Goal: Task Accomplishment & Management: Use online tool/utility

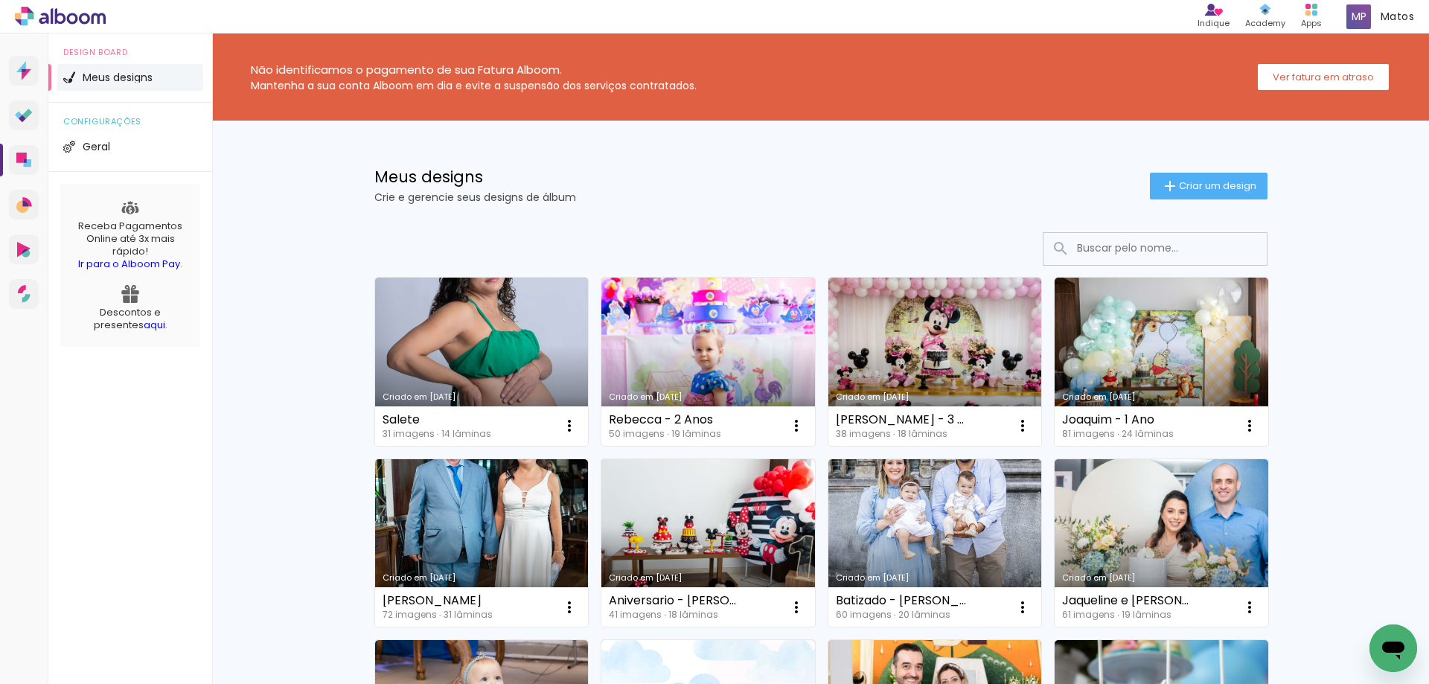
click at [742, 351] on link "Criado em [DATE]" at bounding box center [708, 362] width 214 height 168
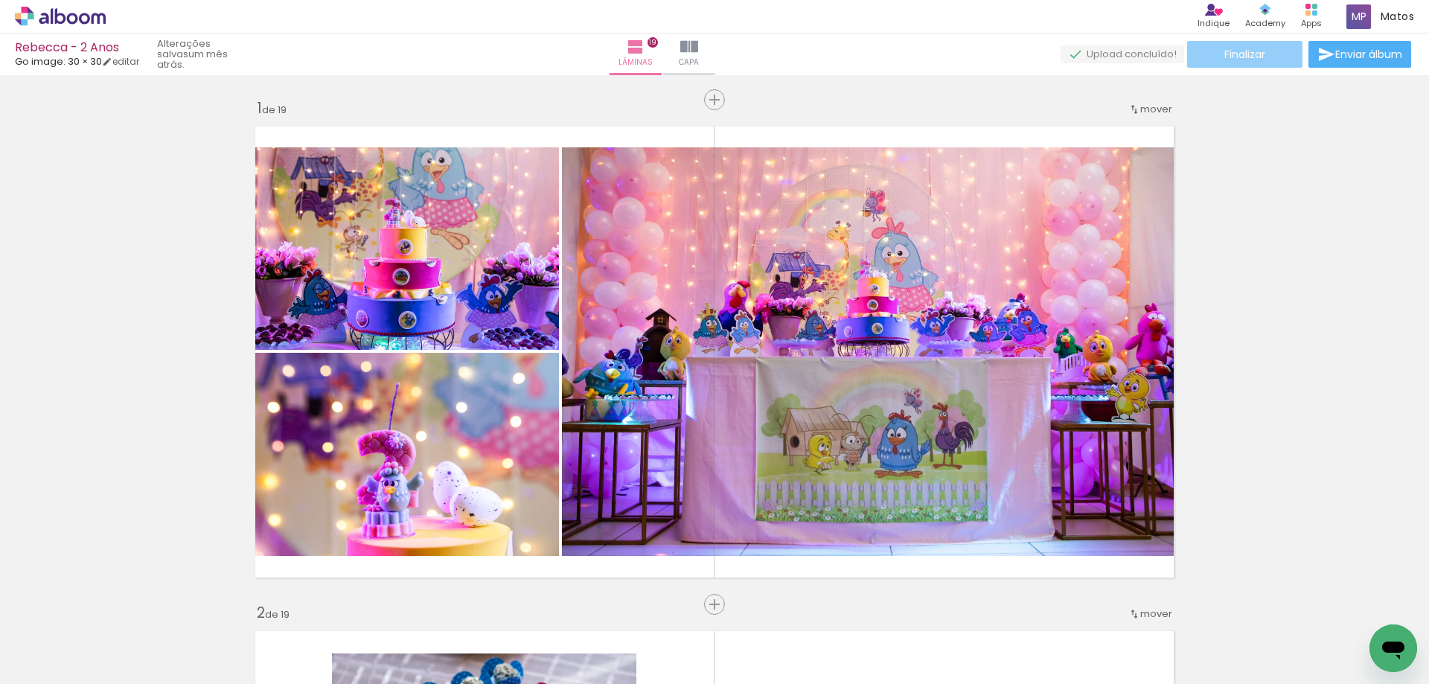
click at [1268, 45] on paper-button "Finalizar" at bounding box center [1244, 54] width 115 height 27
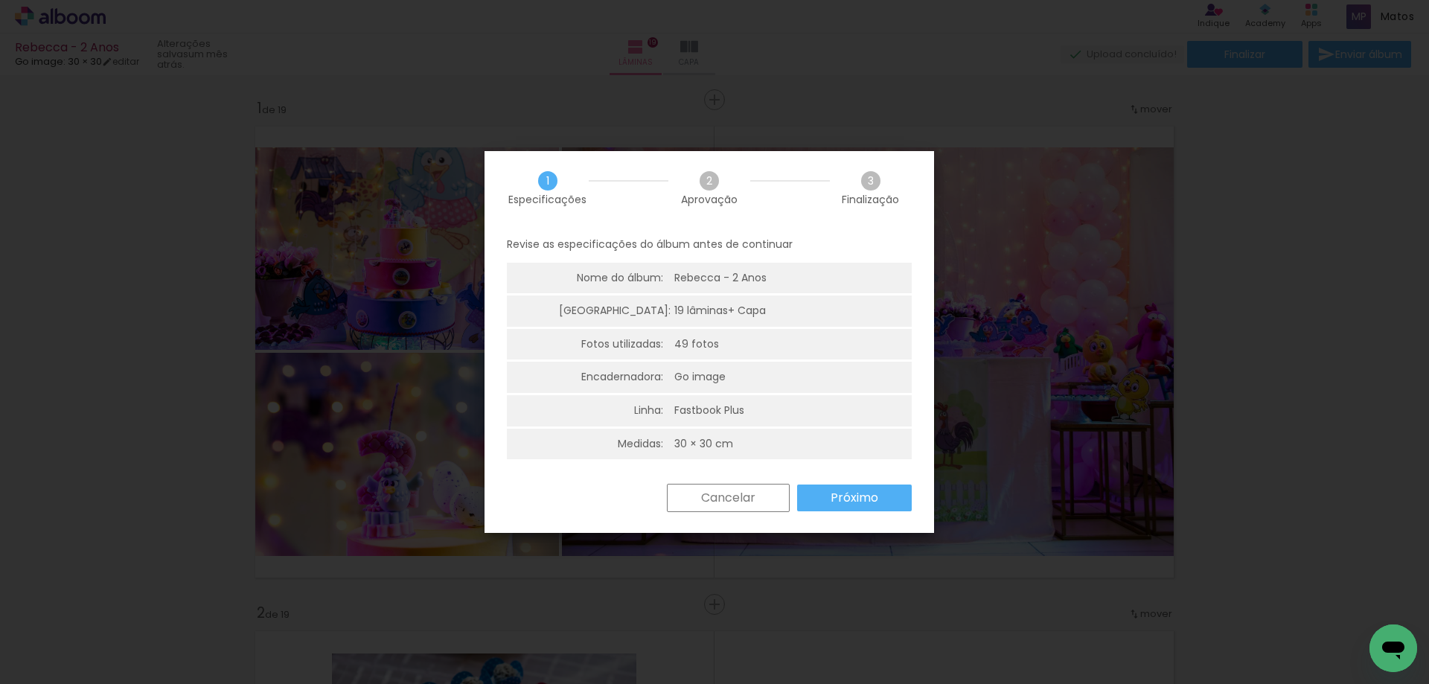
scroll to position [4, 0]
click at [0, 0] on slot "Próximo" at bounding box center [0, 0] width 0 height 0
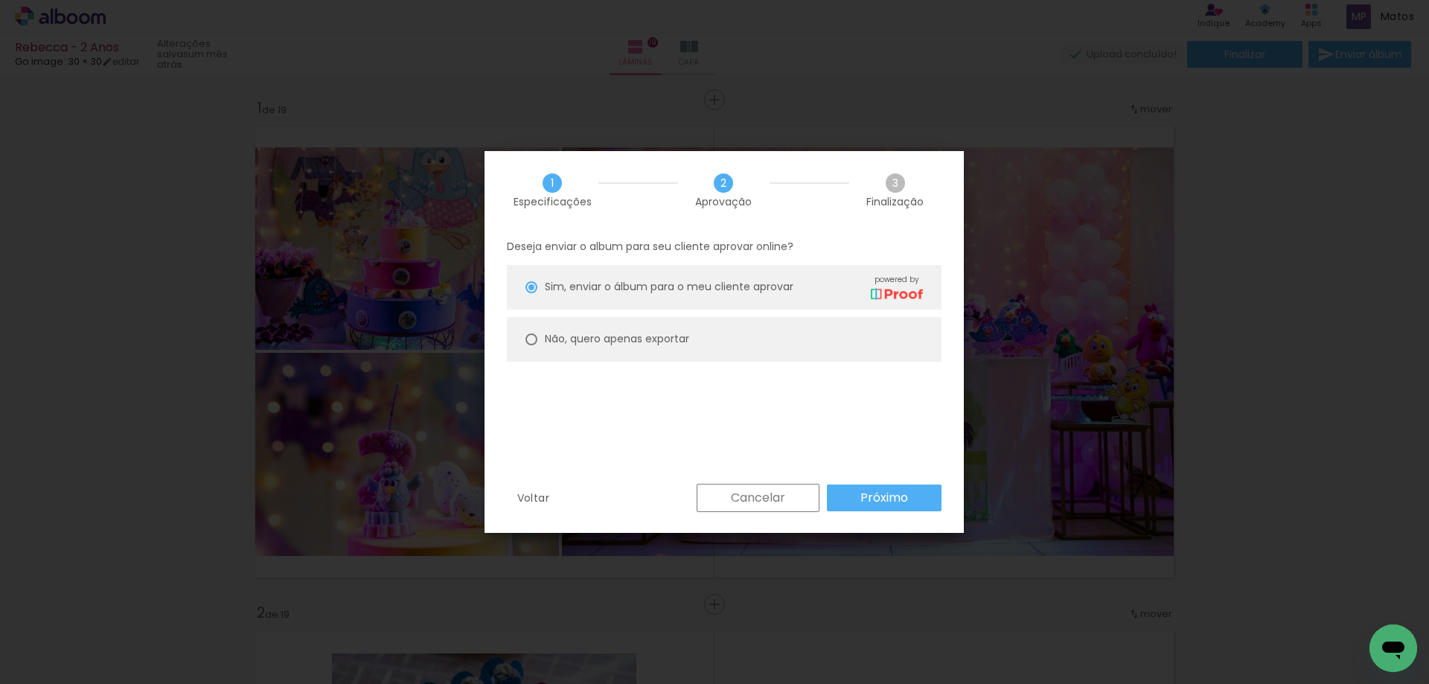
click at [0, 0] on slot "Não, quero apenas exportar" at bounding box center [0, 0] width 0 height 0
type paper-radio-button "on"
click at [890, 517] on div "Voltar Cancelar Próximo" at bounding box center [724, 509] width 479 height 51
click at [0, 0] on slot "Próximo" at bounding box center [0, 0] width 0 height 0
type input "Alta, 300 DPI"
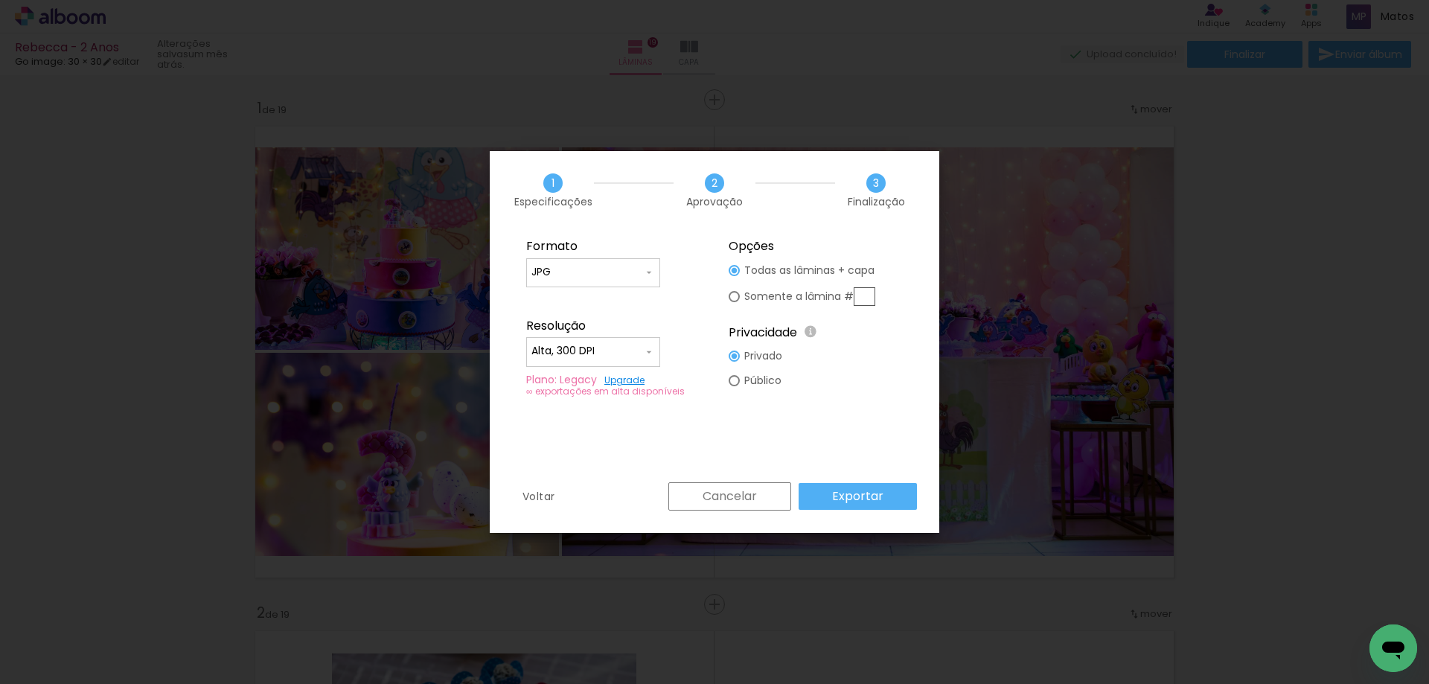
click at [0, 0] on slot "Exportar" at bounding box center [0, 0] width 0 height 0
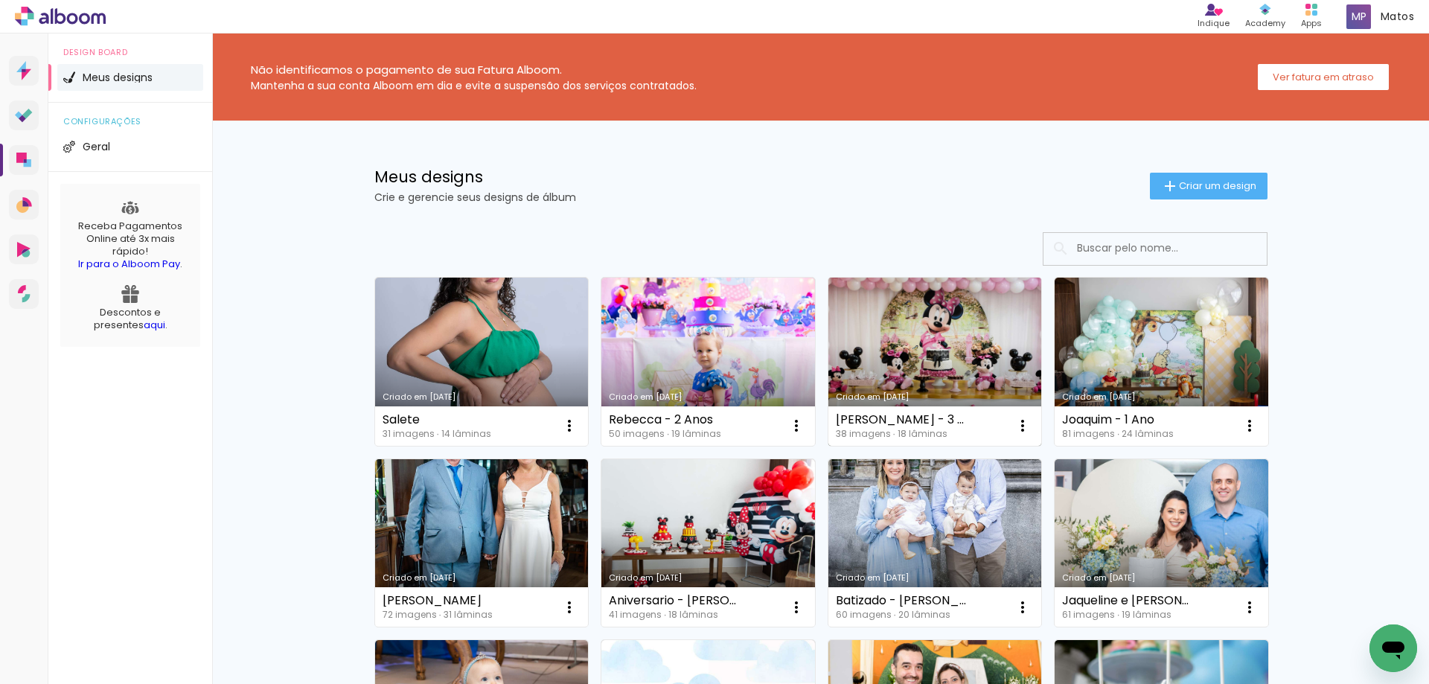
click at [937, 368] on link "Criado em [DATE]" at bounding box center [936, 362] width 214 height 168
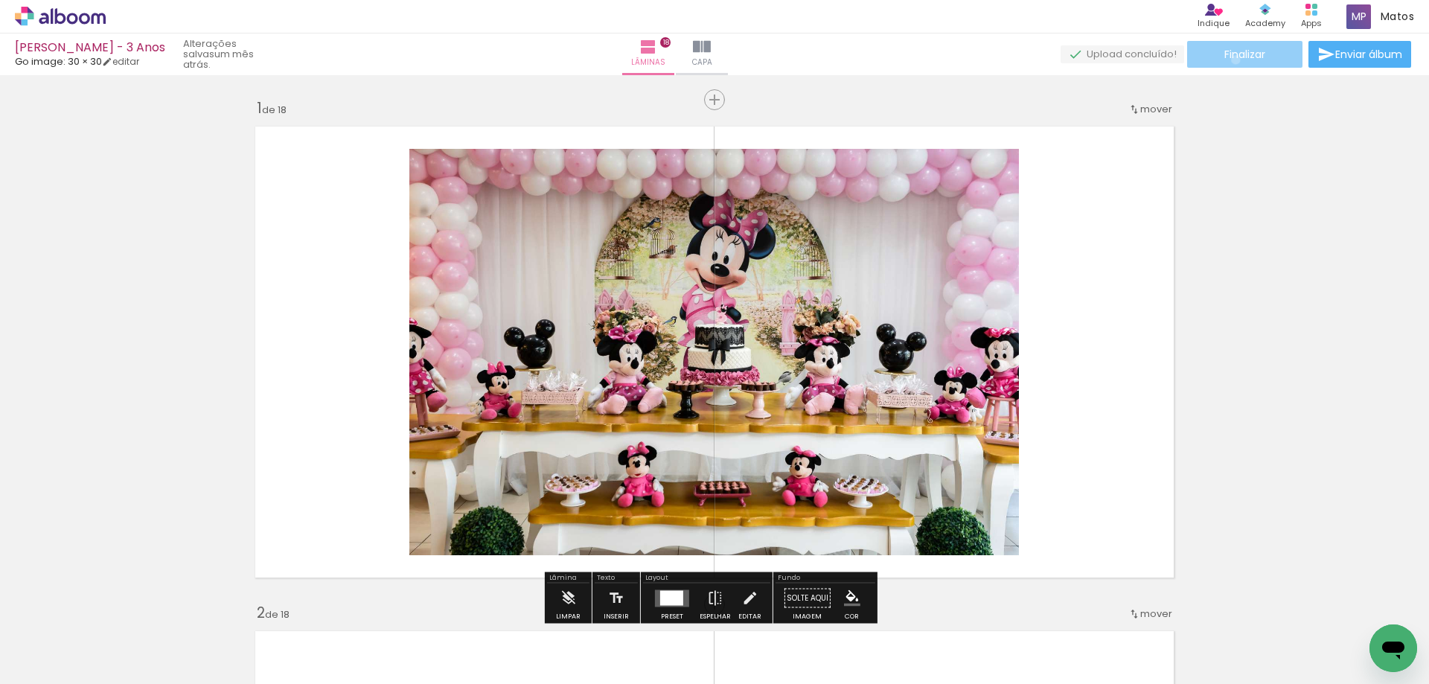
click at [1231, 60] on span "Finalizar" at bounding box center [1245, 54] width 41 height 10
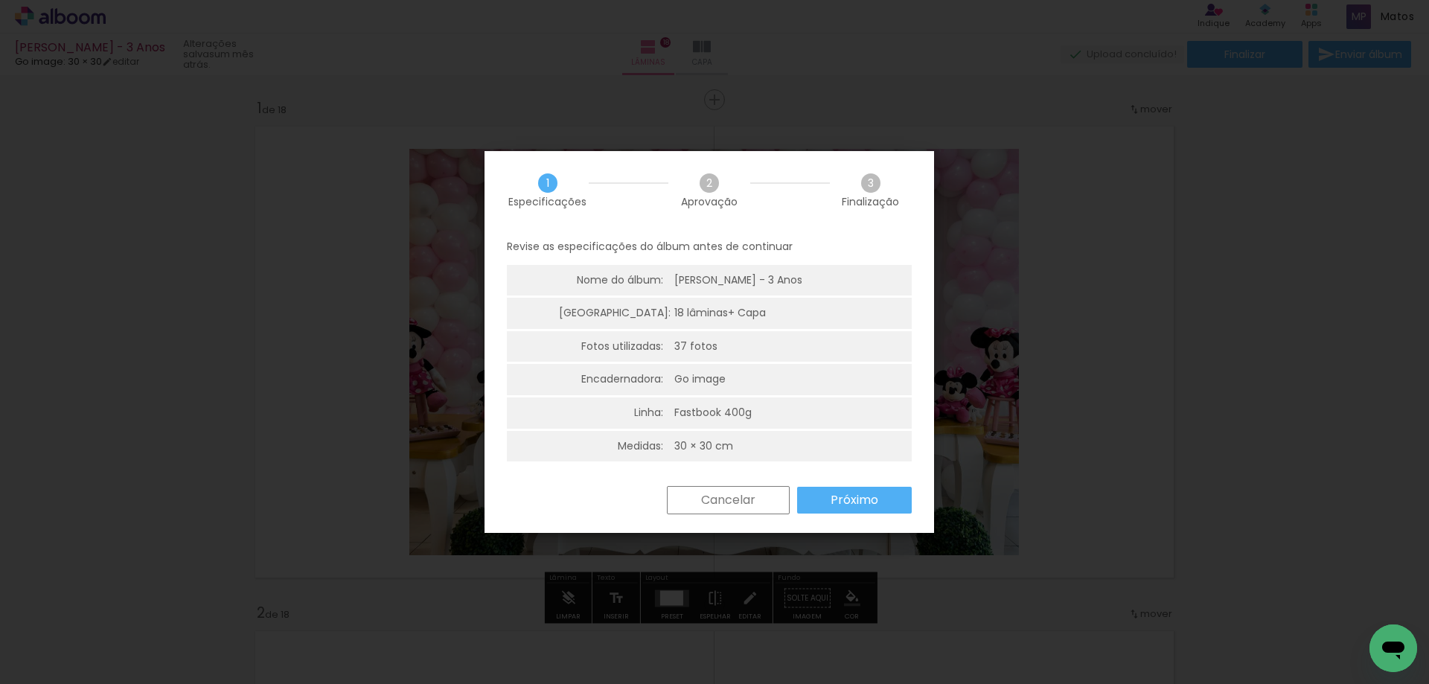
click at [0, 0] on slot "Próximo" at bounding box center [0, 0] width 0 height 0
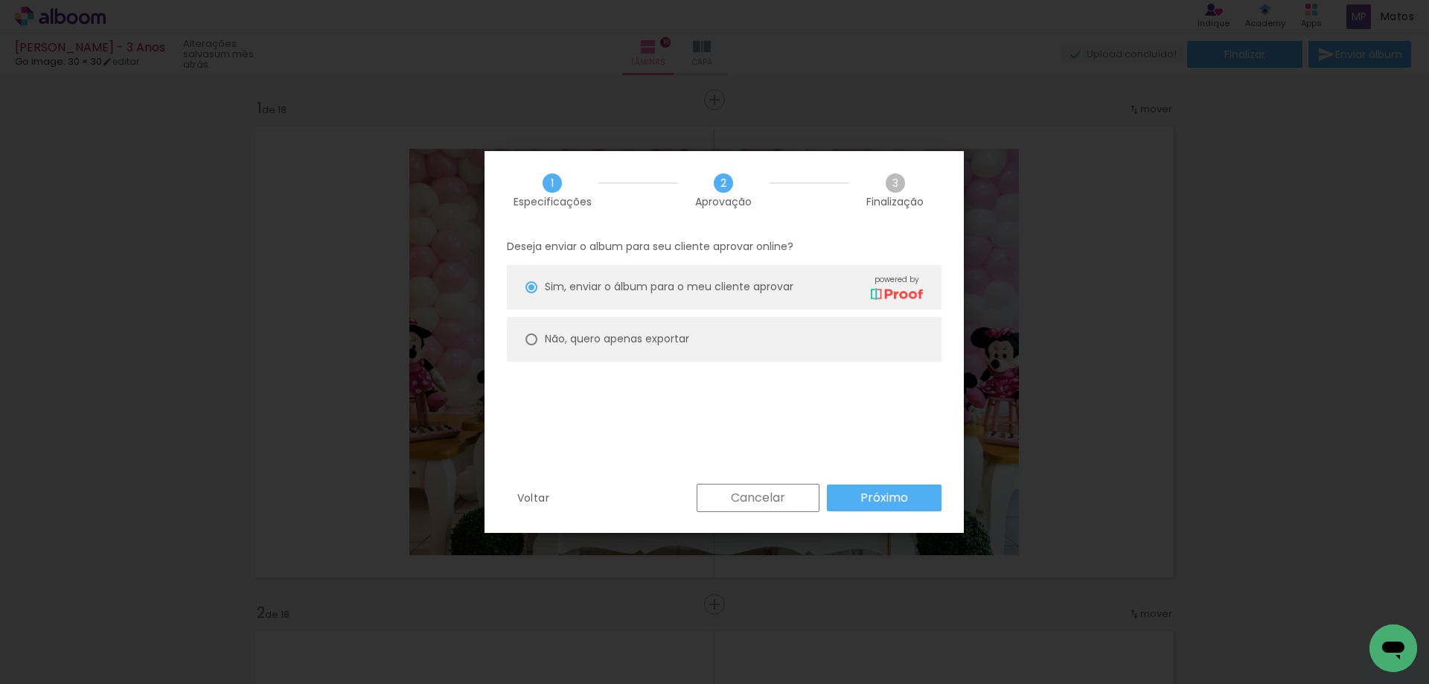
click at [0, 0] on slot "Não, quero apenas exportar" at bounding box center [0, 0] width 0 height 0
type paper-radio-button "on"
click at [898, 530] on div "Voltar Cancelar Próximo" at bounding box center [724, 509] width 479 height 51
click at [0, 0] on slot "Próximo" at bounding box center [0, 0] width 0 height 0
type input "Alta, 300 DPI"
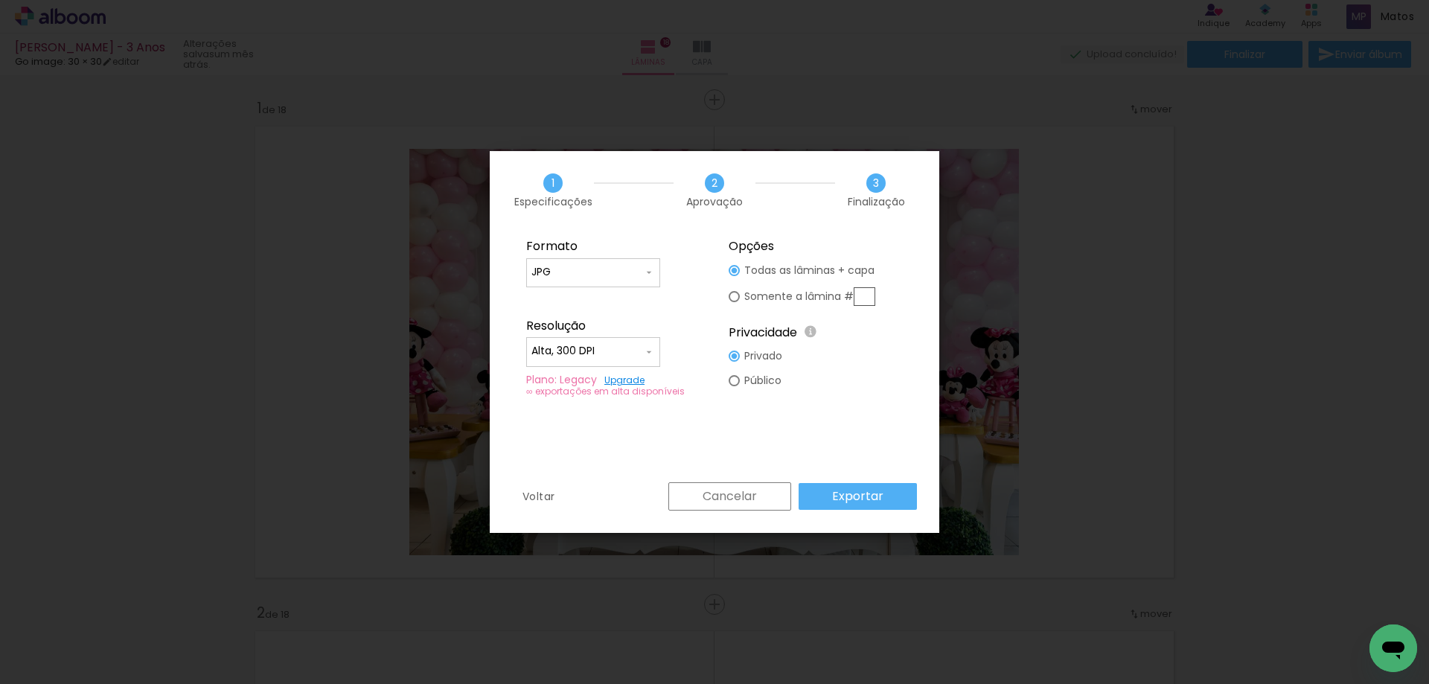
click at [0, 0] on slot "Exportar" at bounding box center [0, 0] width 0 height 0
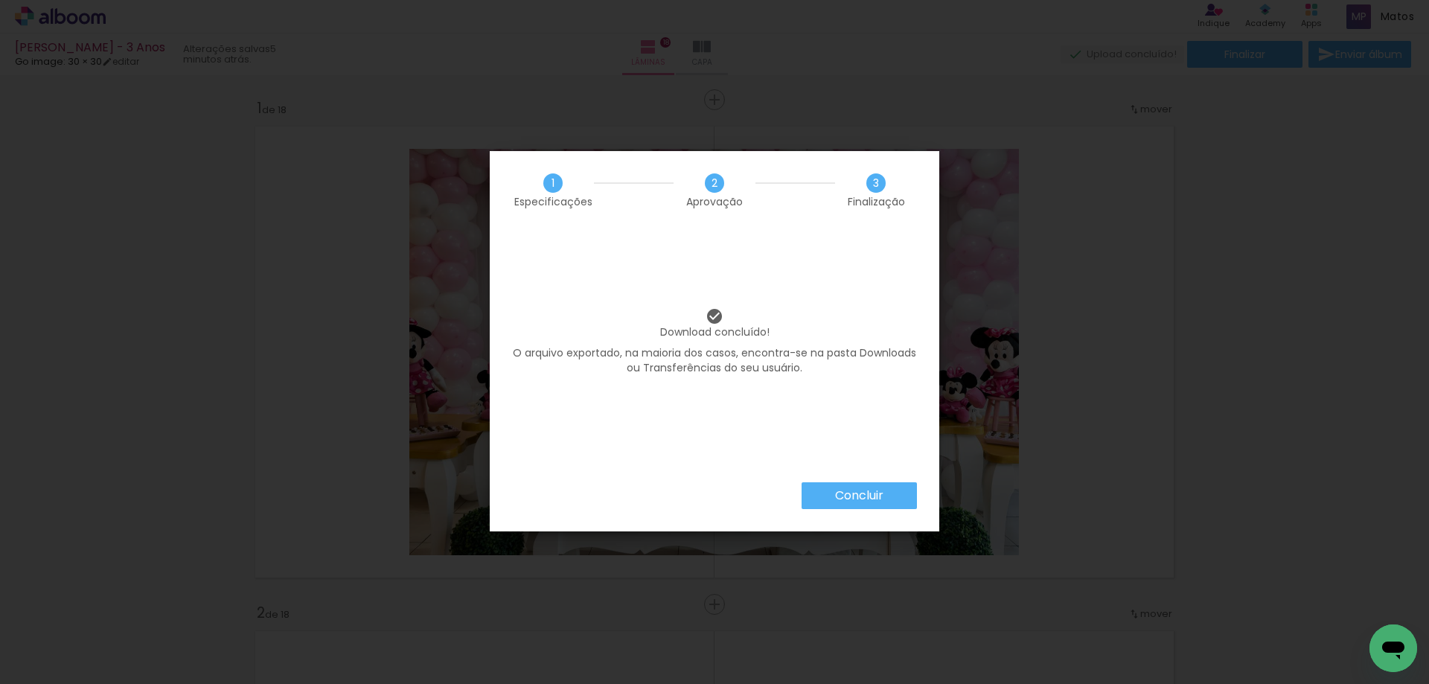
click at [836, 505] on paper-button "Concluir" at bounding box center [859, 495] width 115 height 27
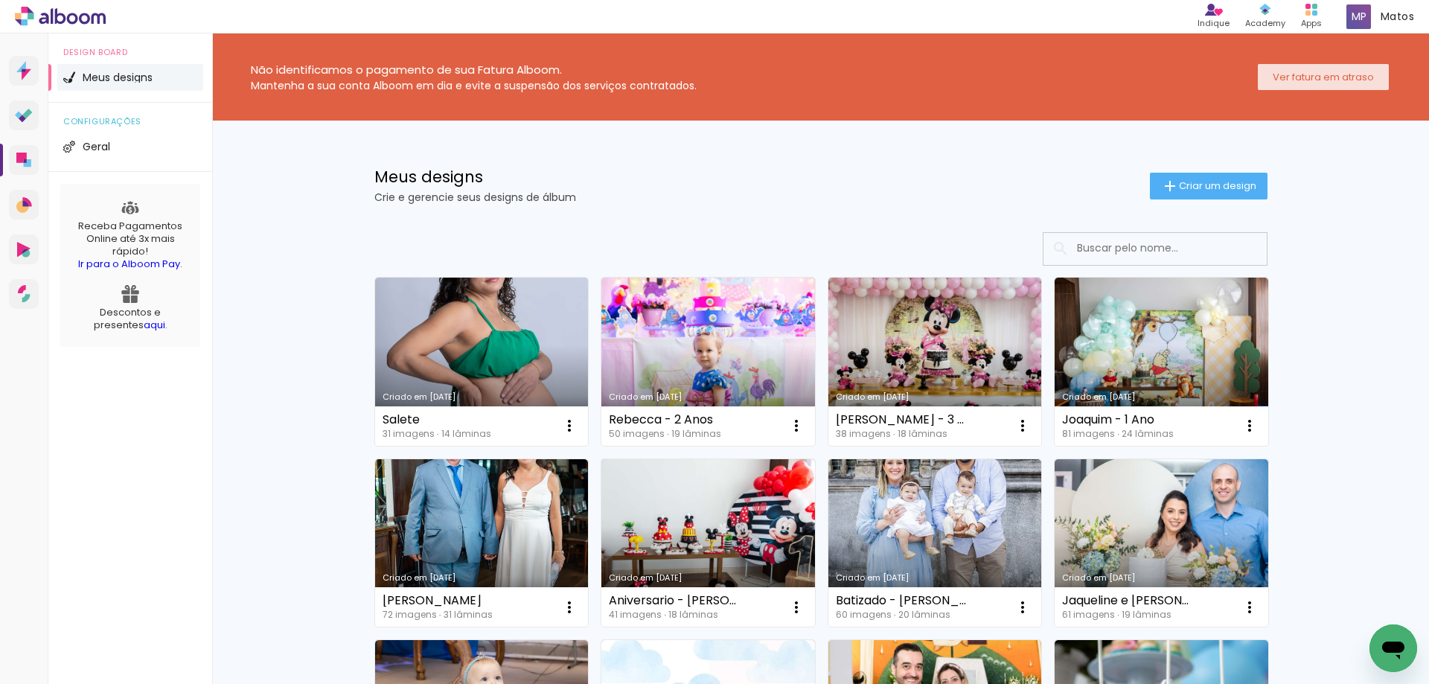
click at [0, 0] on slot "Ver fatura em atraso" at bounding box center [0, 0] width 0 height 0
click at [1203, 186] on span "Criar um design" at bounding box center [1217, 186] width 77 height 10
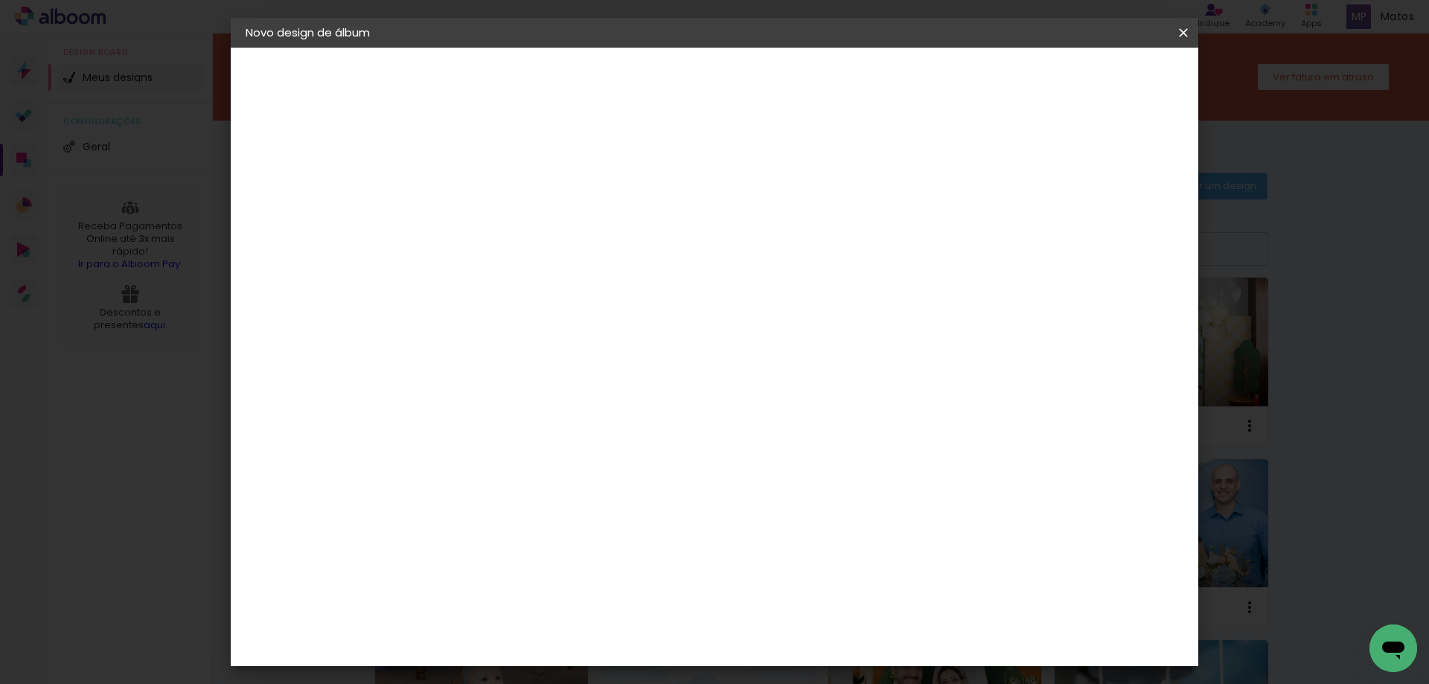
click at [489, 207] on input at bounding box center [489, 199] width 0 height 23
type input "D"
type input "[PERSON_NAME] - 4 Anos"
click at [642, 68] on paper-button "Avançar" at bounding box center [605, 78] width 73 height 25
click at [515, 231] on input "Brasil" at bounding box center [521, 238] width 138 height 19
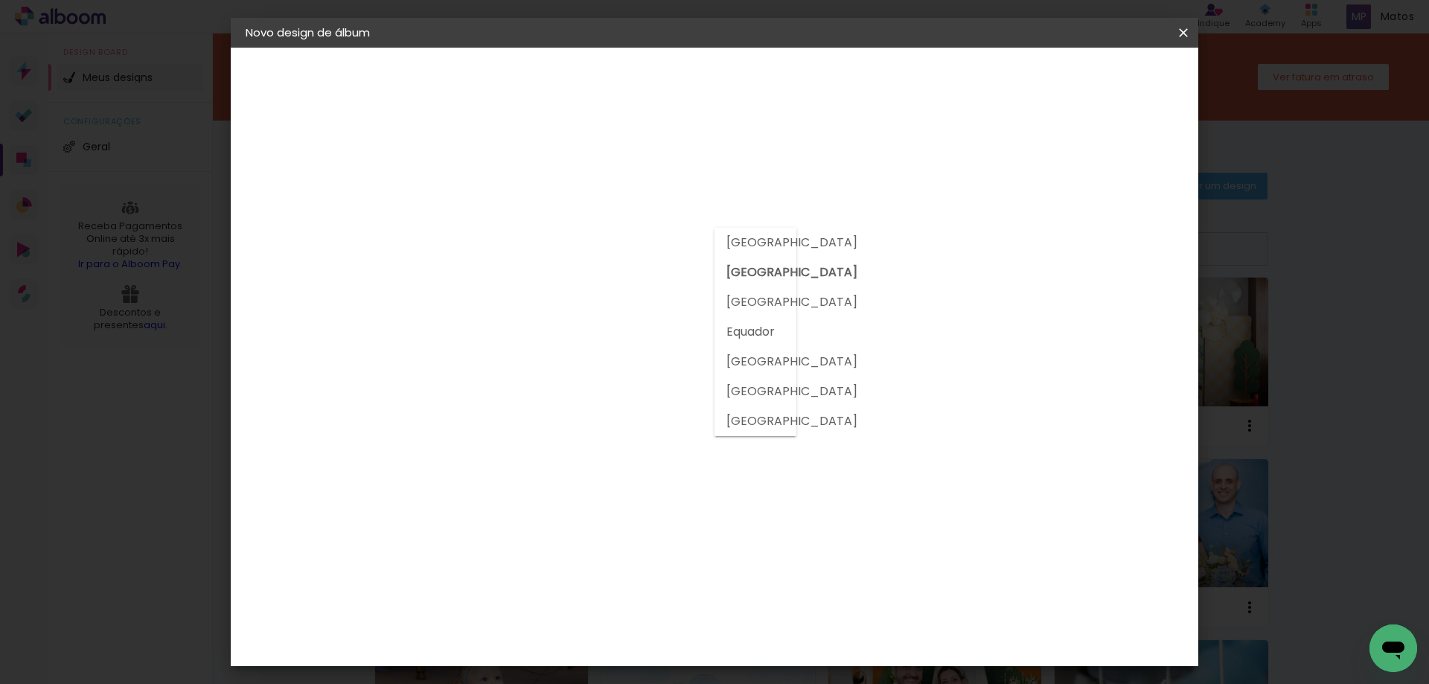
click at [607, 182] on h3 "Encadernadora" at bounding box center [527, 182] width 161 height 16
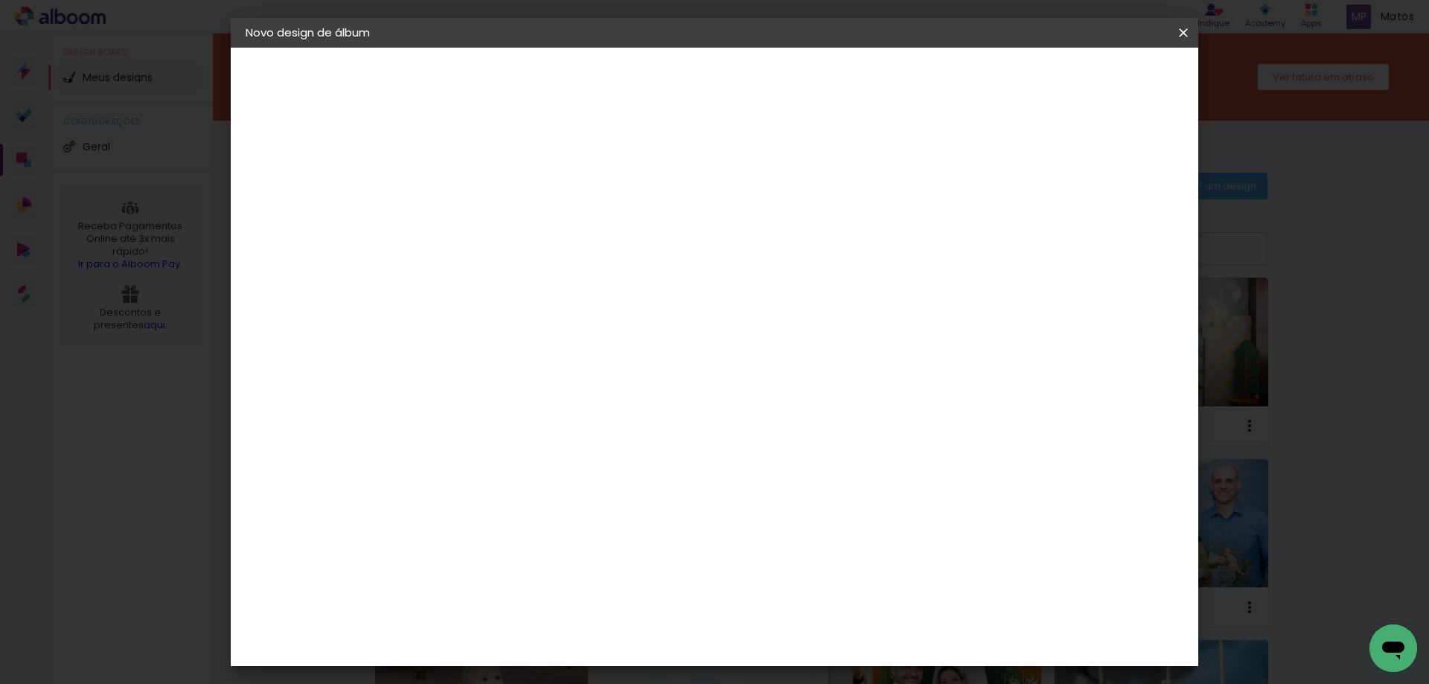
click at [537, 277] on input at bounding box center [527, 283] width 150 height 19
type input "a"
type input "go"
type paper-input "go"
click at [540, 328] on paper-item "Go image" at bounding box center [512, 339] width 131 height 39
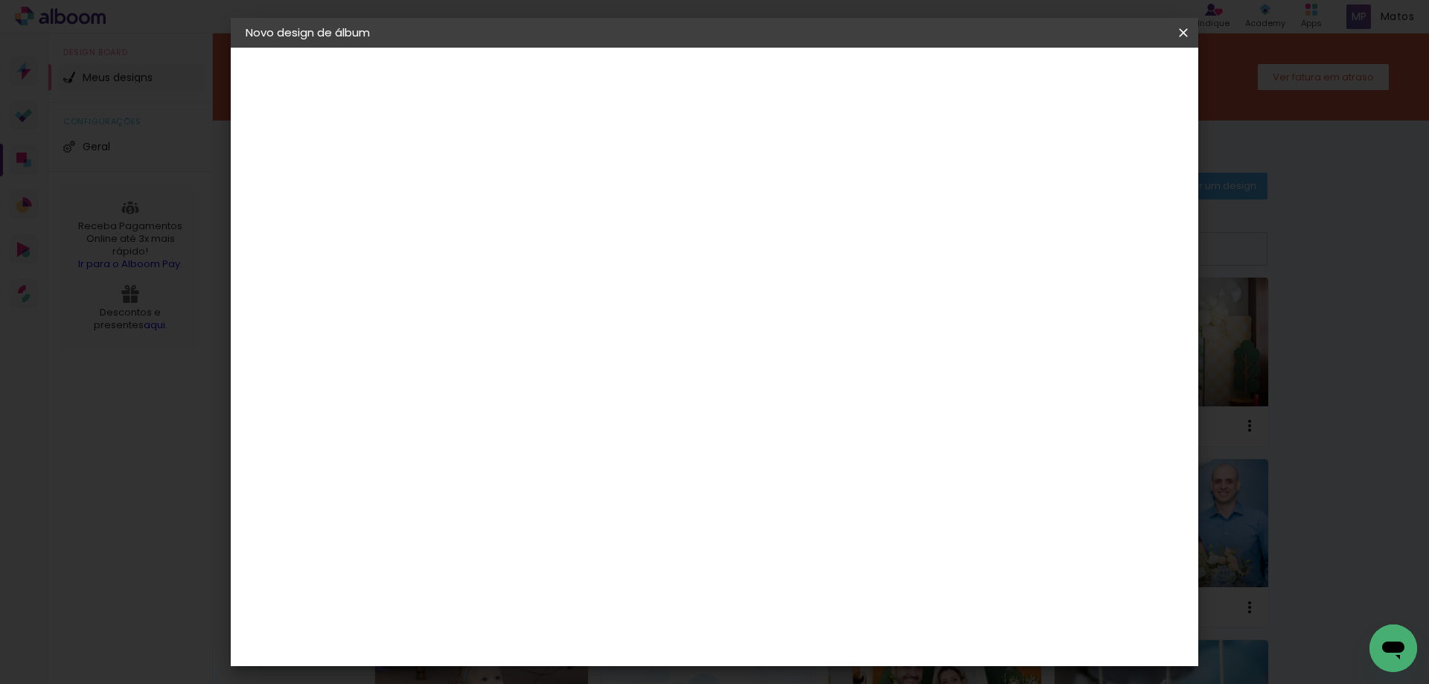
click at [516, 342] on div "Go image" at bounding box center [497, 340] width 36 height 24
click at [0, 0] on slot "Avançar" at bounding box center [0, 0] width 0 height 0
click at [565, 271] on div at bounding box center [527, 271] width 76 height 1
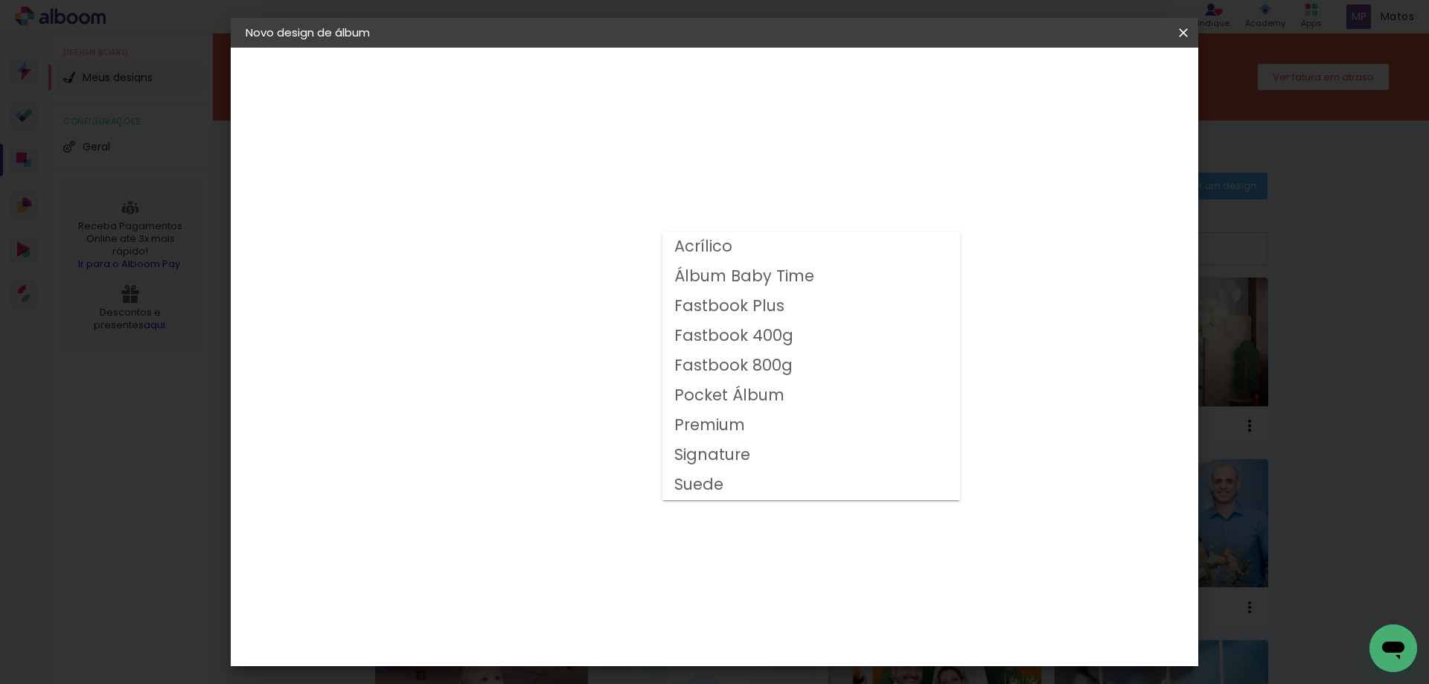
click at [0, 0] on slot "Fastbook Plus" at bounding box center [0, 0] width 0 height 0
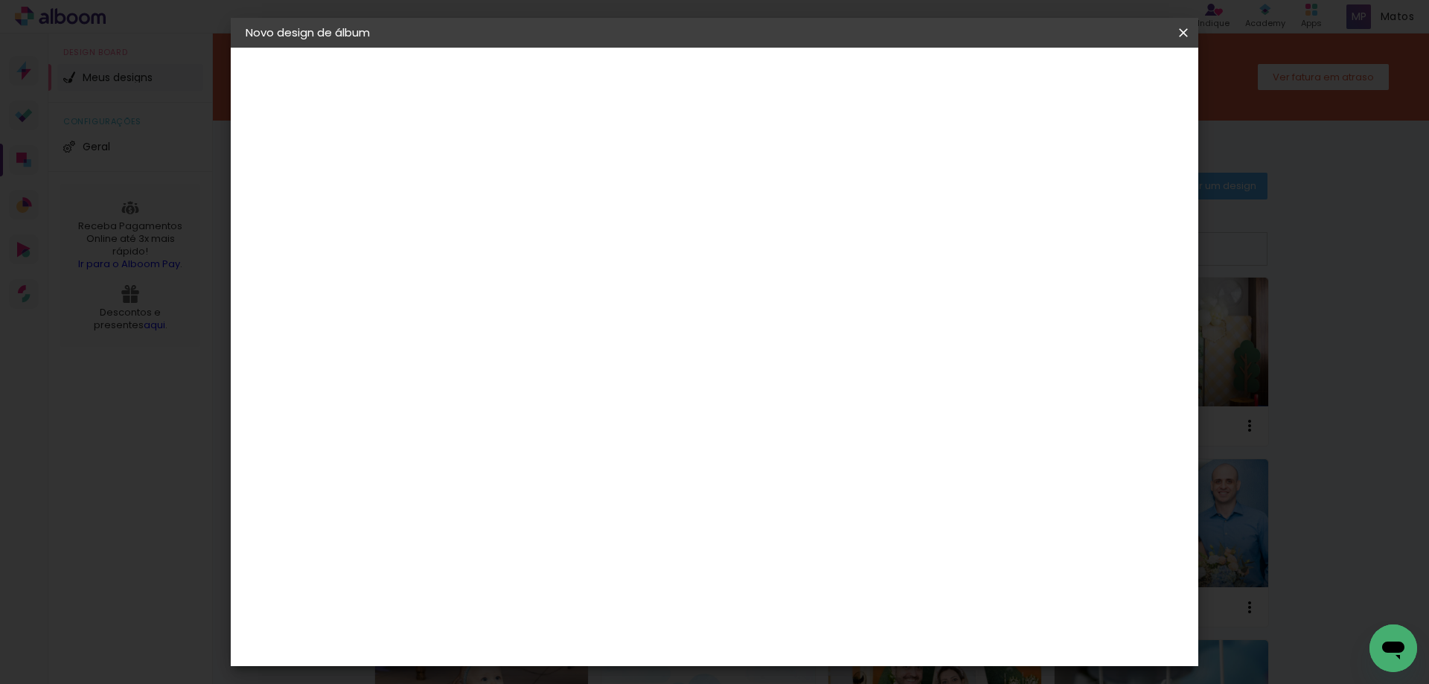
click at [671, 237] on input "Fastbook Plus" at bounding box center [580, 244] width 182 height 23
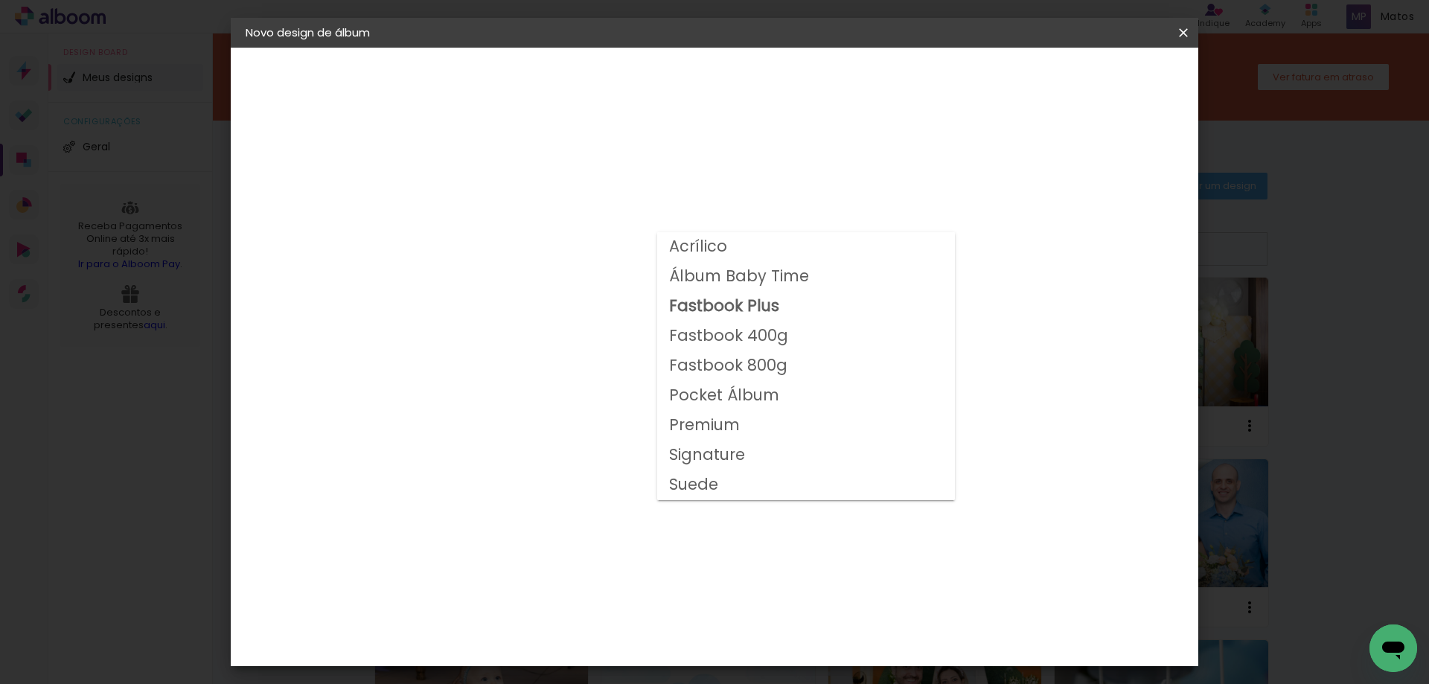
click at [0, 0] on slot "Fastbook 400g" at bounding box center [0, 0] width 0 height 0
type input "Fastbook 400g"
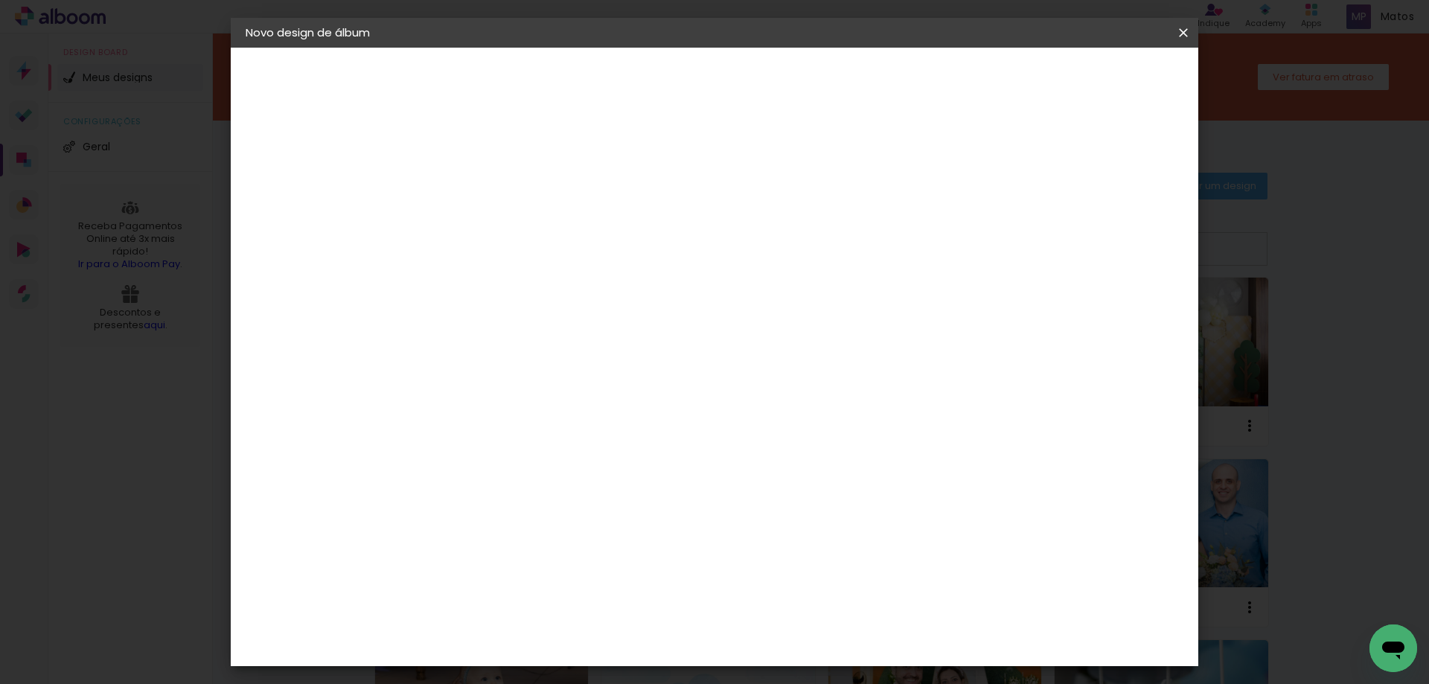
scroll to position [223, 0]
click at [590, 551] on span "30 × 30" at bounding box center [554, 575] width 69 height 48
click at [0, 0] on slot "Avançar" at bounding box center [0, 0] width 0 height 0
drag, startPoint x: 456, startPoint y: 151, endPoint x: 442, endPoint y: 152, distance: 14.2
click at [442, 152] on div "mm Mostrar sangria 30.48 cm Largura da página 30.48 cm Altura 60.96 cm Largura …" at bounding box center [775, 111] width 703 height 127
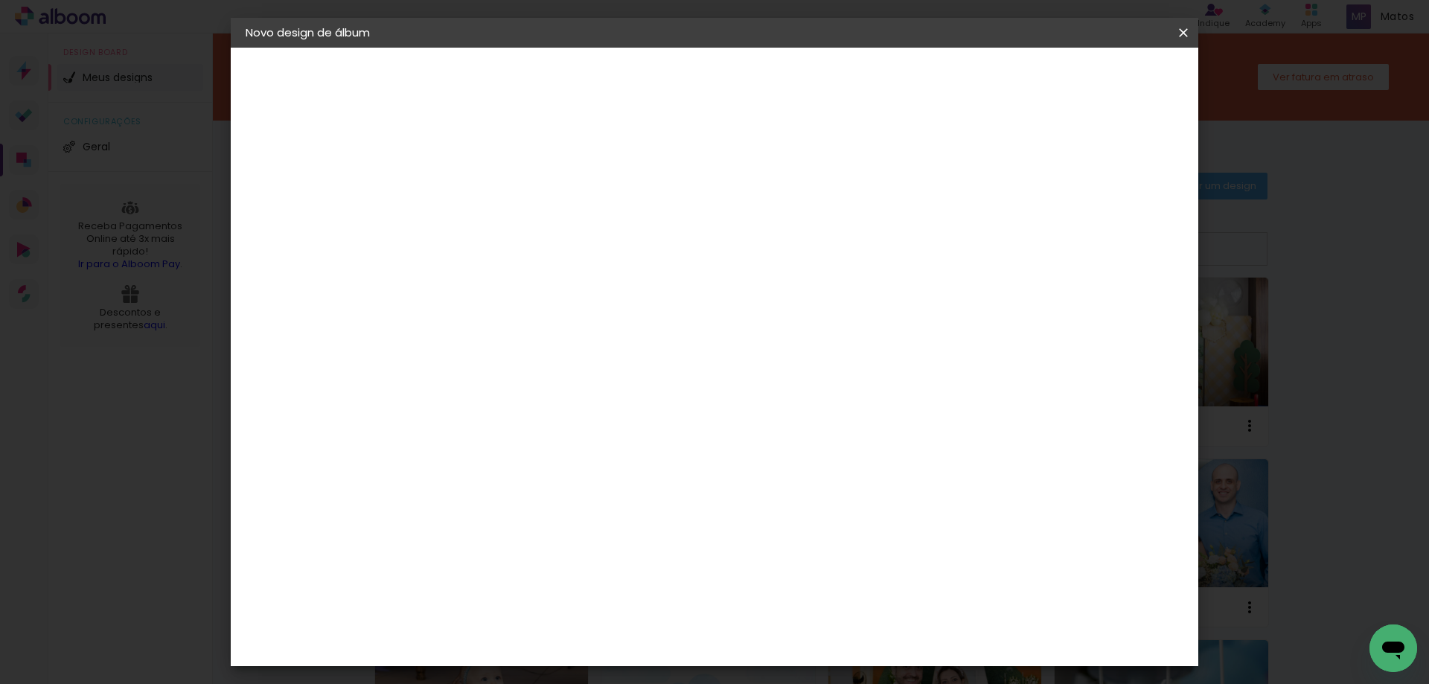
type input "5"
type paper-input "5"
click at [893, 187] on div "30.48 cm Largura da página 30.48 cm Altura 60.96 cm Largura da lâmina (2 página…" at bounding box center [776, 237] width 659 height 119
click at [784, 217] on div "30.48 cm" at bounding box center [671, 222] width 270 height 37
click at [1069, 161] on div "Mostrar sangria" at bounding box center [1055, 161] width 99 height 19
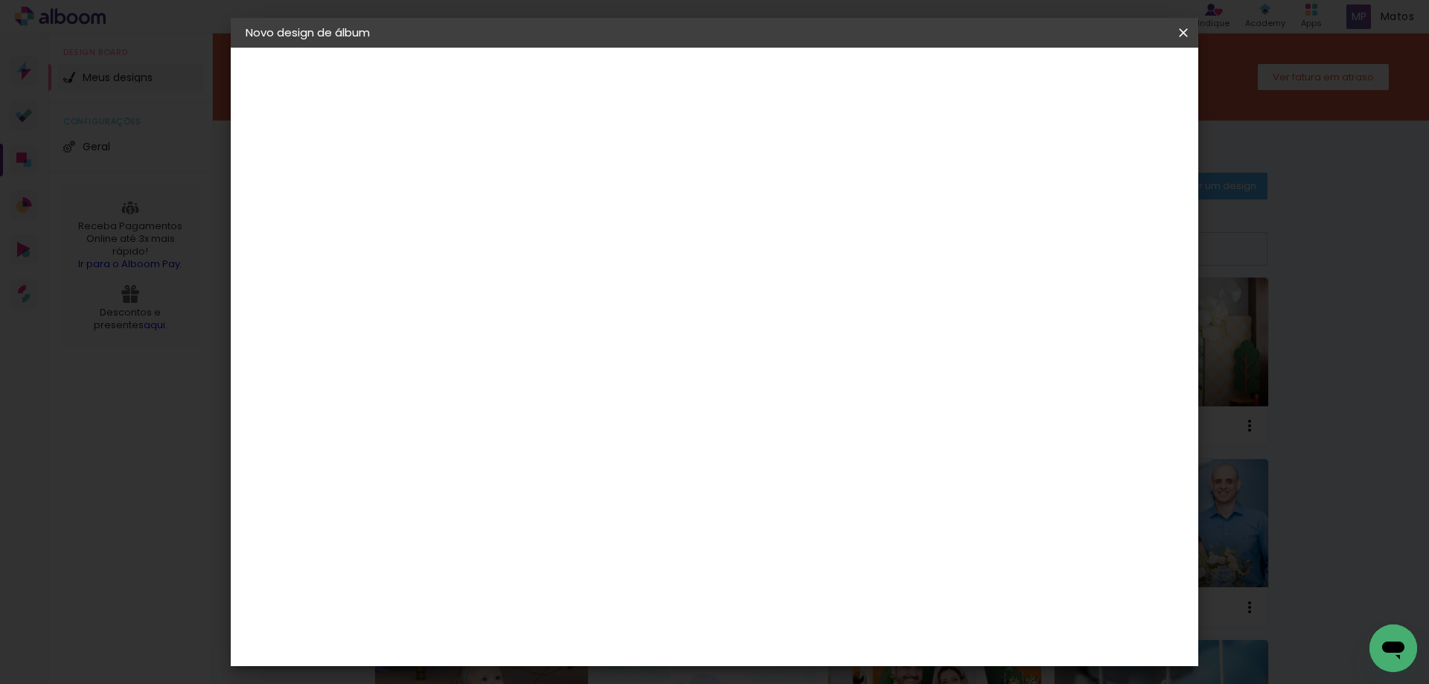
type paper-checkbox "on"
click at [1091, 81] on span "Iniciar design" at bounding box center [1057, 79] width 68 height 10
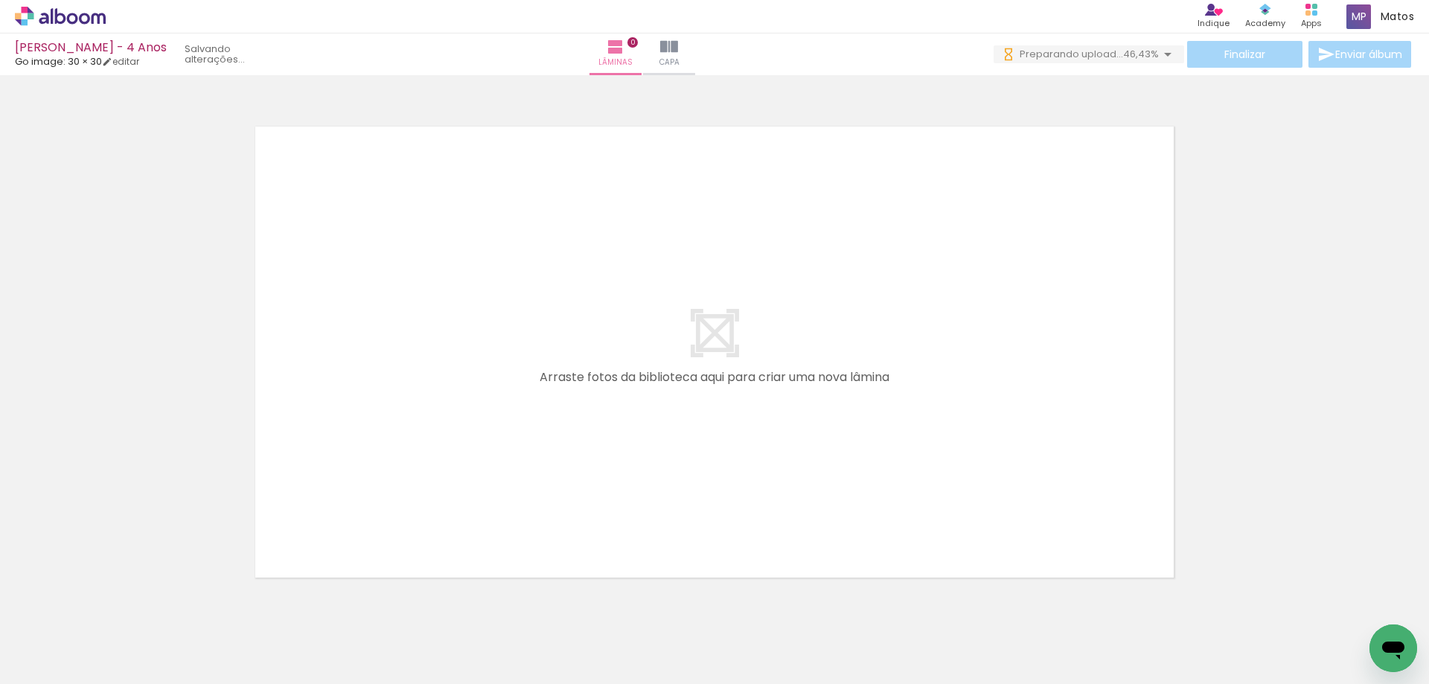
scroll to position [47, 0]
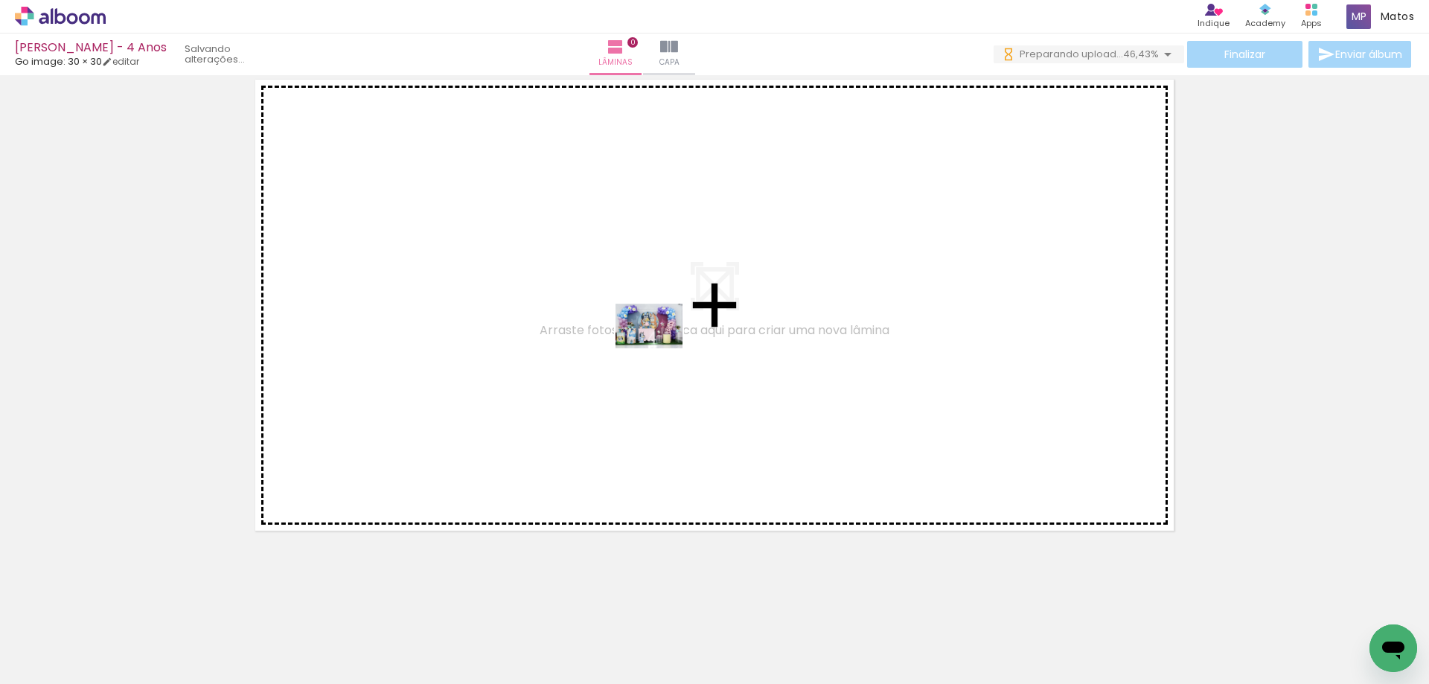
drag, startPoint x: 159, startPoint y: 641, endPoint x: 660, endPoint y: 348, distance: 580.1
click at [660, 348] on quentale-workspace at bounding box center [714, 342] width 1429 height 684
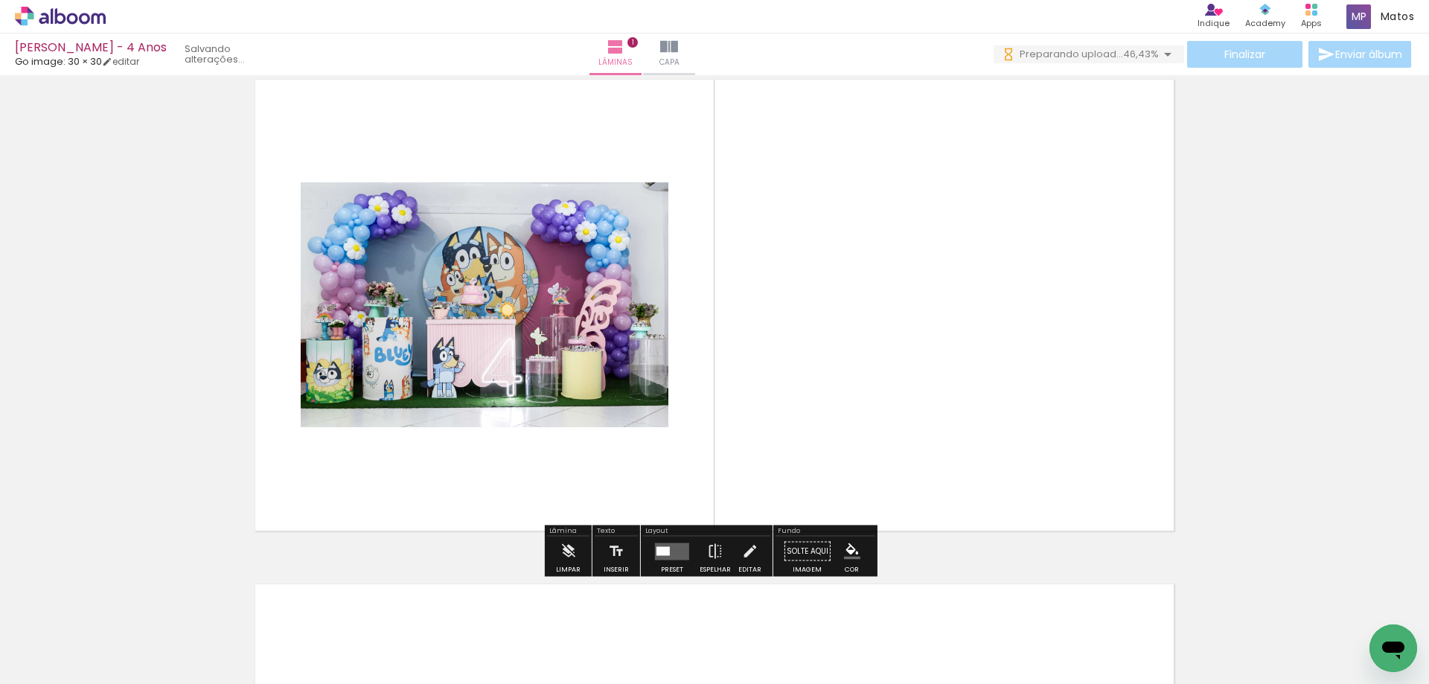
scroll to position [19, 0]
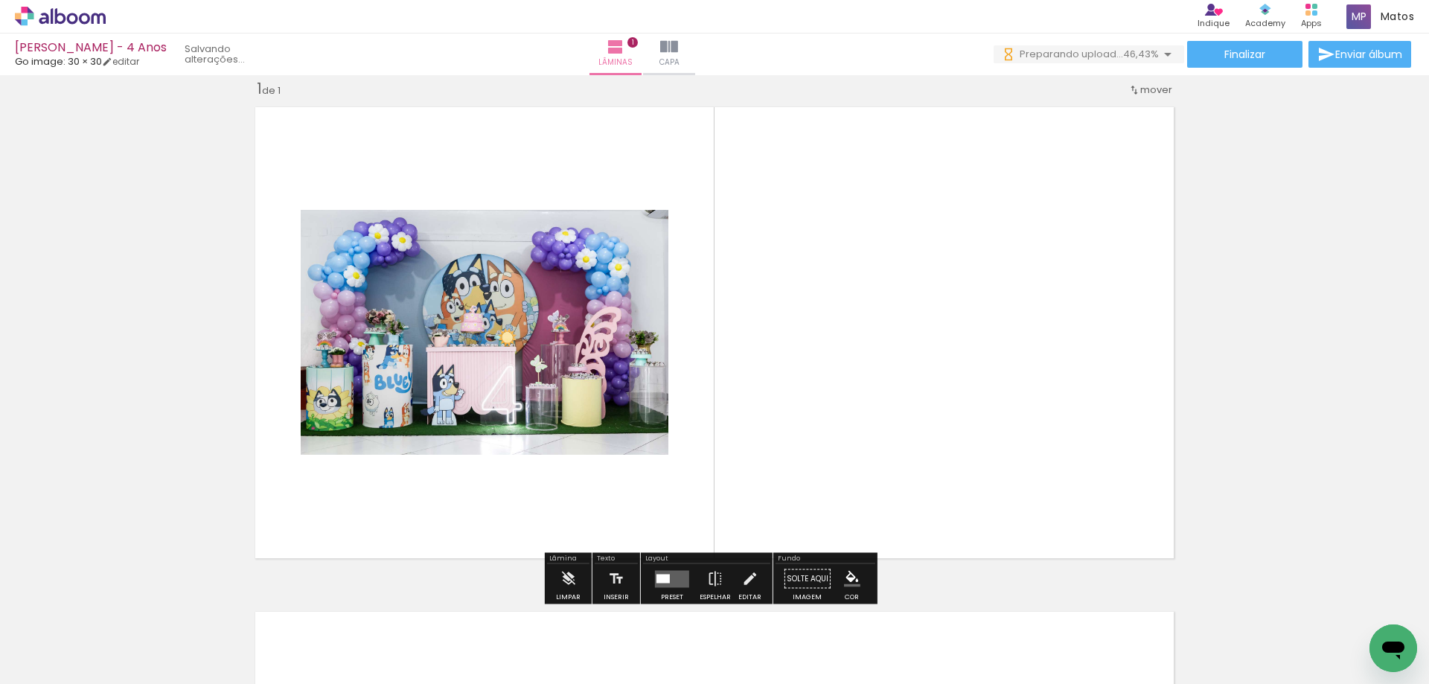
click at [668, 580] on quentale-layouter at bounding box center [672, 578] width 34 height 17
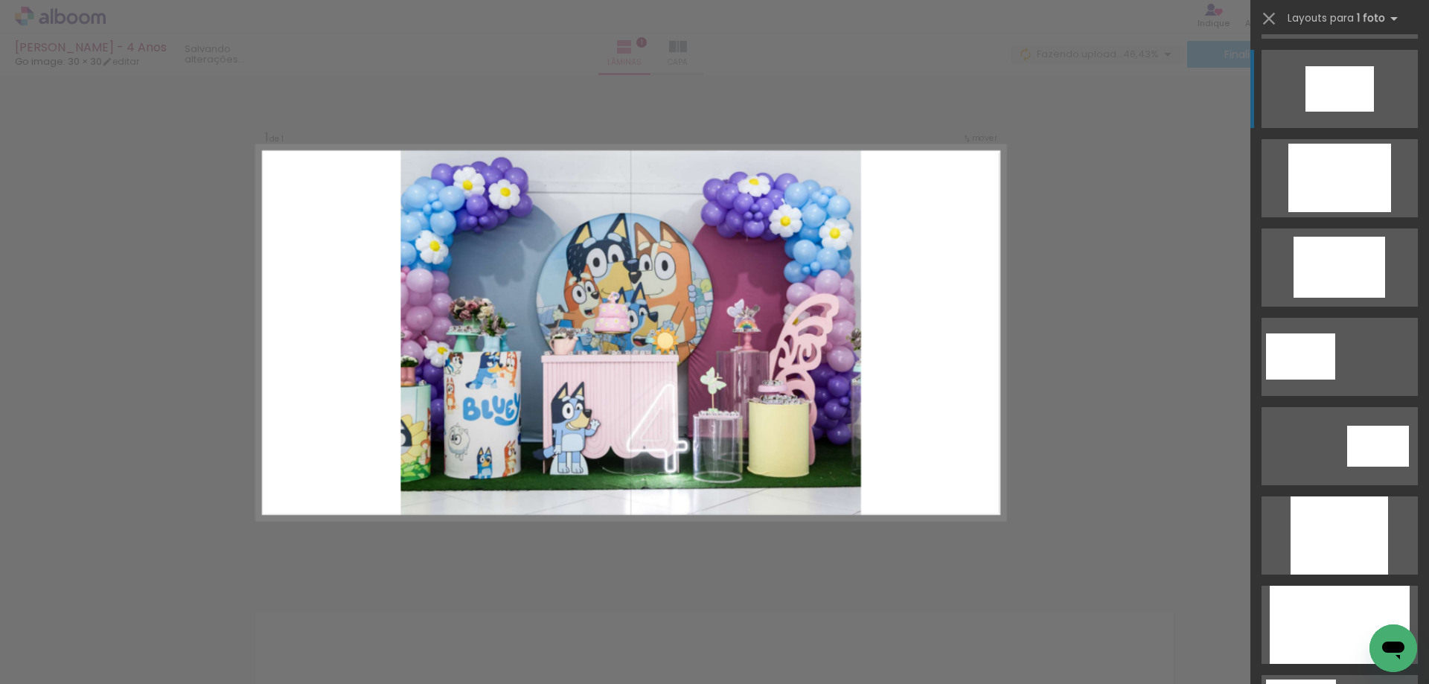
scroll to position [447, 0]
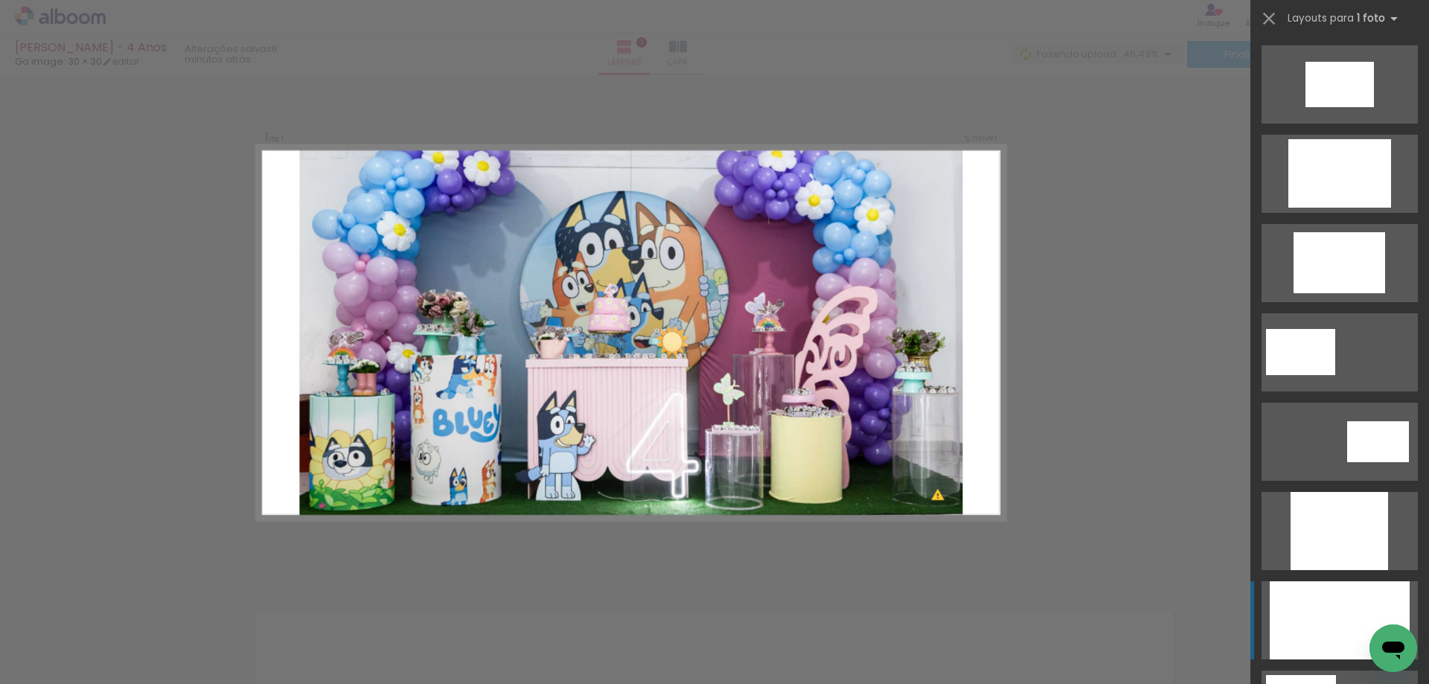
click at [1344, 601] on div at bounding box center [1340, 620] width 140 height 78
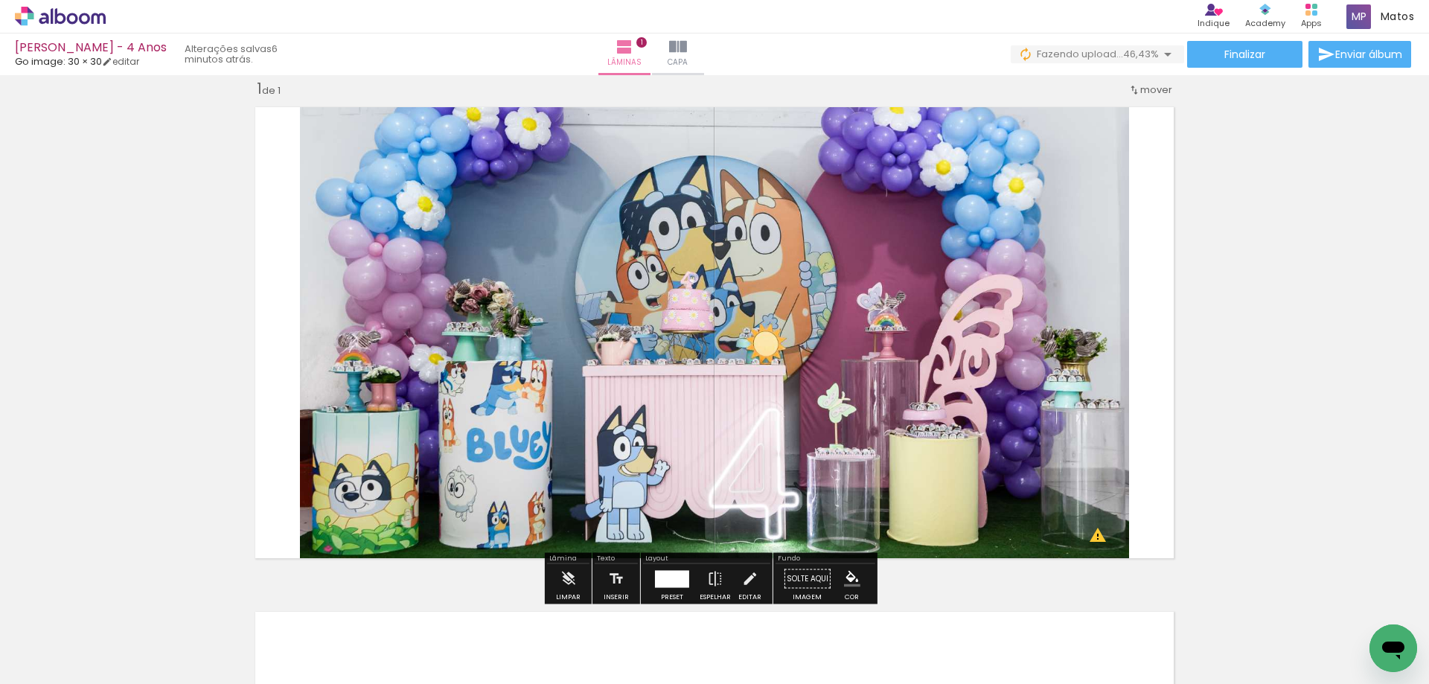
click at [665, 580] on div at bounding box center [672, 578] width 34 height 17
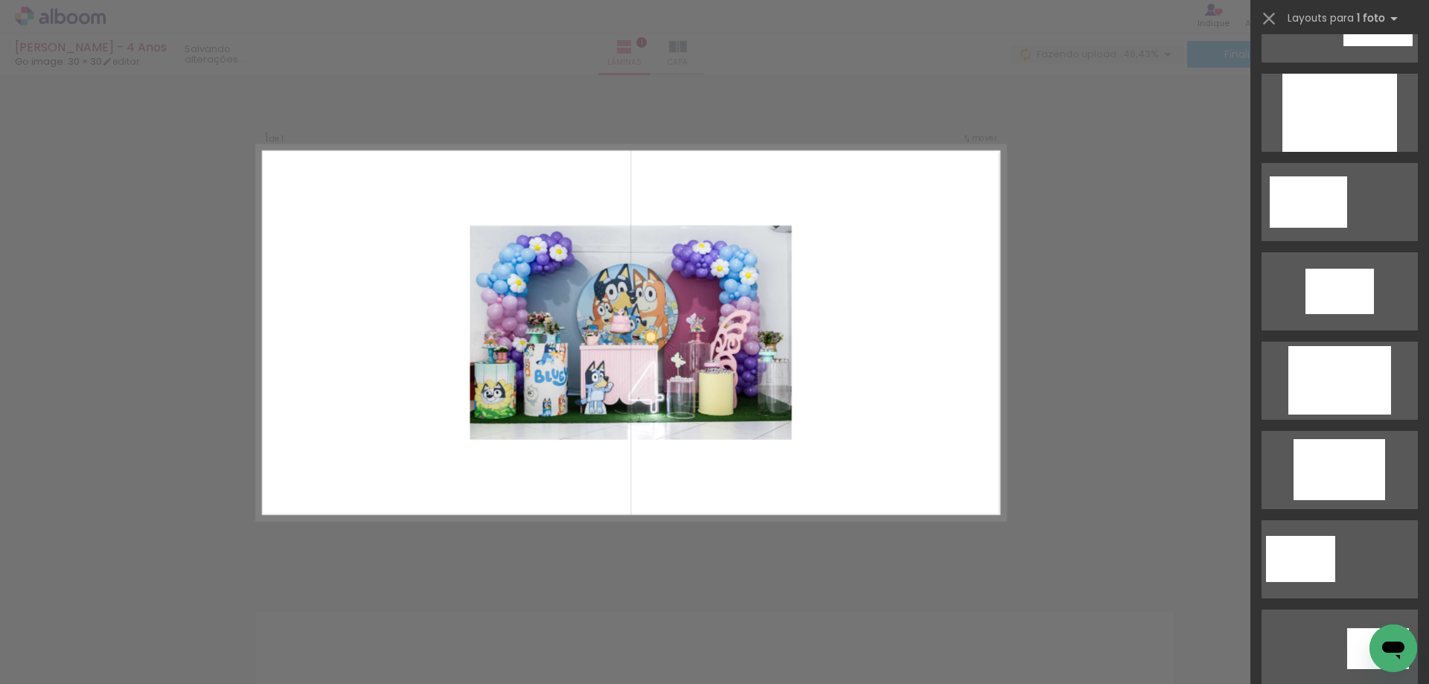
scroll to position [238, 0]
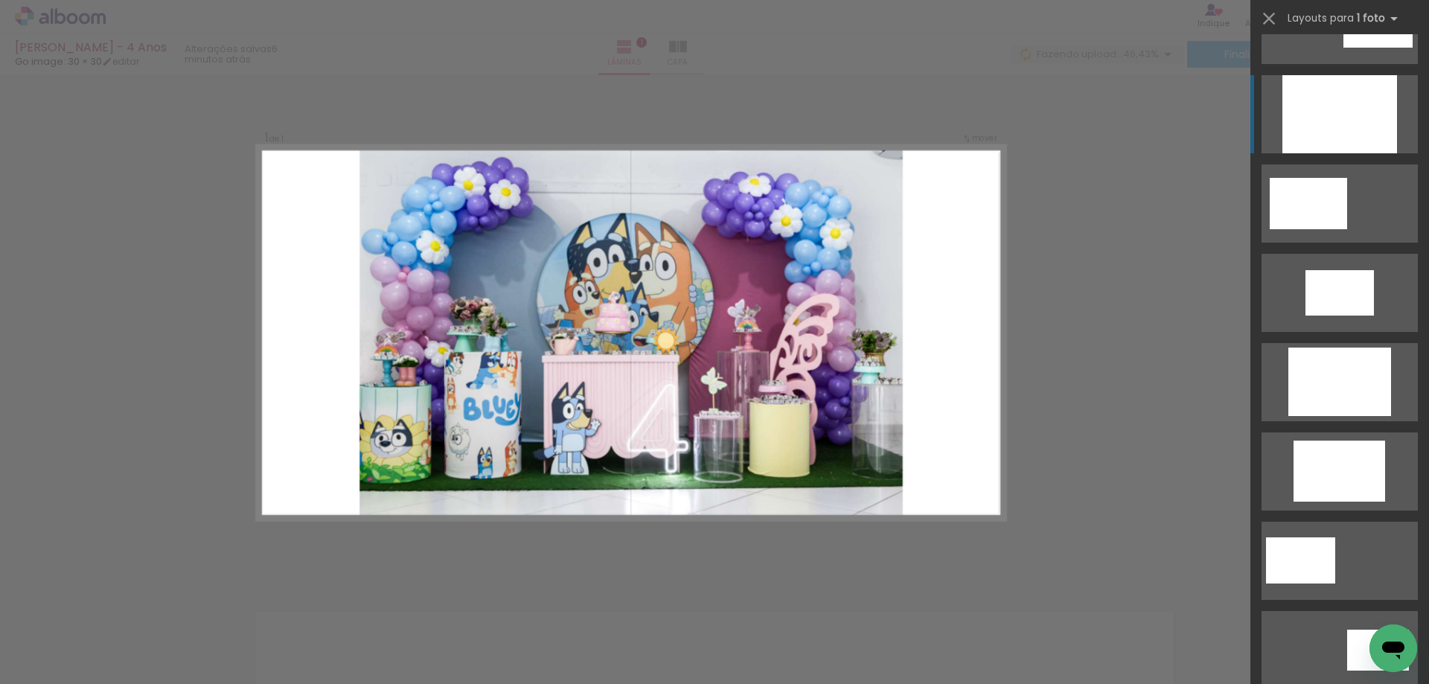
click at [1355, 117] on div at bounding box center [1340, 114] width 115 height 78
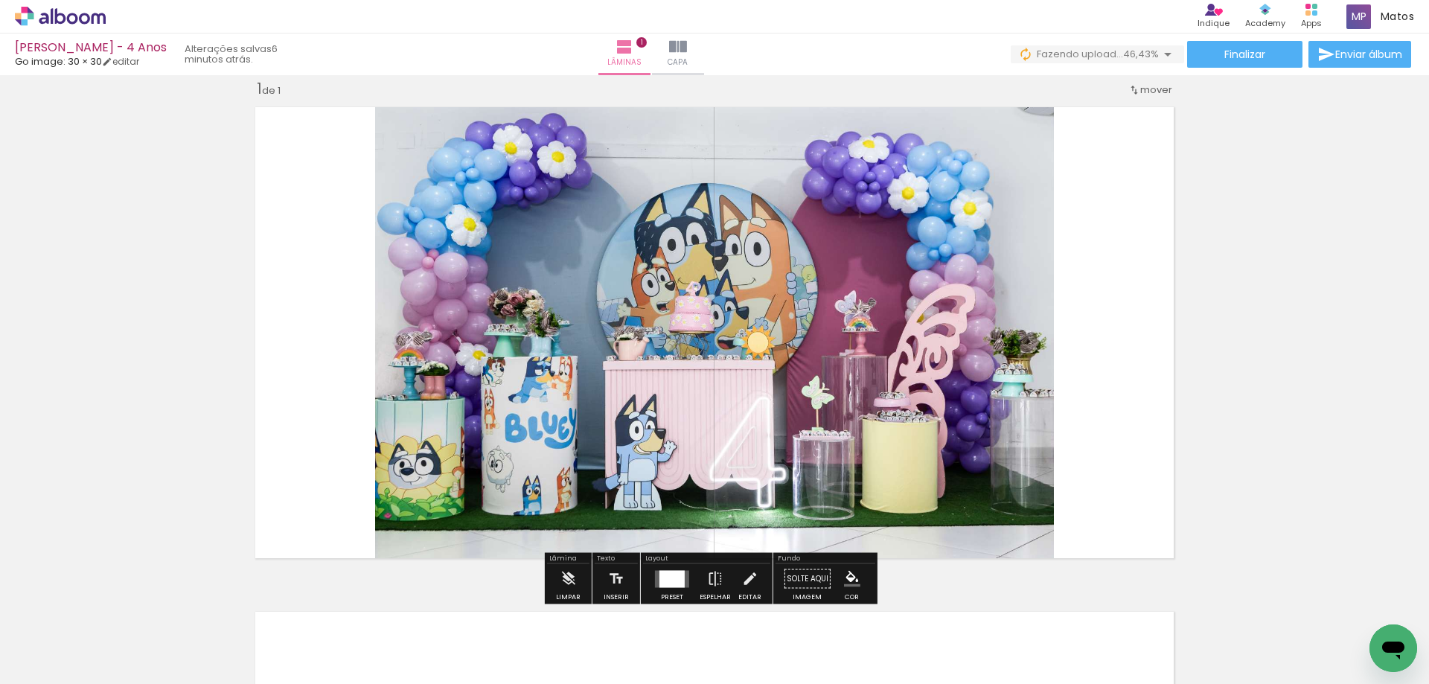
click at [1350, 448] on div "Inserir lâmina 1 de 1" at bounding box center [714, 566] width 1429 height 1010
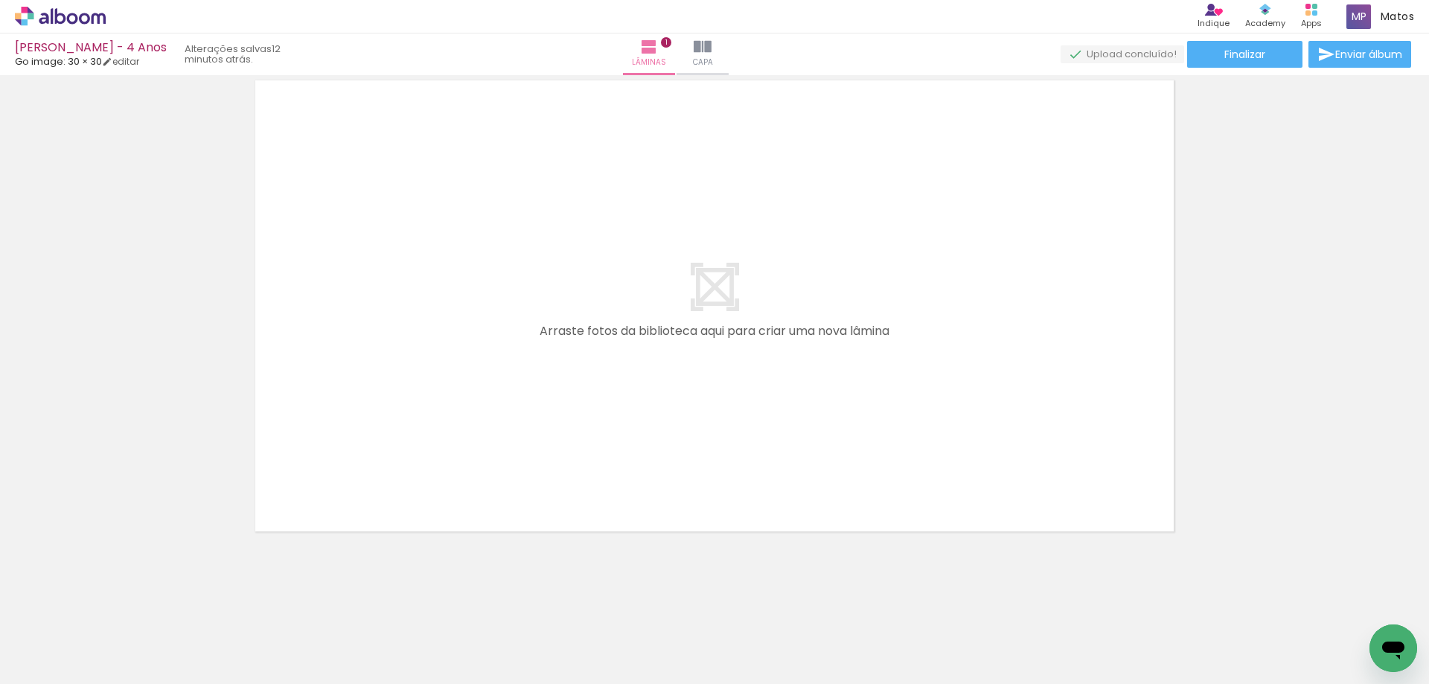
scroll to position [552, 0]
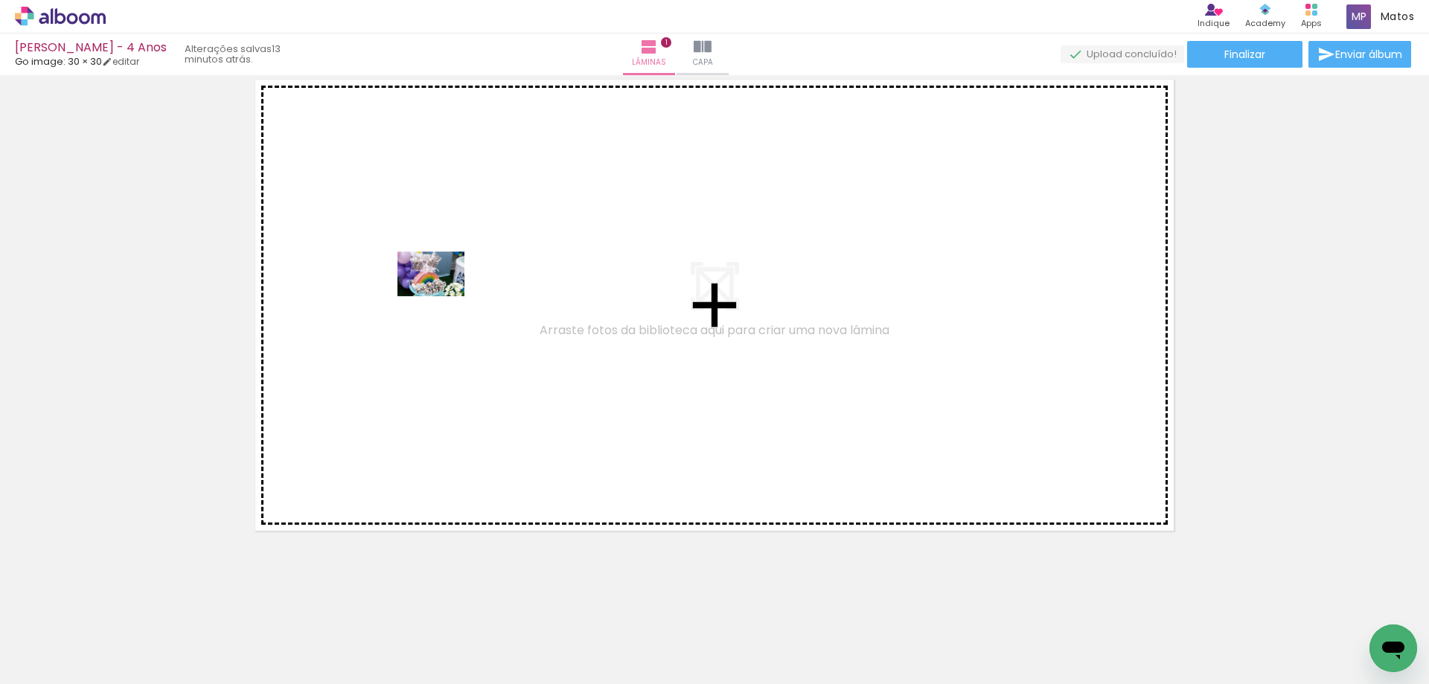
drag, startPoint x: 258, startPoint y: 608, endPoint x: 442, endPoint y: 296, distance: 362.4
click at [442, 296] on quentale-workspace at bounding box center [714, 342] width 1429 height 684
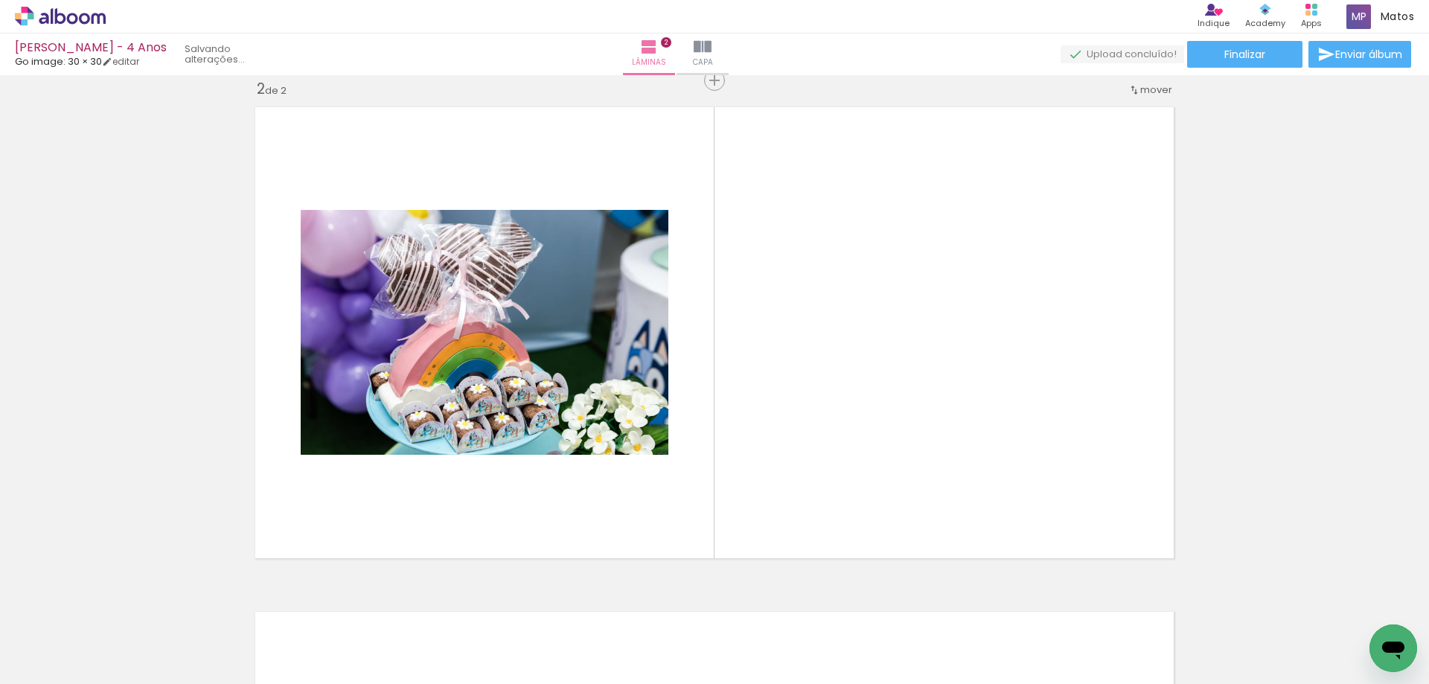
scroll to position [524, 0]
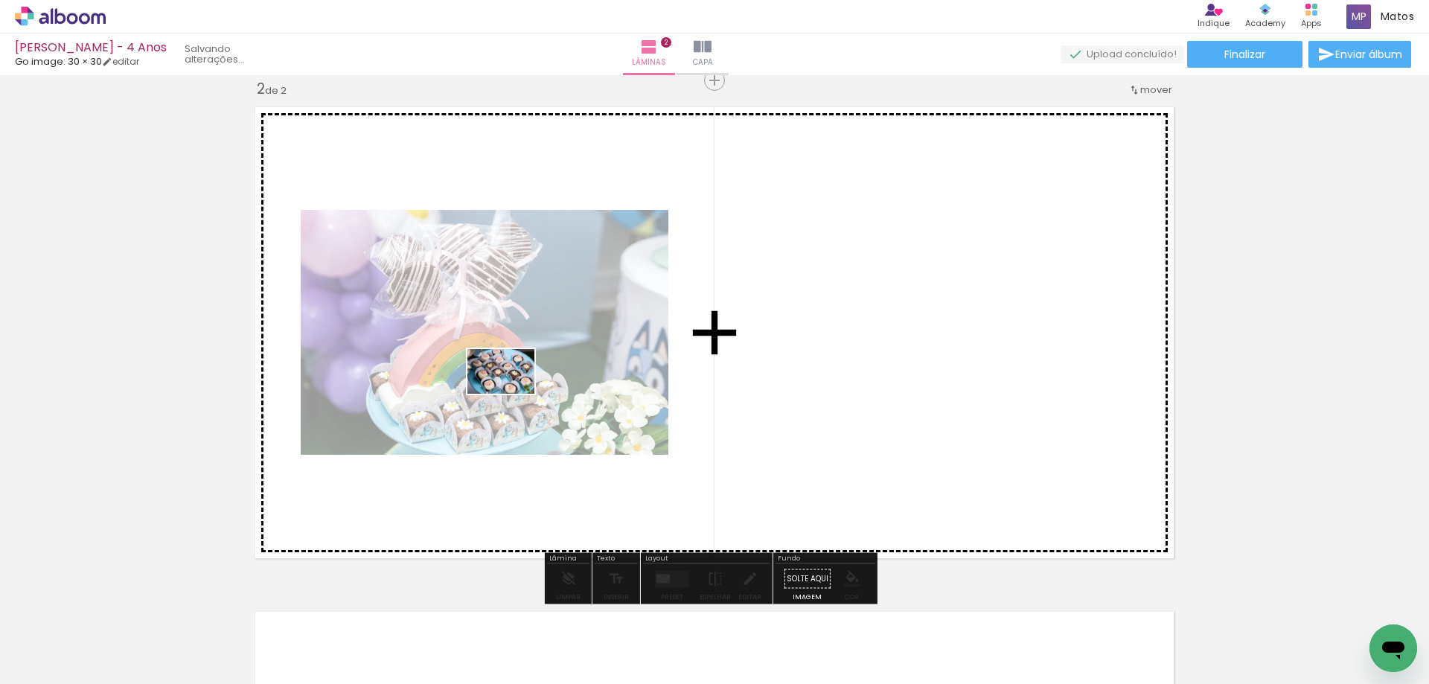
drag, startPoint x: 339, startPoint y: 635, endPoint x: 512, endPoint y: 394, distance: 297.1
click at [512, 394] on quentale-workspace at bounding box center [714, 342] width 1429 height 684
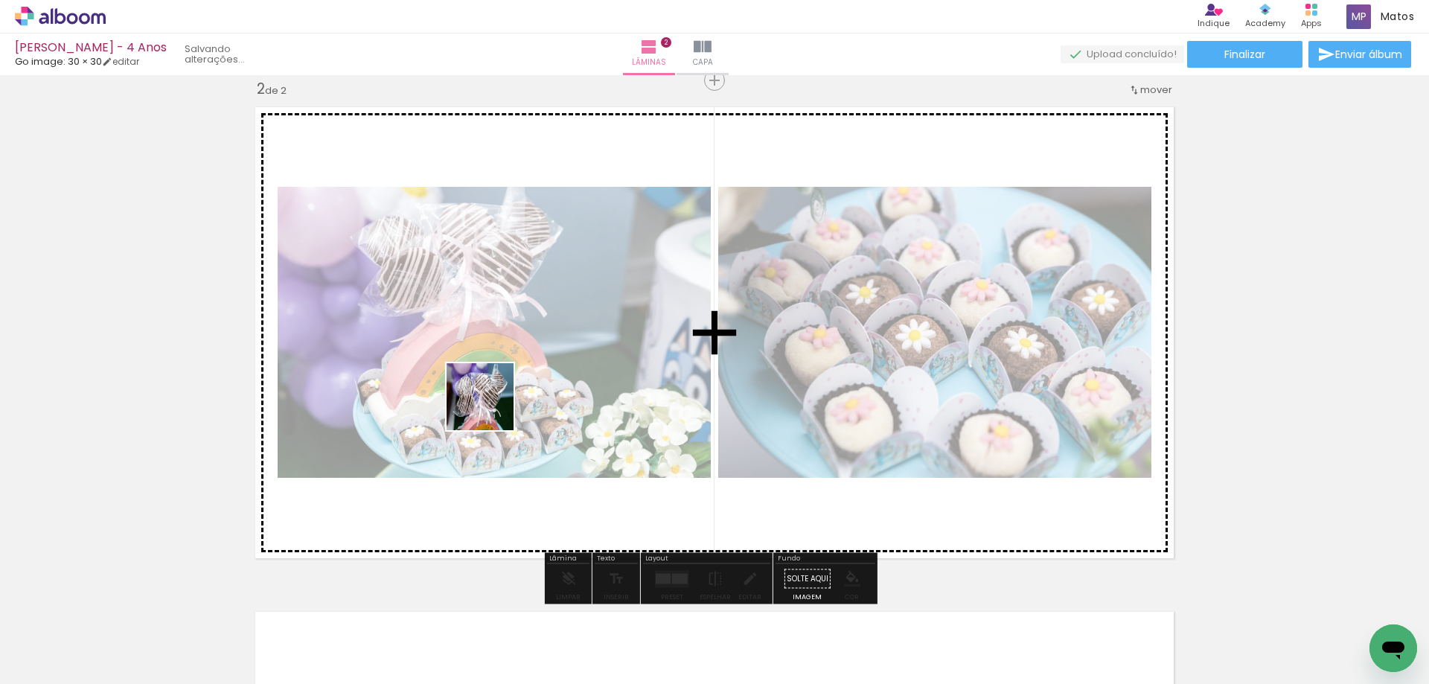
drag, startPoint x: 420, startPoint y: 619, endPoint x: 494, endPoint y: 401, distance: 230.2
click at [494, 401] on quentale-workspace at bounding box center [714, 342] width 1429 height 684
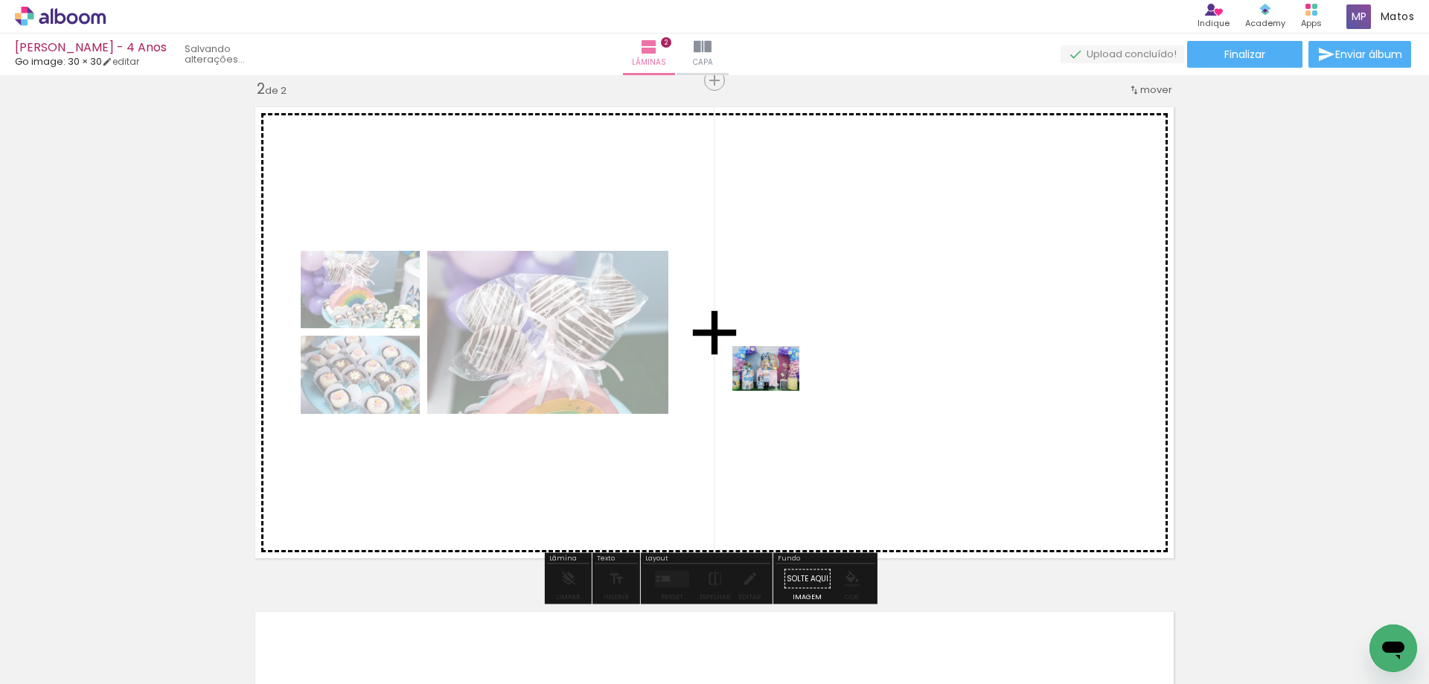
drag, startPoint x: 495, startPoint y: 645, endPoint x: 777, endPoint y: 391, distance: 380.0
click at [777, 391] on quentale-workspace at bounding box center [714, 342] width 1429 height 684
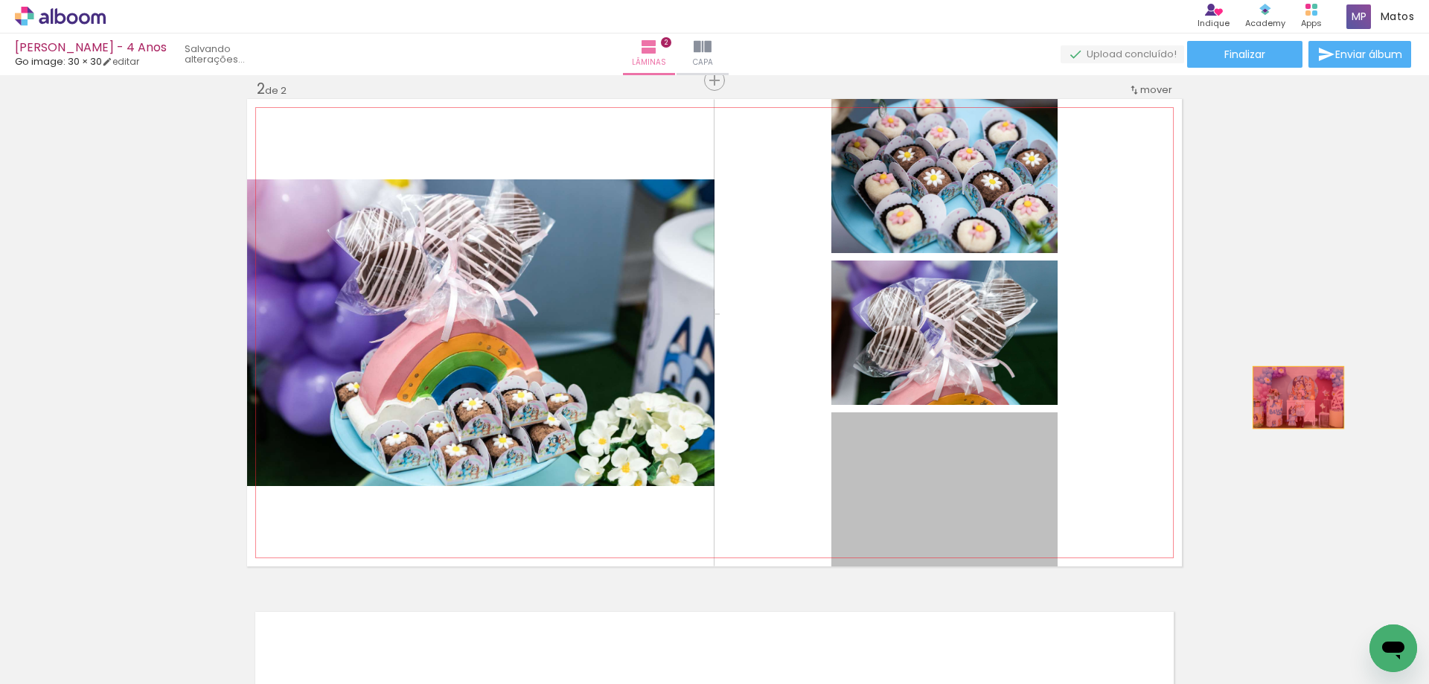
drag, startPoint x: 948, startPoint y: 493, endPoint x: 1293, endPoint y: 398, distance: 358.3
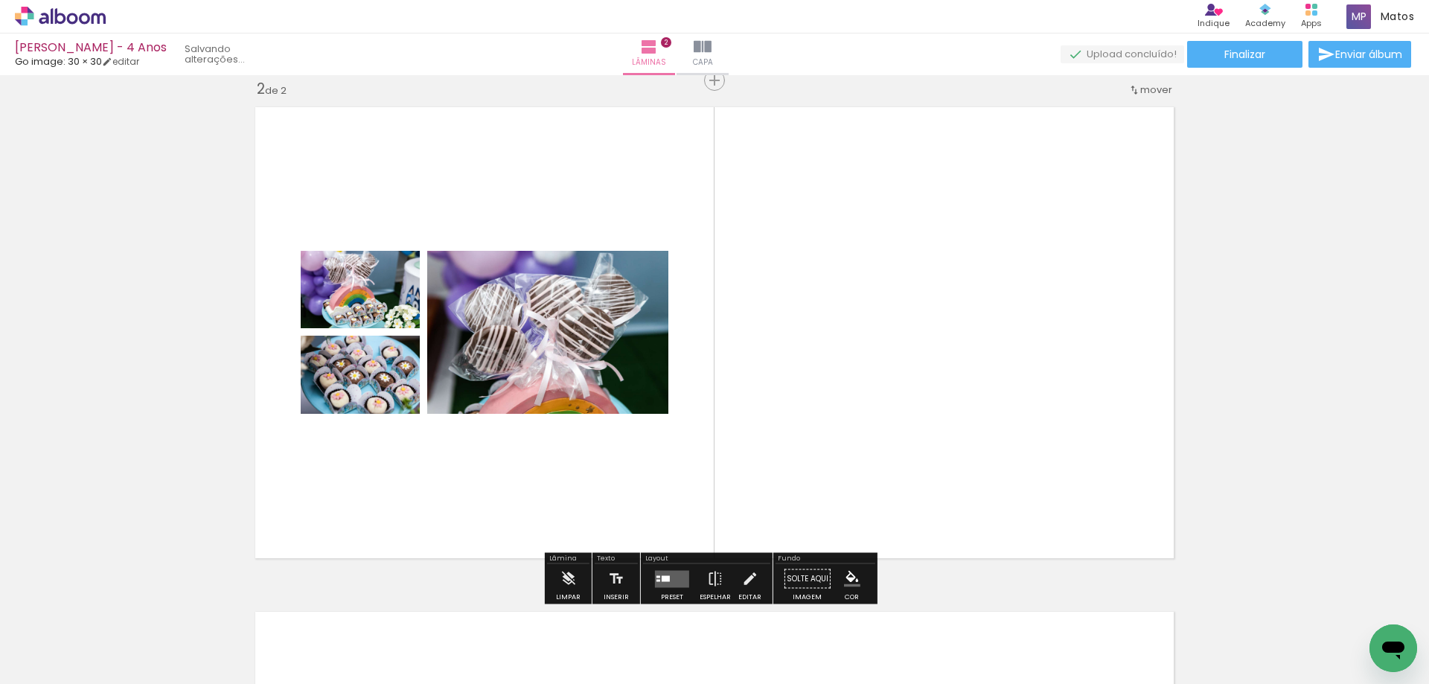
click at [672, 579] on quentale-layouter at bounding box center [672, 578] width 34 height 17
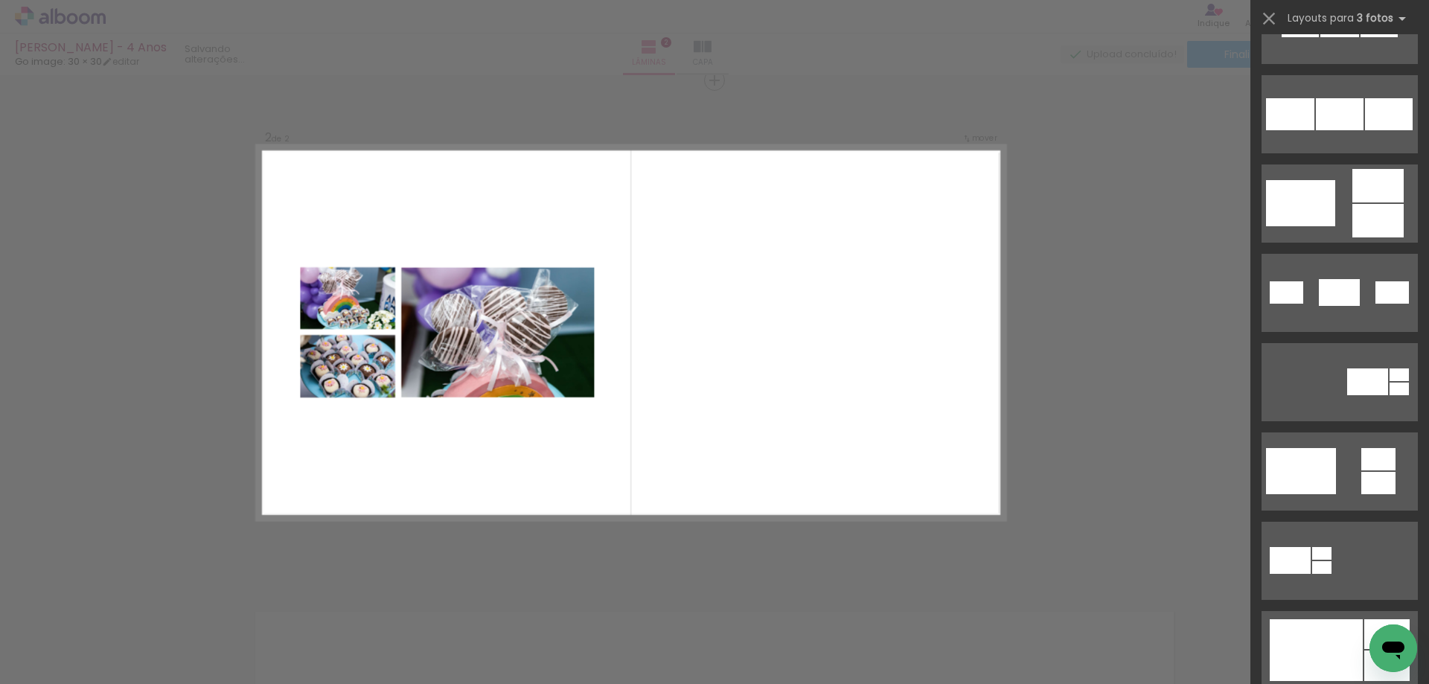
scroll to position [0, 0]
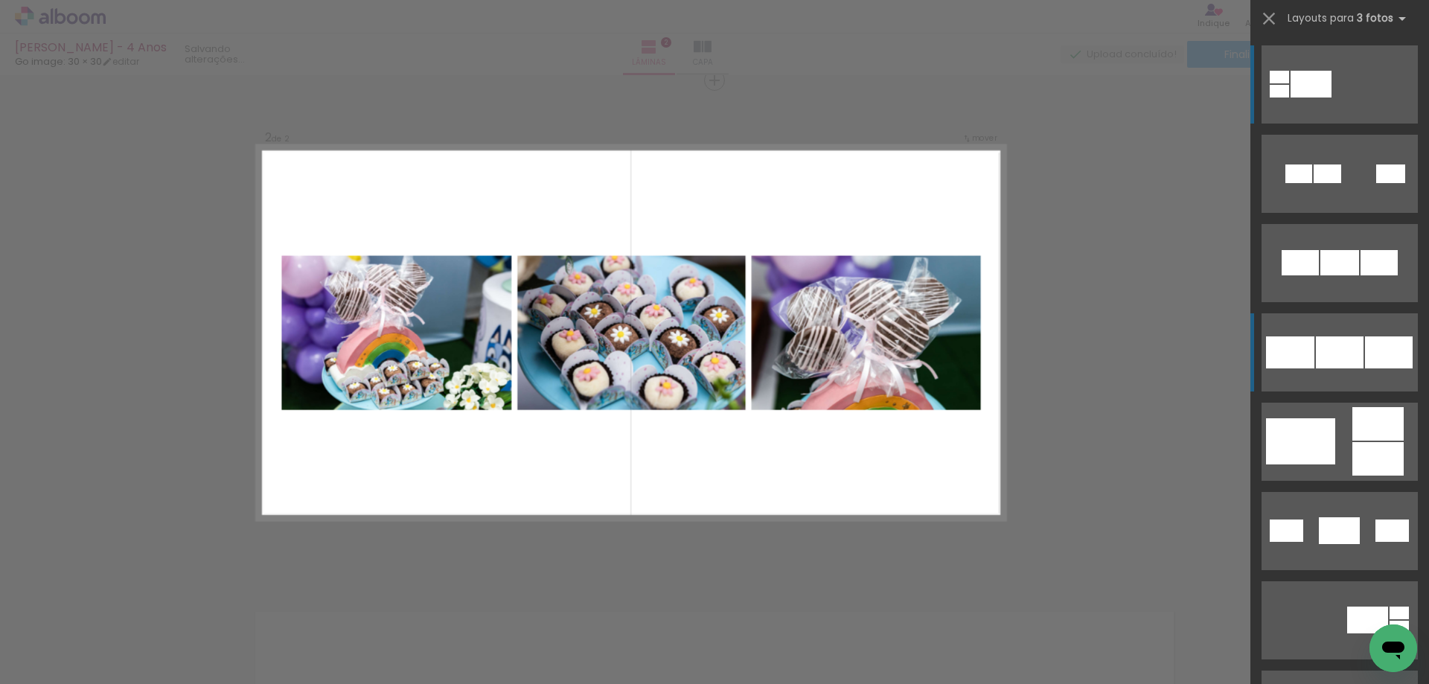
click at [1371, 367] on div at bounding box center [1389, 352] width 48 height 32
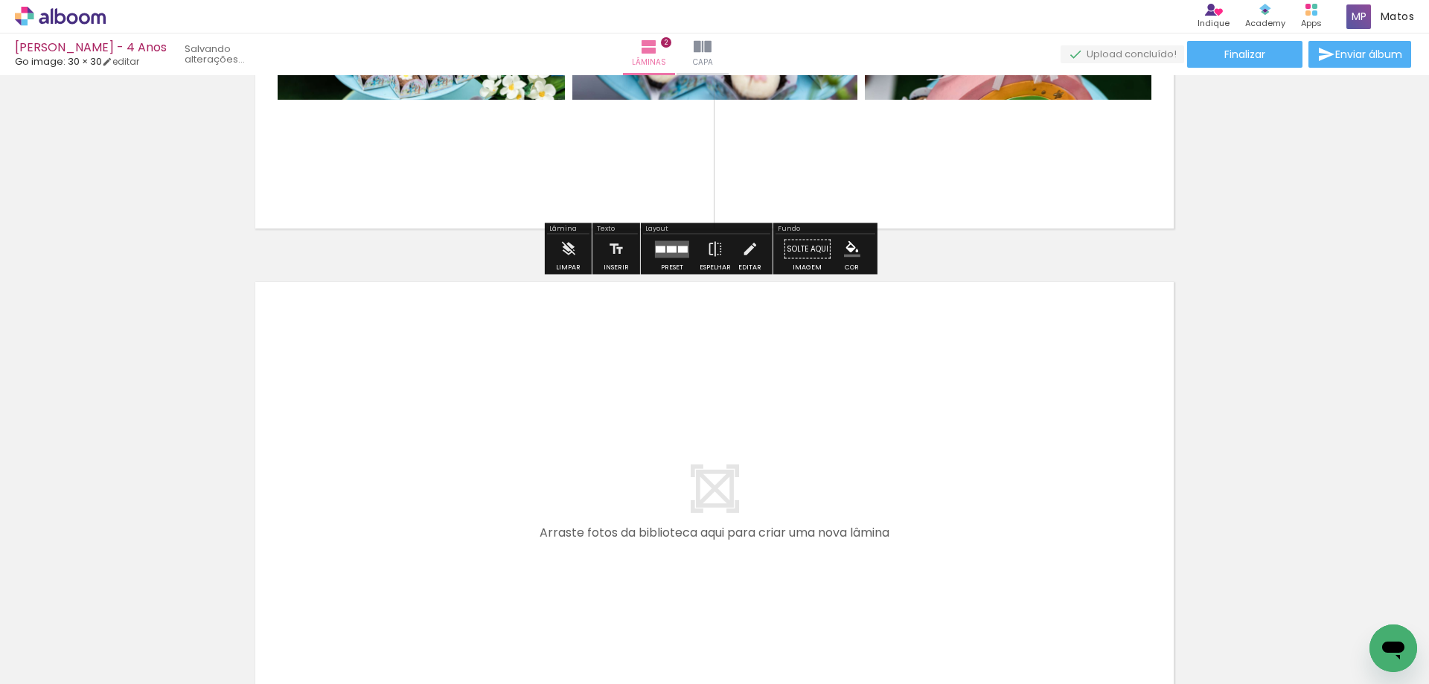
scroll to position [971, 0]
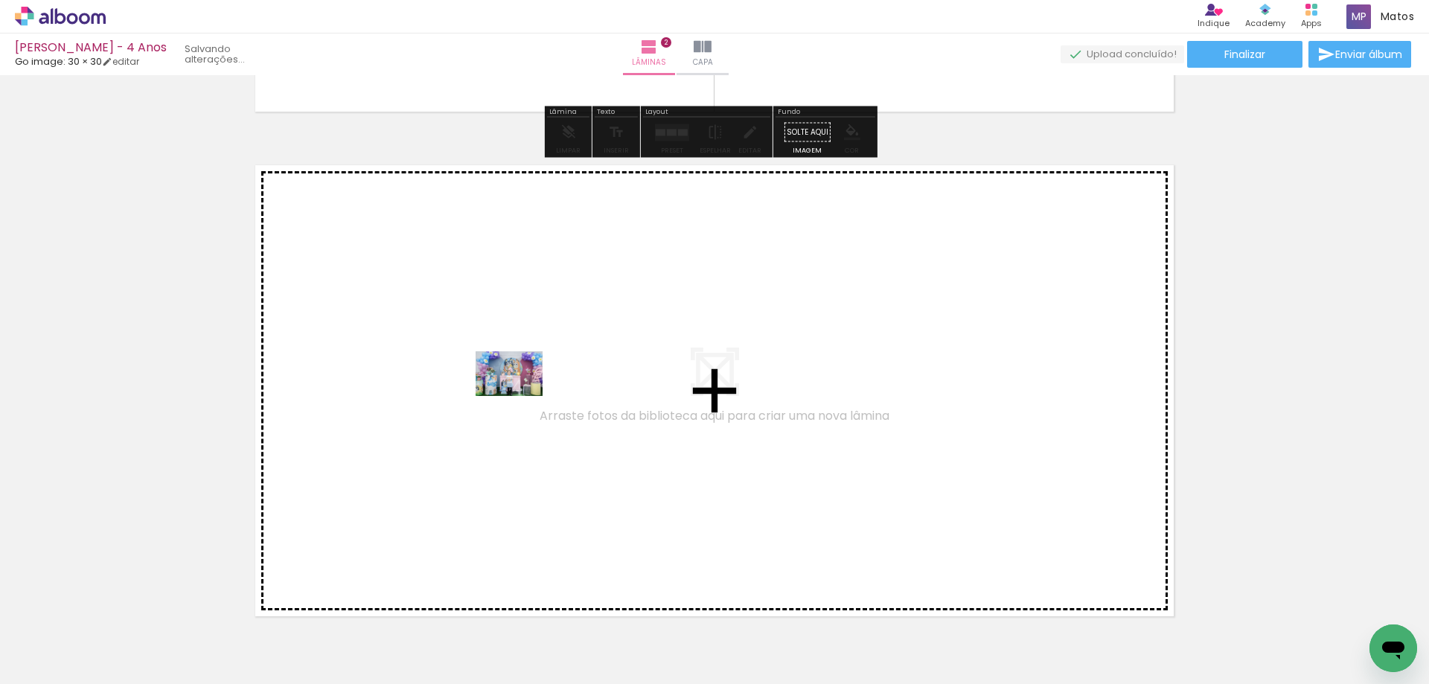
drag, startPoint x: 504, startPoint y: 633, endPoint x: 520, endPoint y: 396, distance: 238.0
click at [520, 396] on quentale-workspace at bounding box center [714, 342] width 1429 height 684
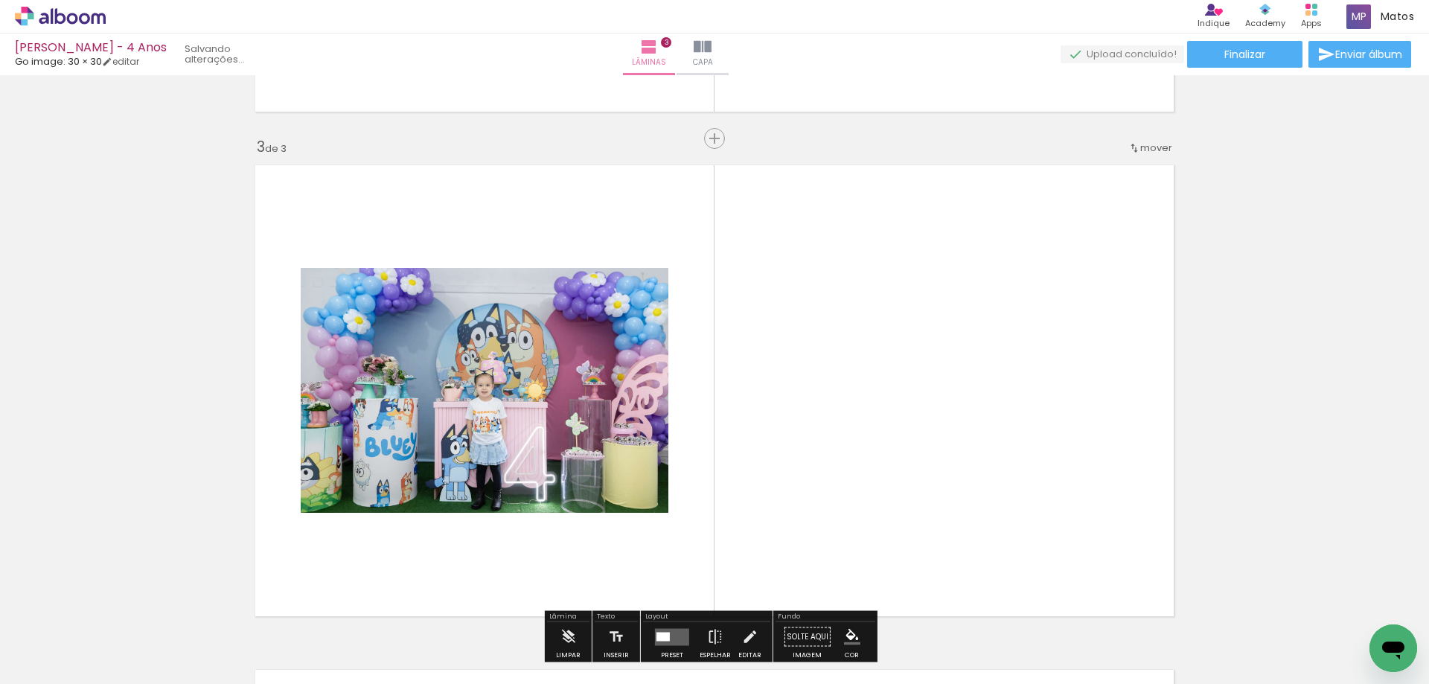
scroll to position [1029, 0]
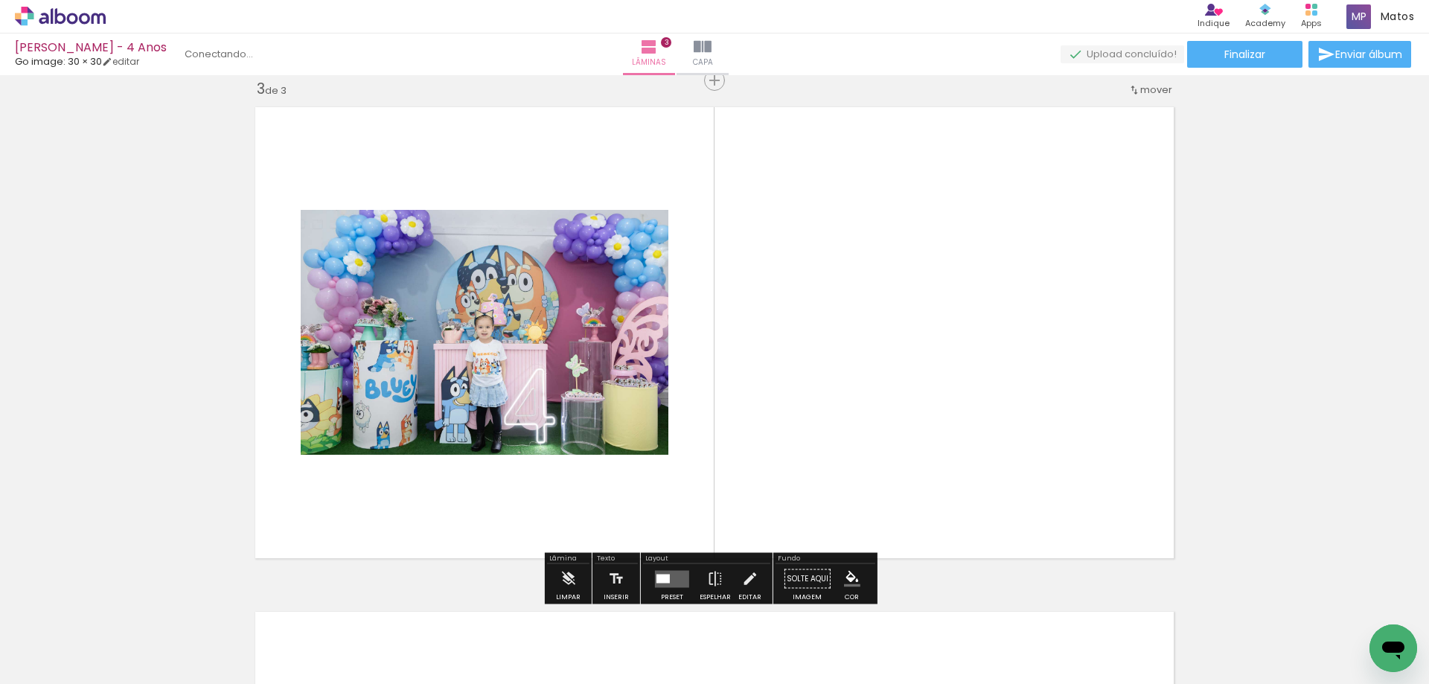
click at [1140, 90] on span "mover" at bounding box center [1156, 90] width 32 height 14
click at [1133, 87] on paper-item "antes da 1" at bounding box center [1112, 87] width 113 height 25
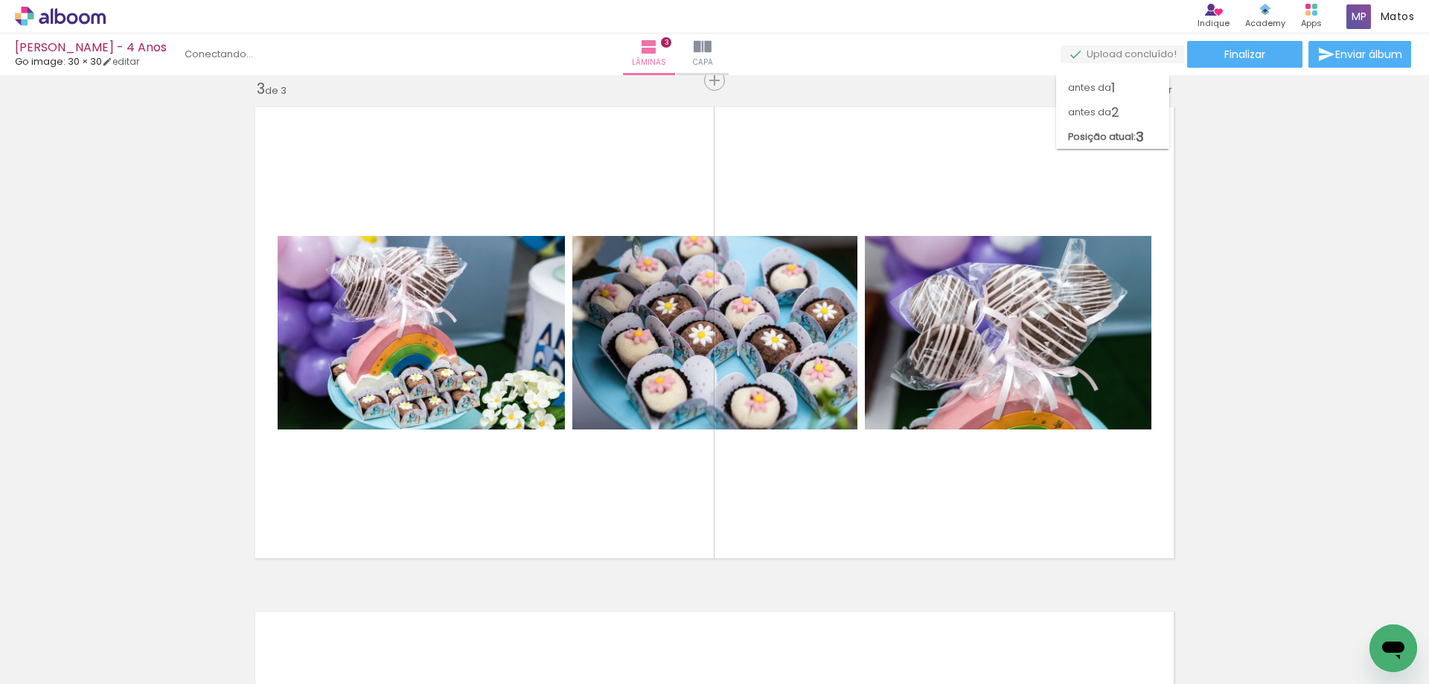
scroll to position [19, 0]
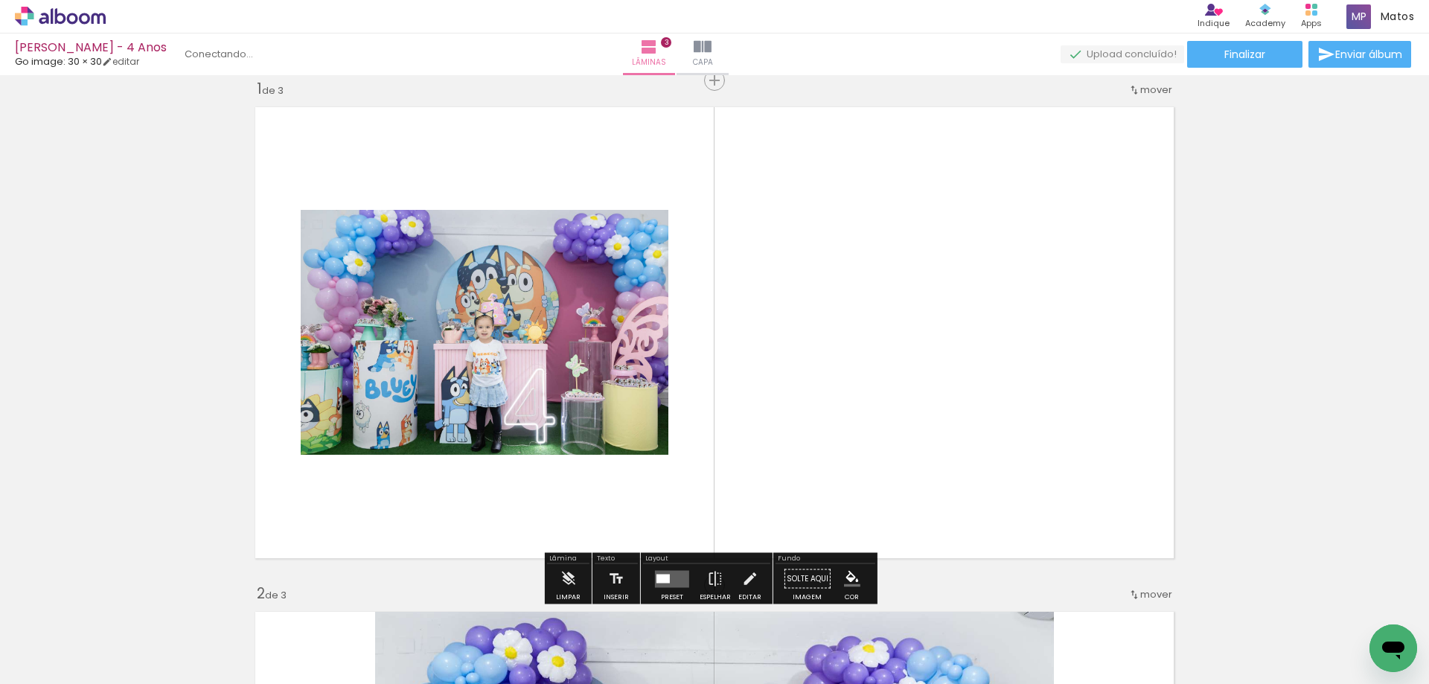
click at [667, 580] on quentale-layouter at bounding box center [672, 578] width 34 height 17
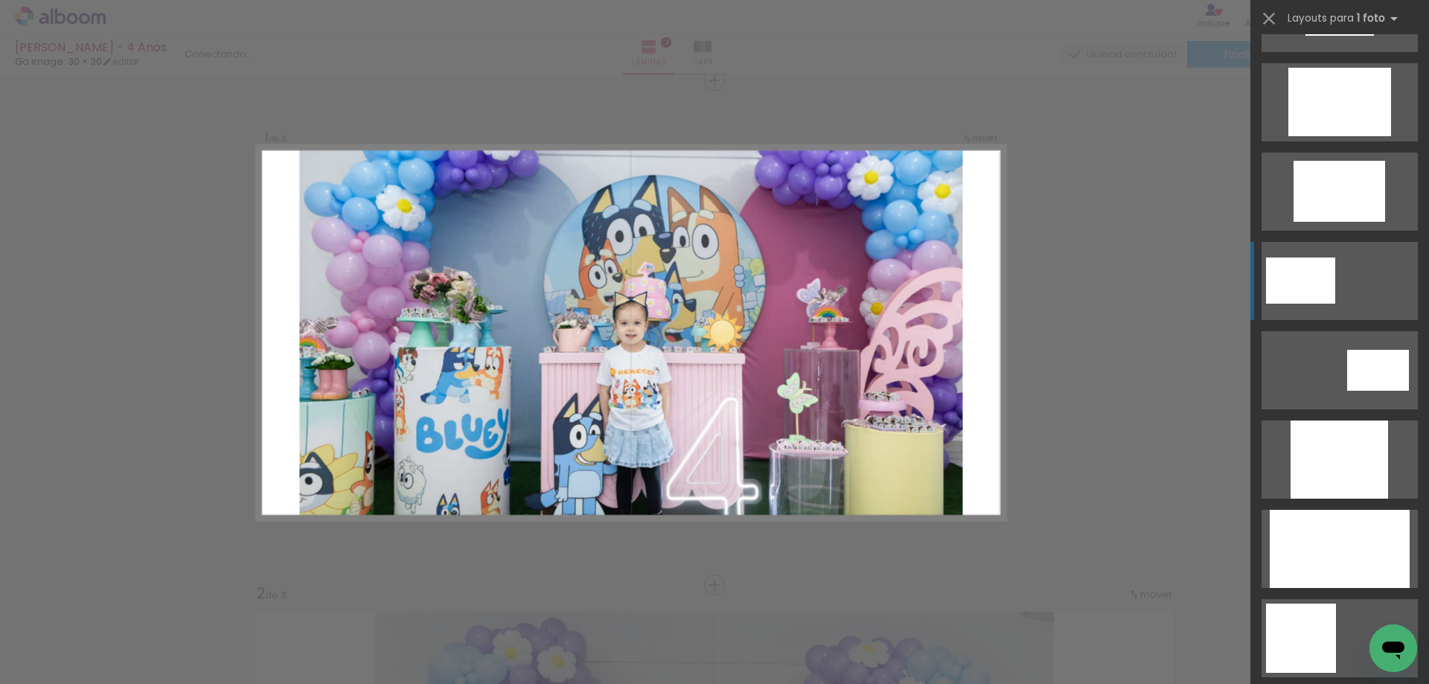
scroll to position [521, 0]
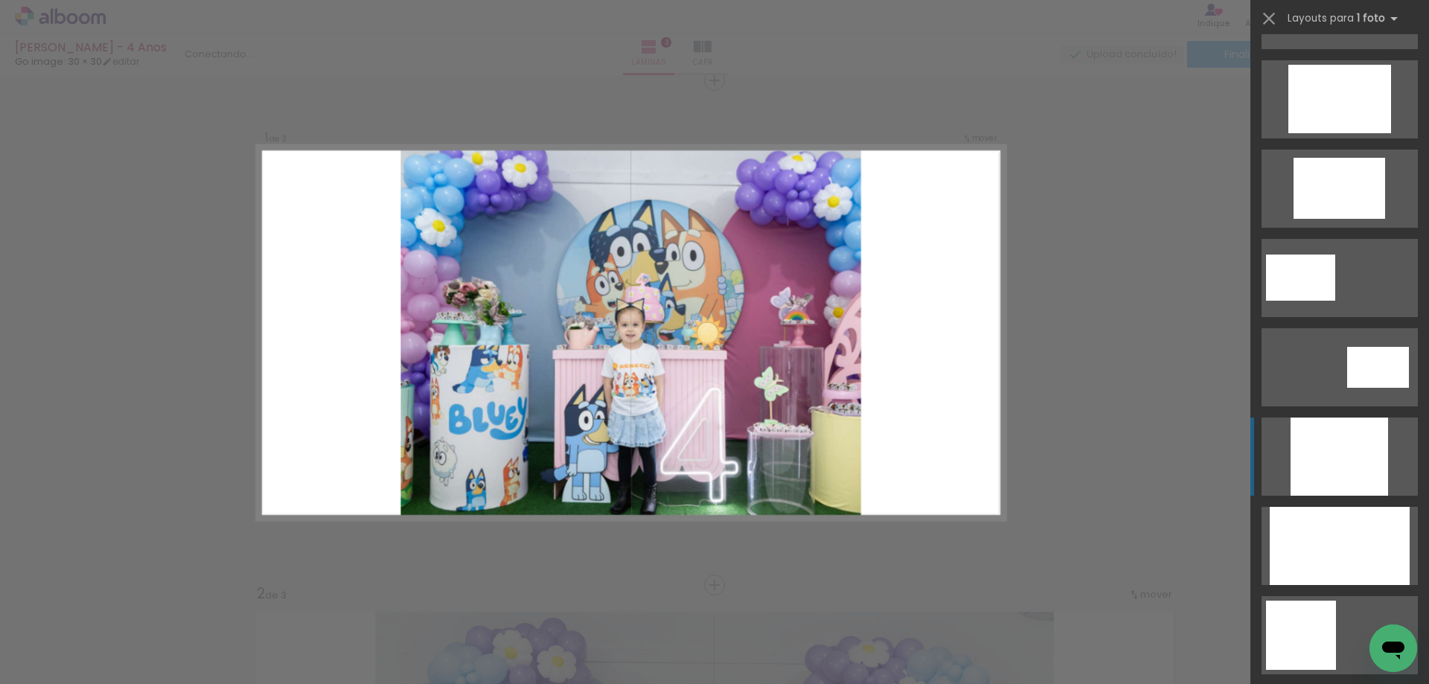
click at [1335, 465] on div at bounding box center [1340, 457] width 98 height 78
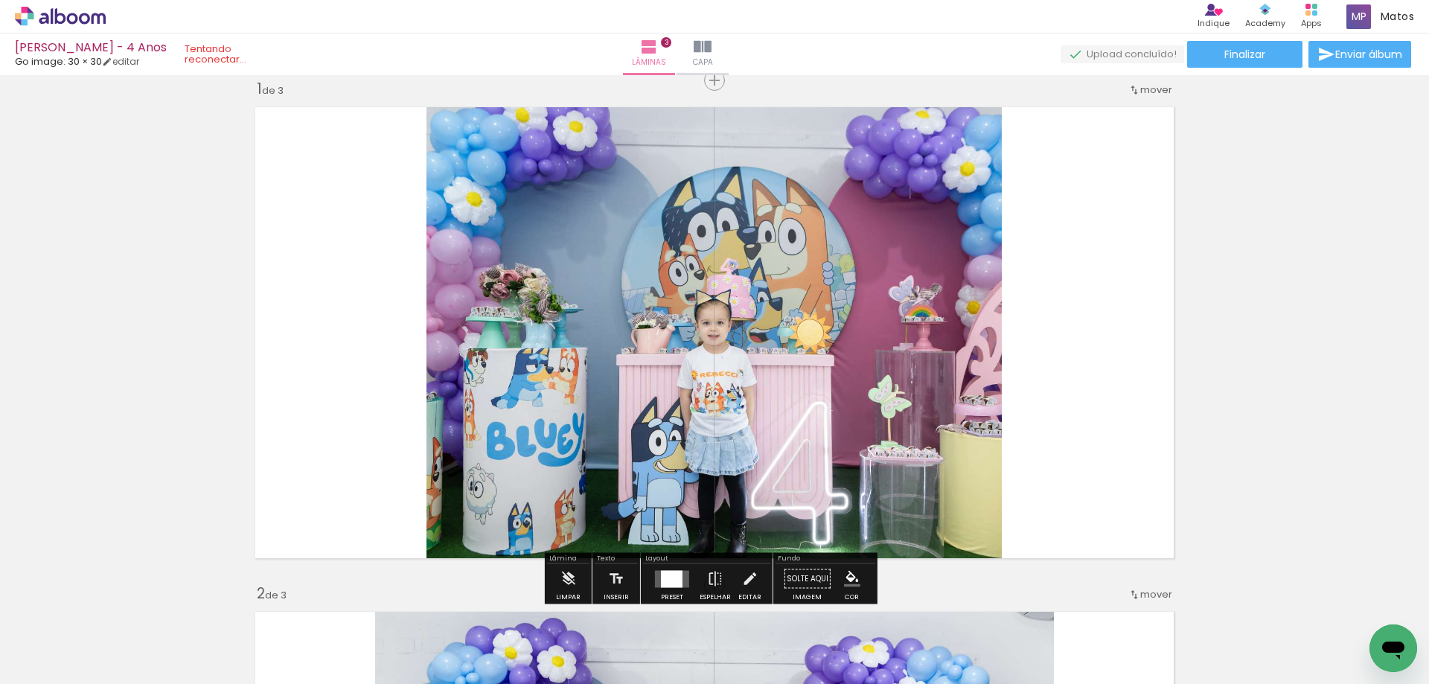
click at [670, 583] on div at bounding box center [672, 578] width 22 height 17
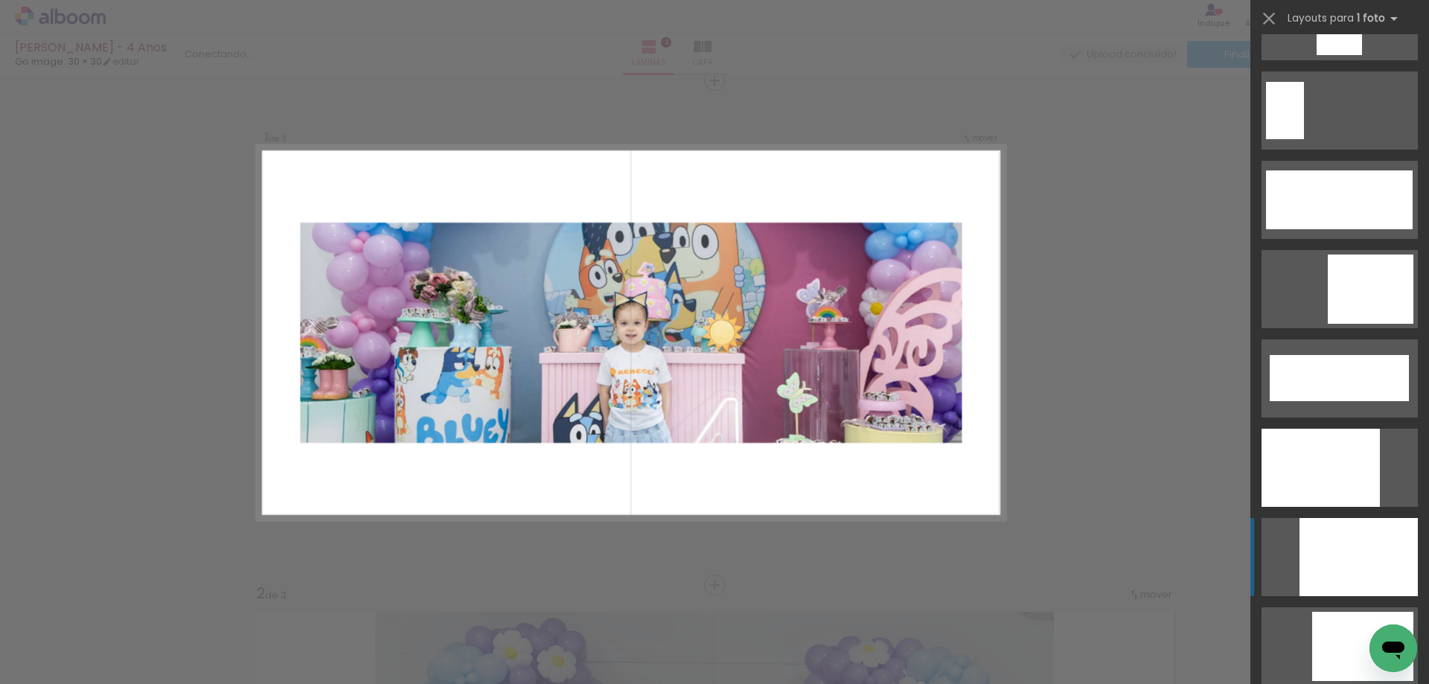
scroll to position [3722, 0]
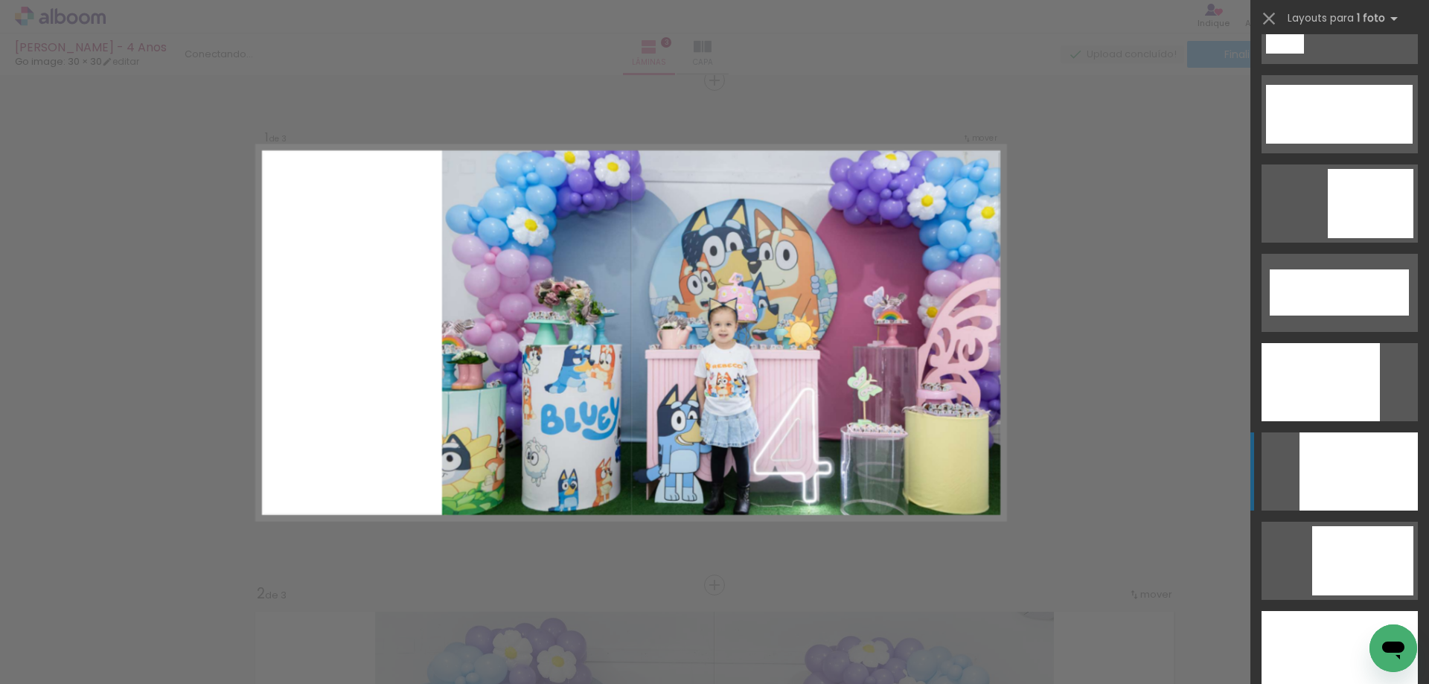
click at [1350, 446] on div at bounding box center [1359, 471] width 118 height 78
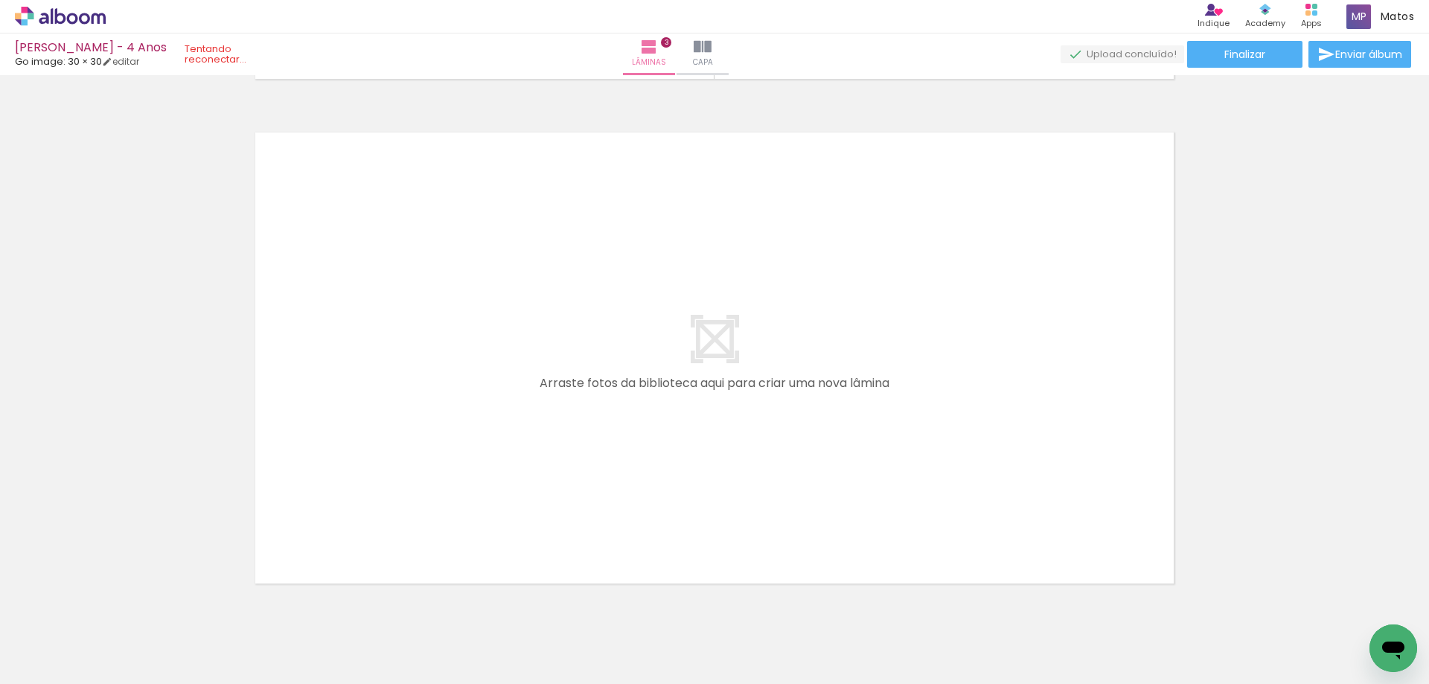
scroll to position [1561, 0]
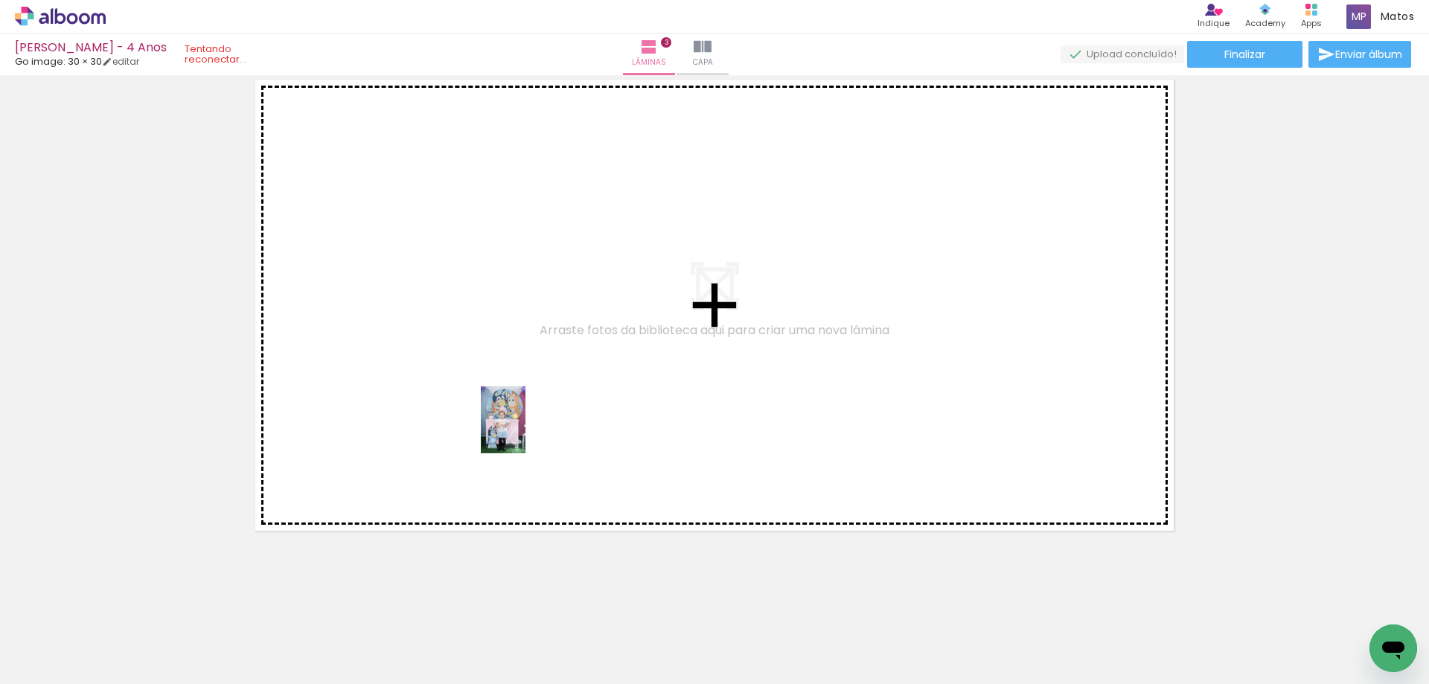
drag, startPoint x: 570, startPoint y: 643, endPoint x: 526, endPoint y: 430, distance: 217.5
click at [526, 430] on quentale-workspace at bounding box center [714, 342] width 1429 height 684
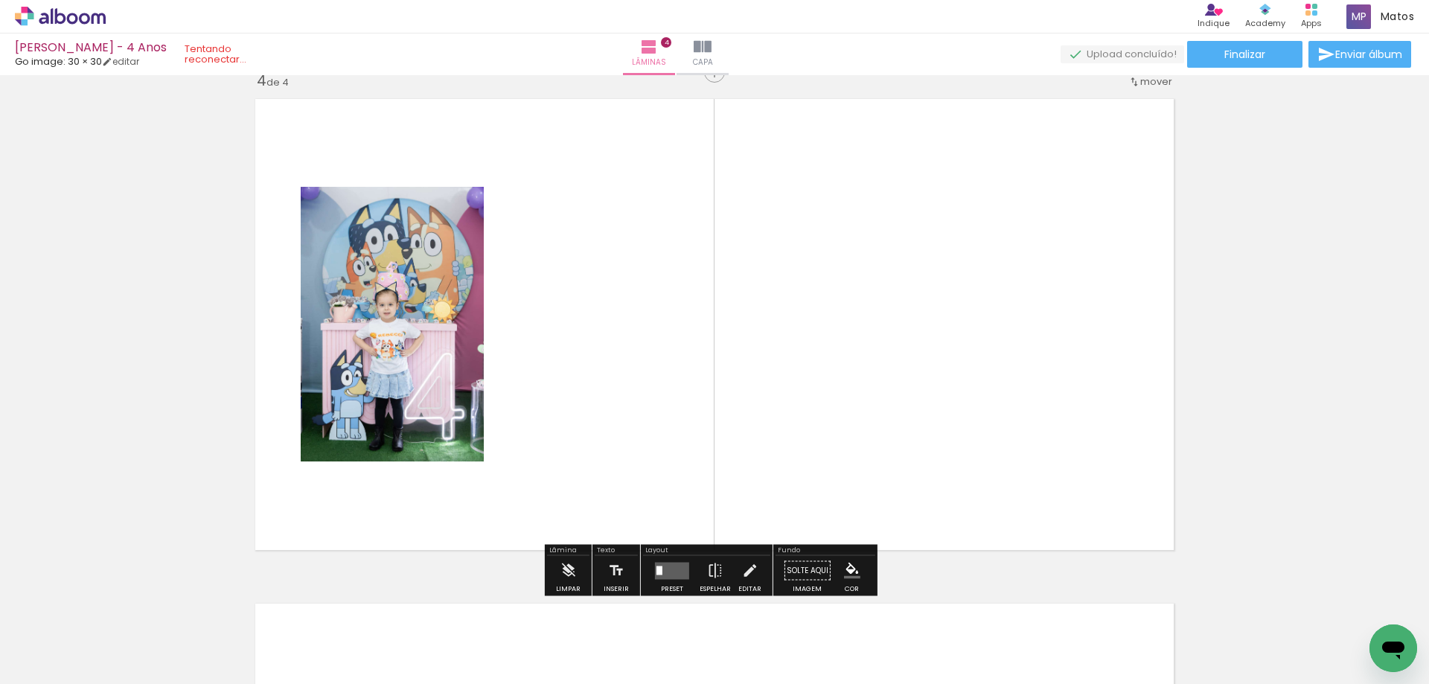
scroll to position [1533, 0]
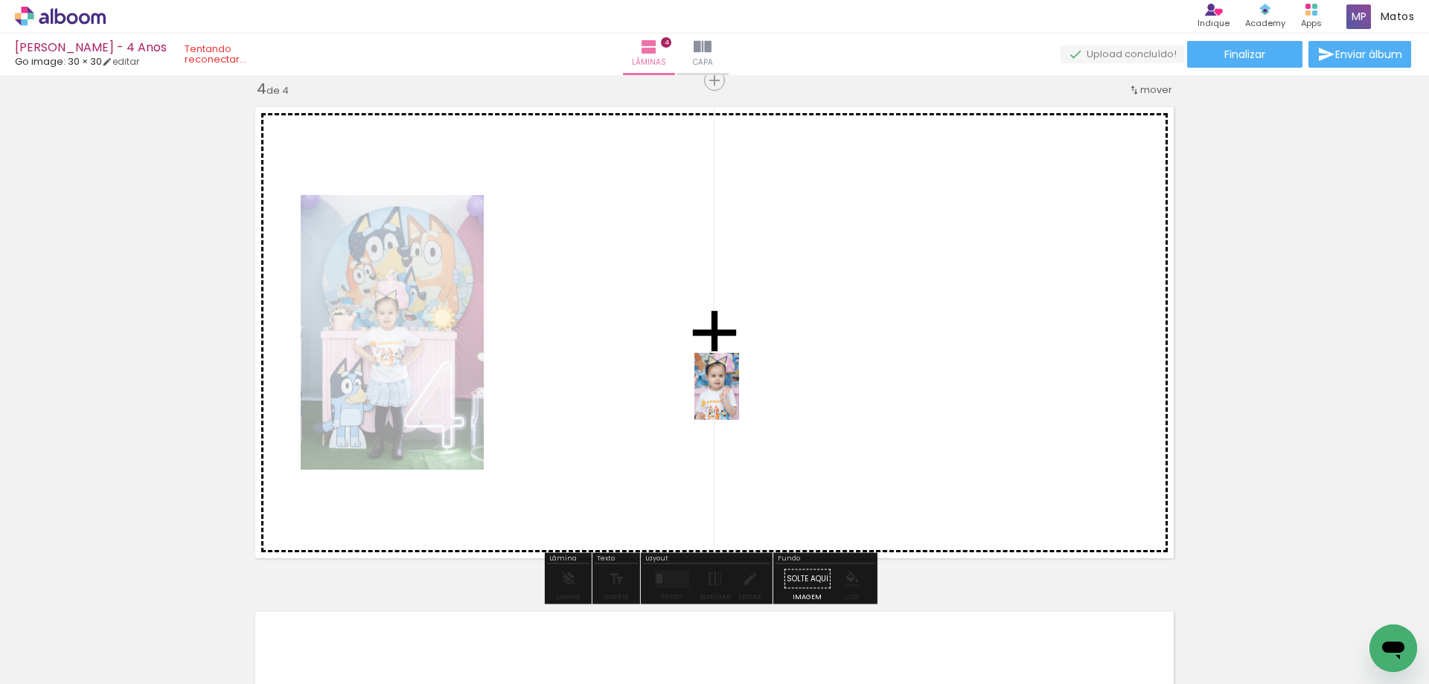
drag, startPoint x: 668, startPoint y: 649, endPoint x: 741, endPoint y: 397, distance: 262.7
click at [741, 397] on quentale-workspace at bounding box center [714, 342] width 1429 height 684
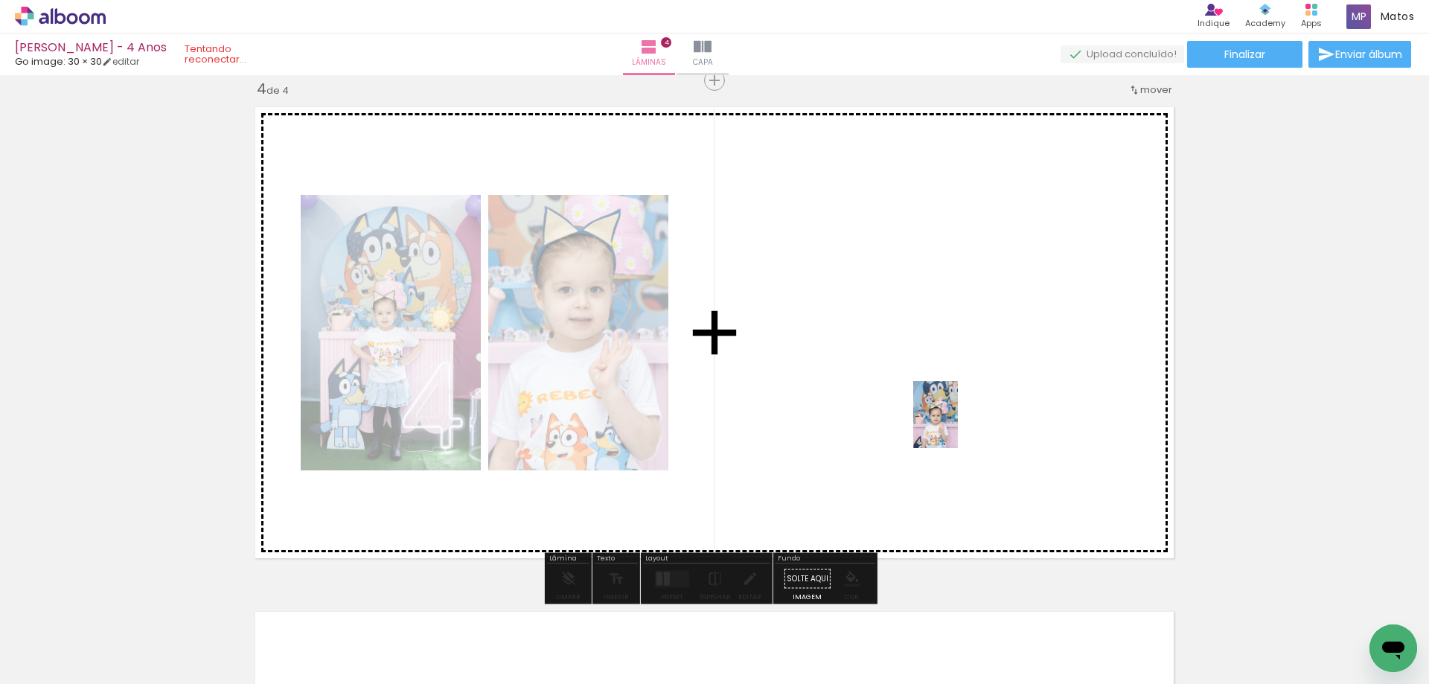
drag, startPoint x: 741, startPoint y: 656, endPoint x: 956, endPoint y: 423, distance: 316.6
click at [956, 423] on quentale-workspace at bounding box center [714, 342] width 1429 height 684
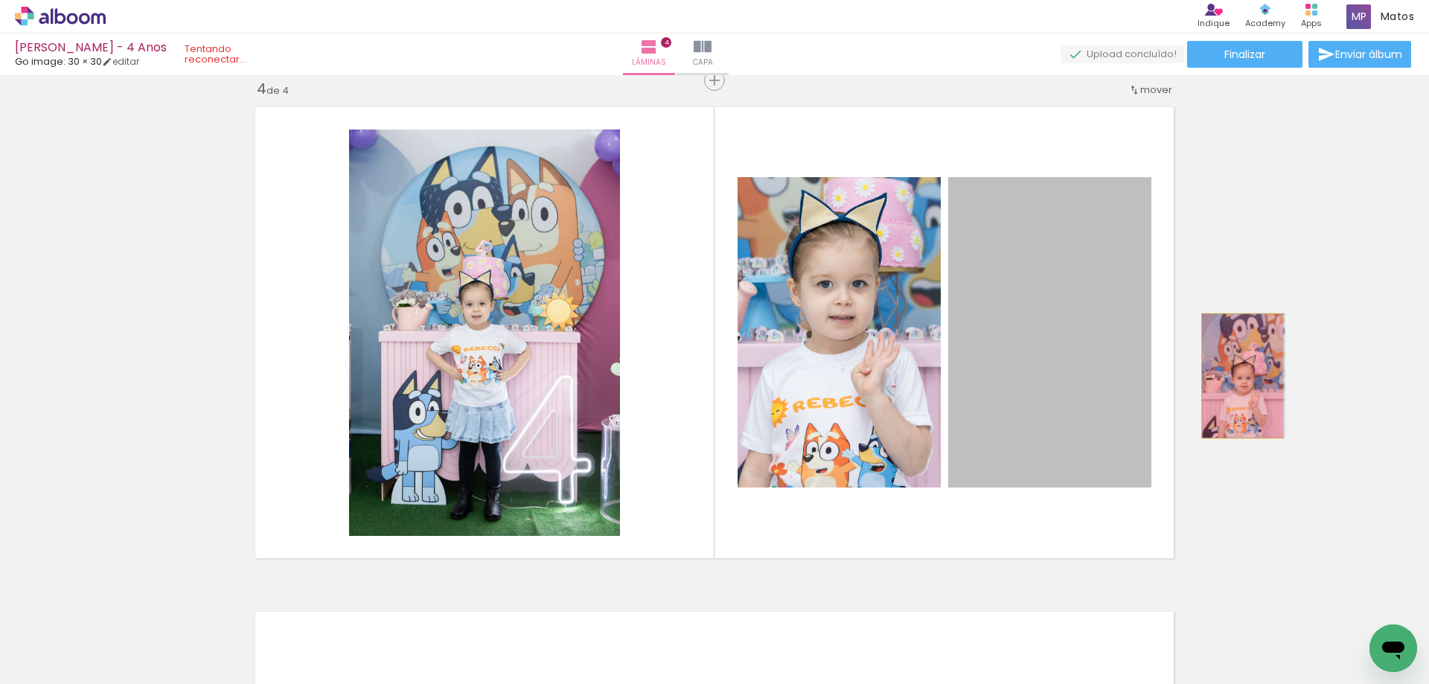
drag, startPoint x: 1039, startPoint y: 382, endPoint x: 1237, endPoint y: 376, distance: 198.1
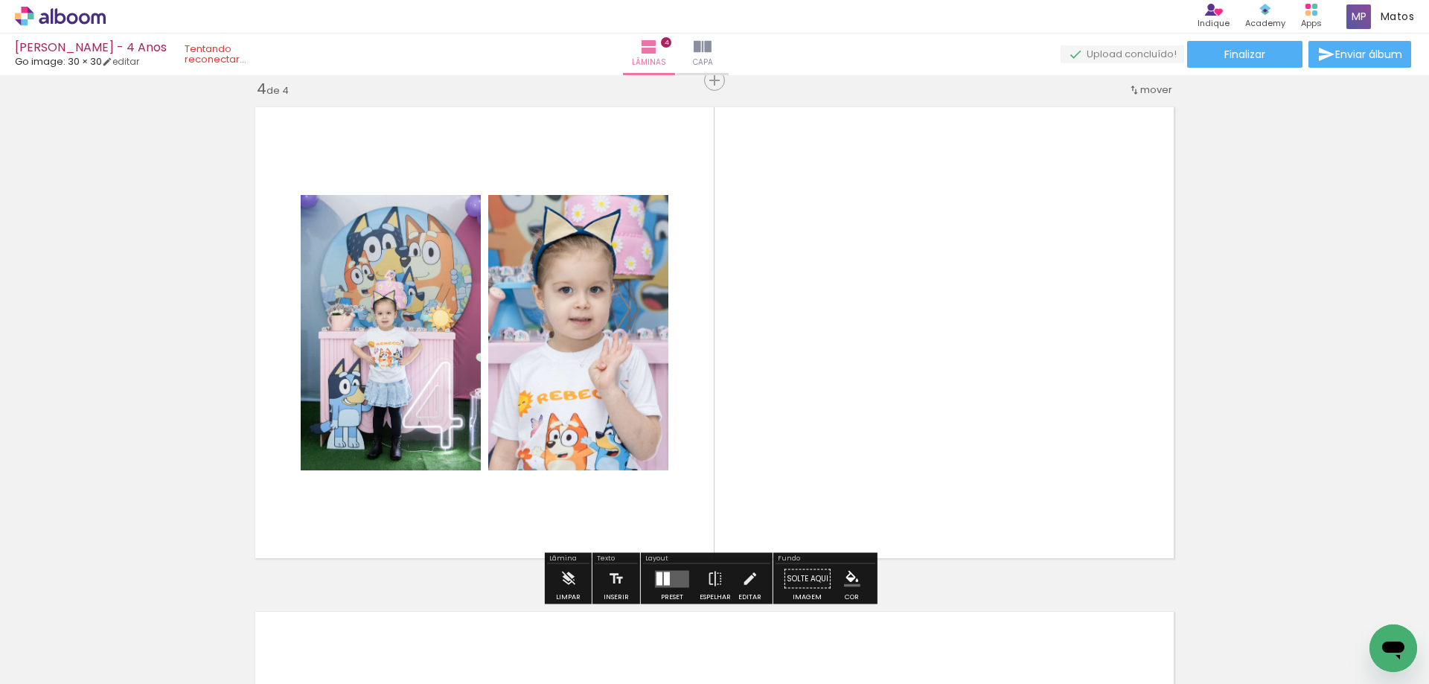
click at [706, 603] on iron-icon at bounding box center [700, 604] width 16 height 16
click at [669, 577] on quentale-layouter at bounding box center [672, 578] width 34 height 17
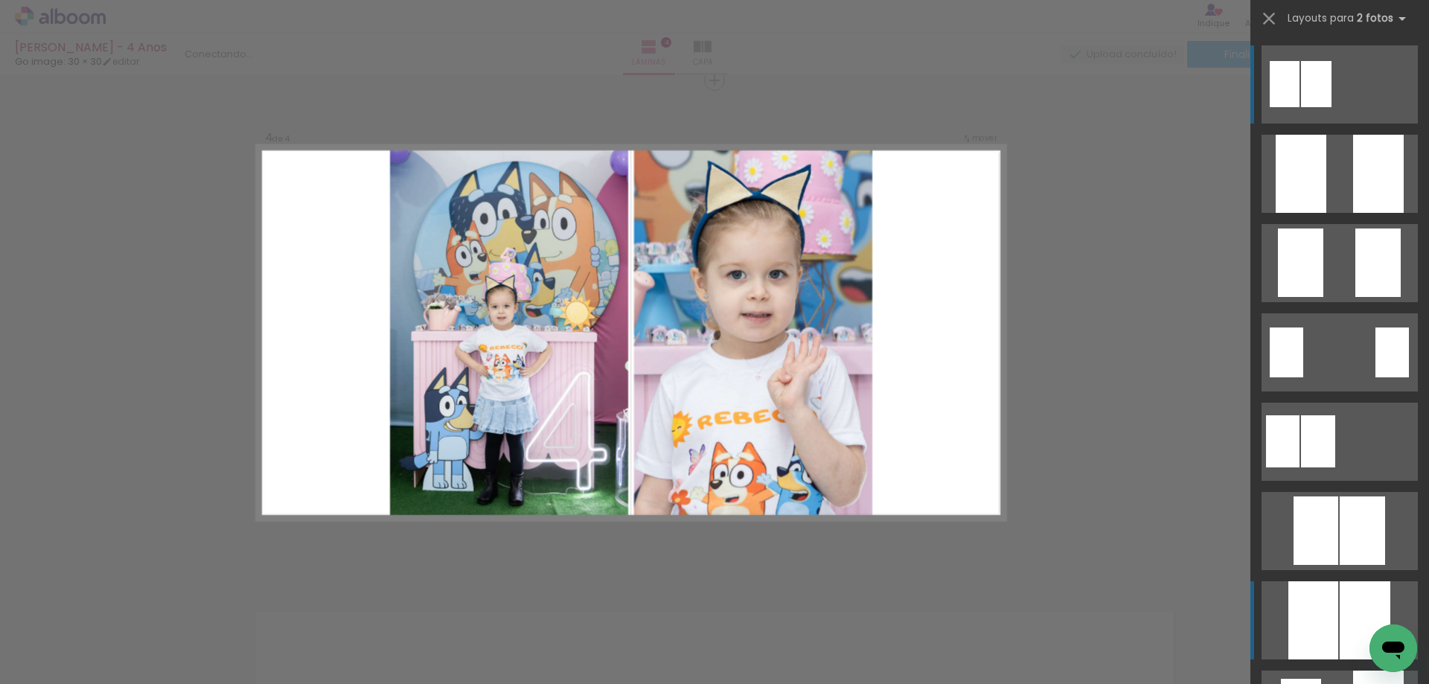
click at [1318, 622] on div at bounding box center [1314, 620] width 50 height 78
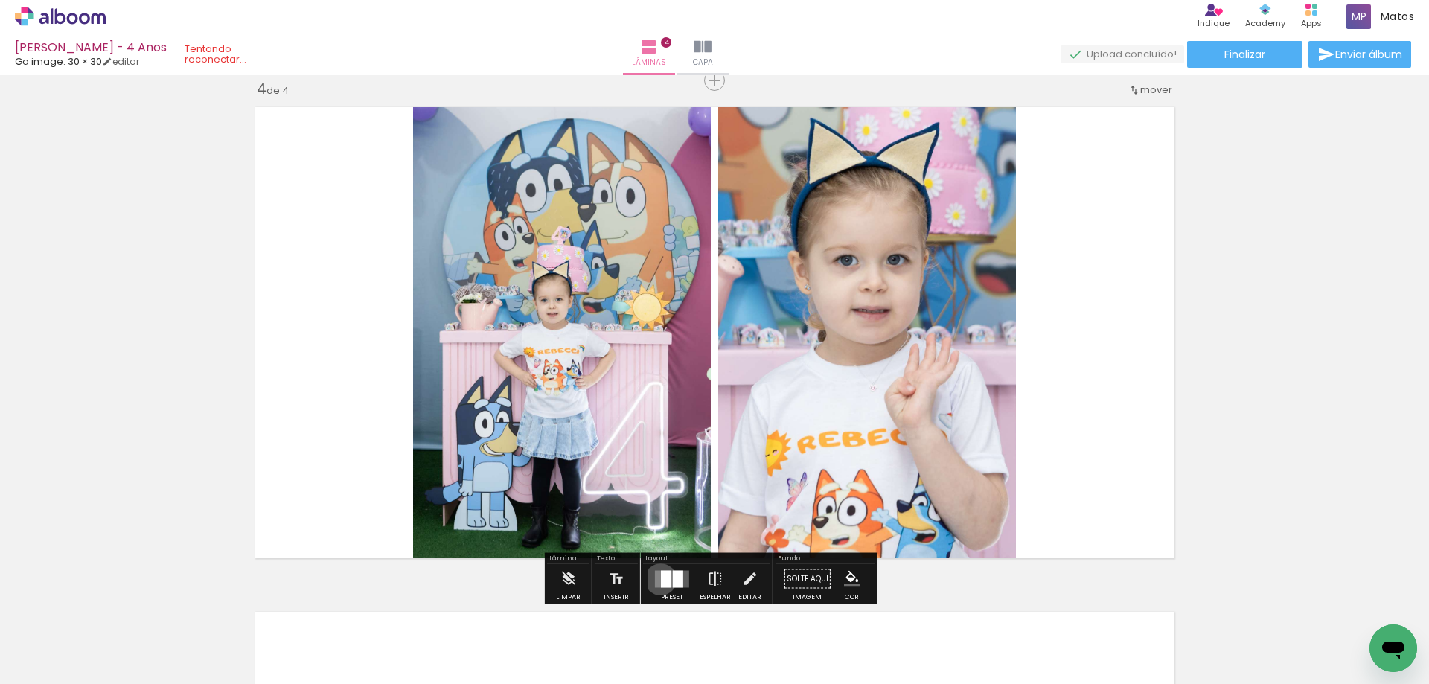
click at [661, 579] on div at bounding box center [666, 578] width 10 height 17
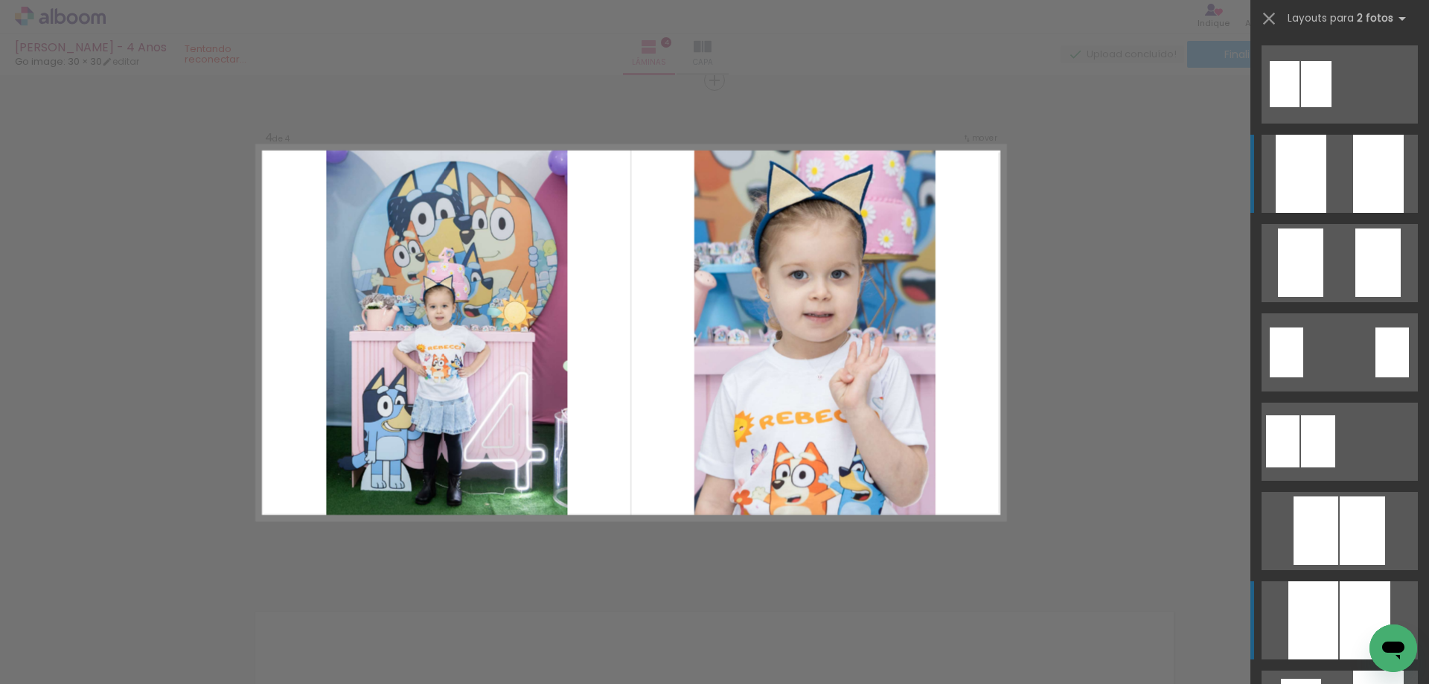
click at [1345, 159] on quentale-layouter at bounding box center [1340, 174] width 156 height 78
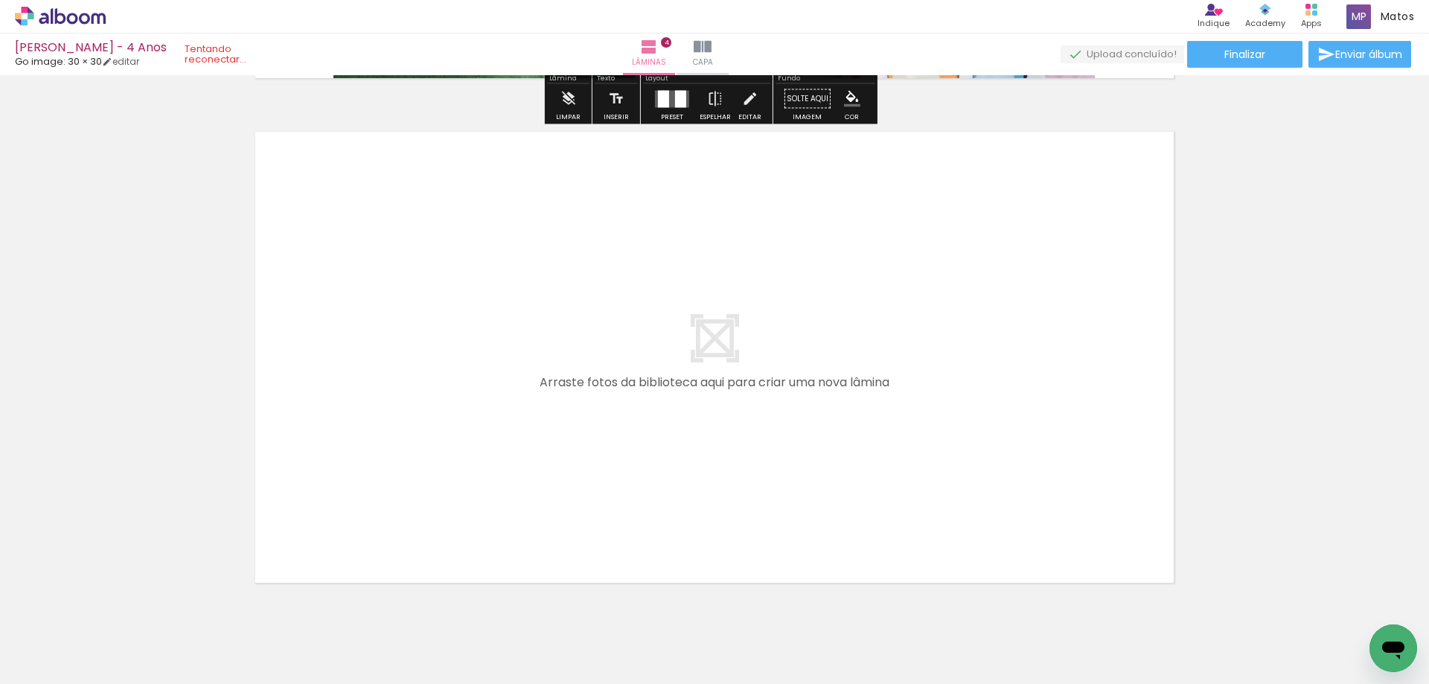
scroll to position [2055, 0]
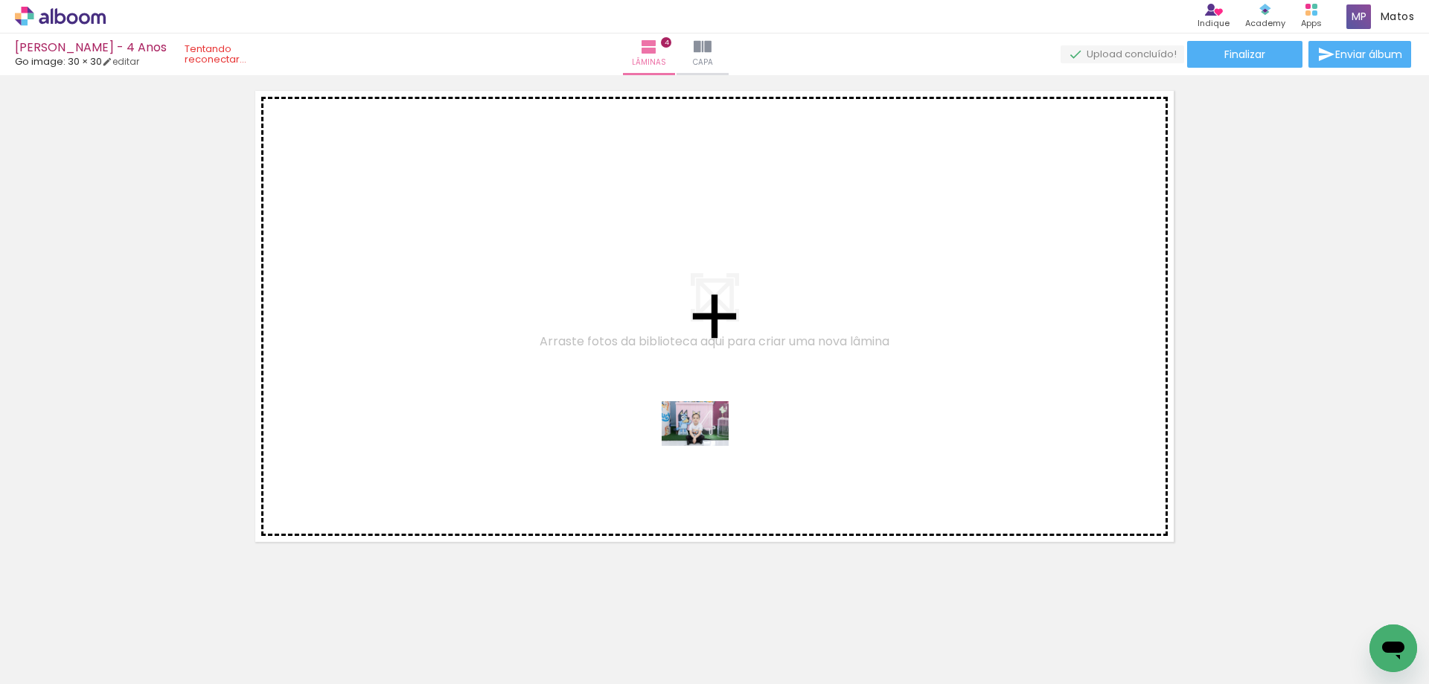
drag, startPoint x: 758, startPoint y: 653, endPoint x: 706, endPoint y: 446, distance: 213.2
click at [706, 446] on quentale-workspace at bounding box center [714, 342] width 1429 height 684
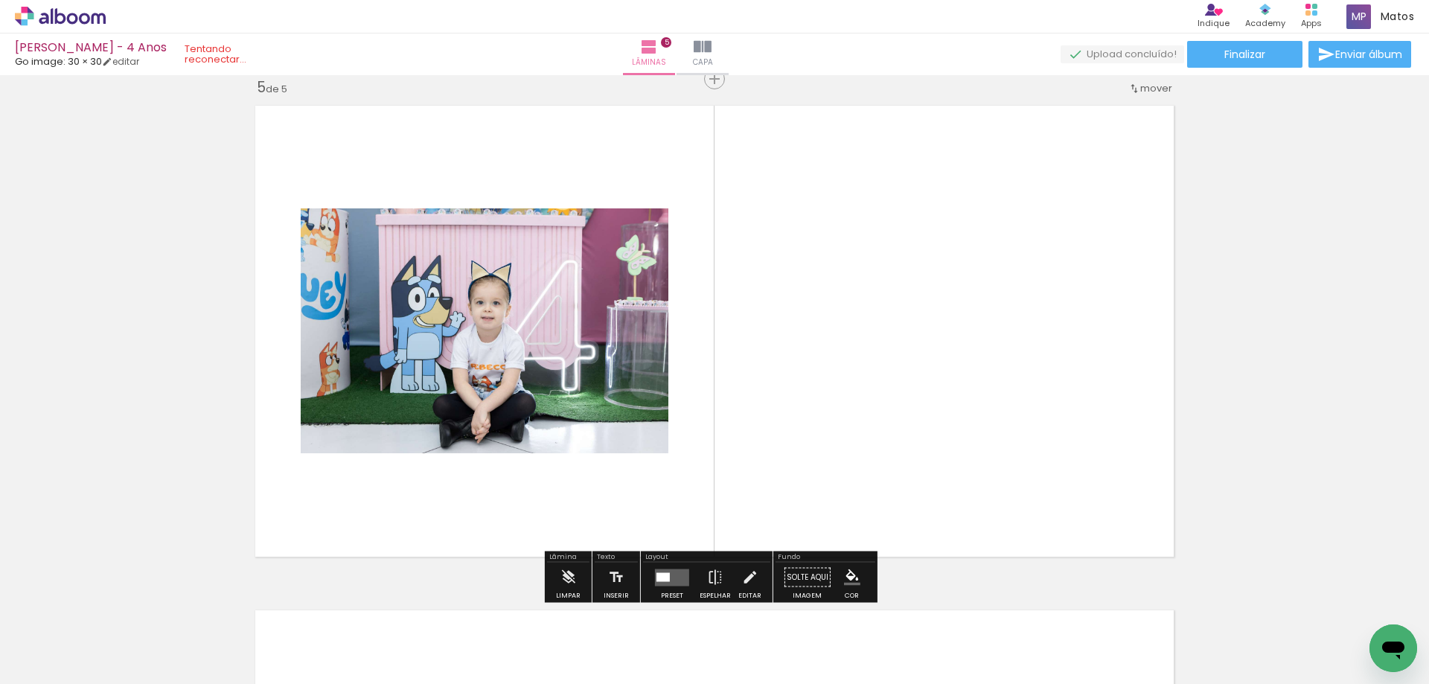
scroll to position [2038, 0]
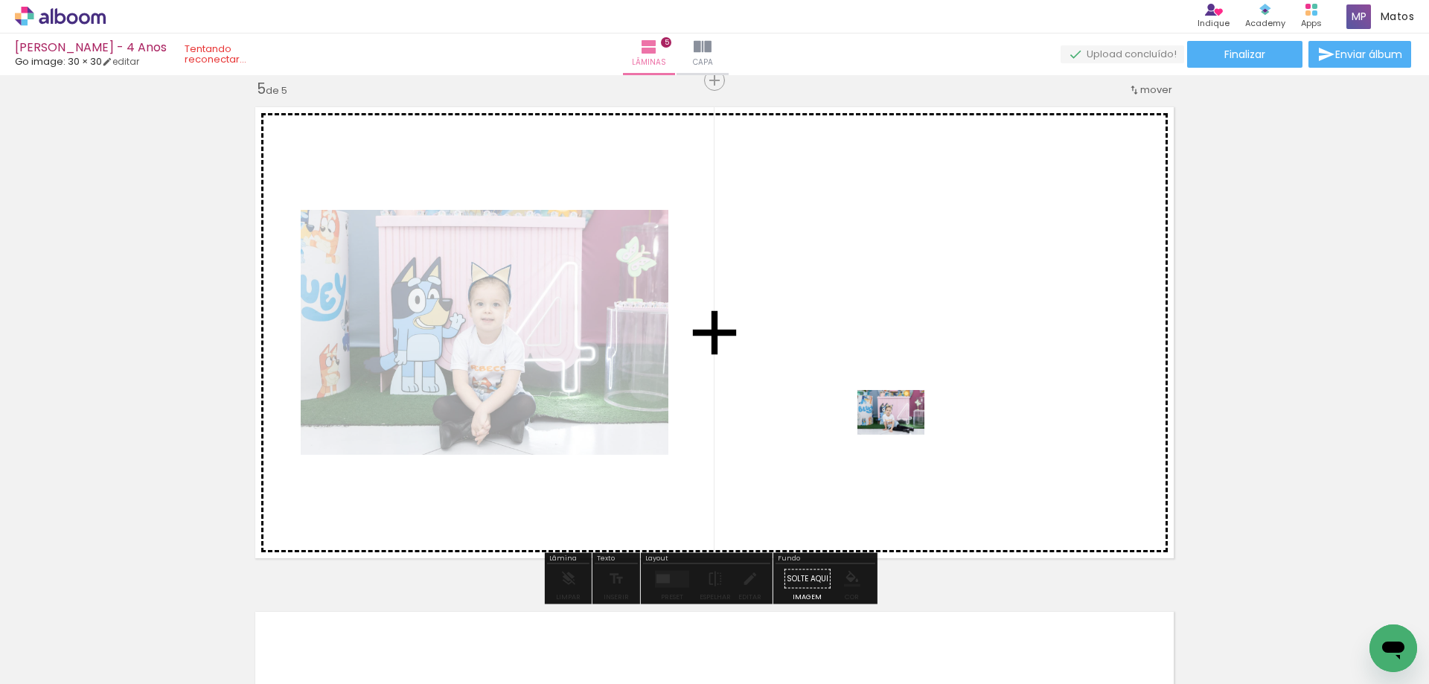
drag, startPoint x: 846, startPoint y: 648, endPoint x: 904, endPoint y: 423, distance: 232.7
click at [904, 423] on quentale-workspace at bounding box center [714, 342] width 1429 height 684
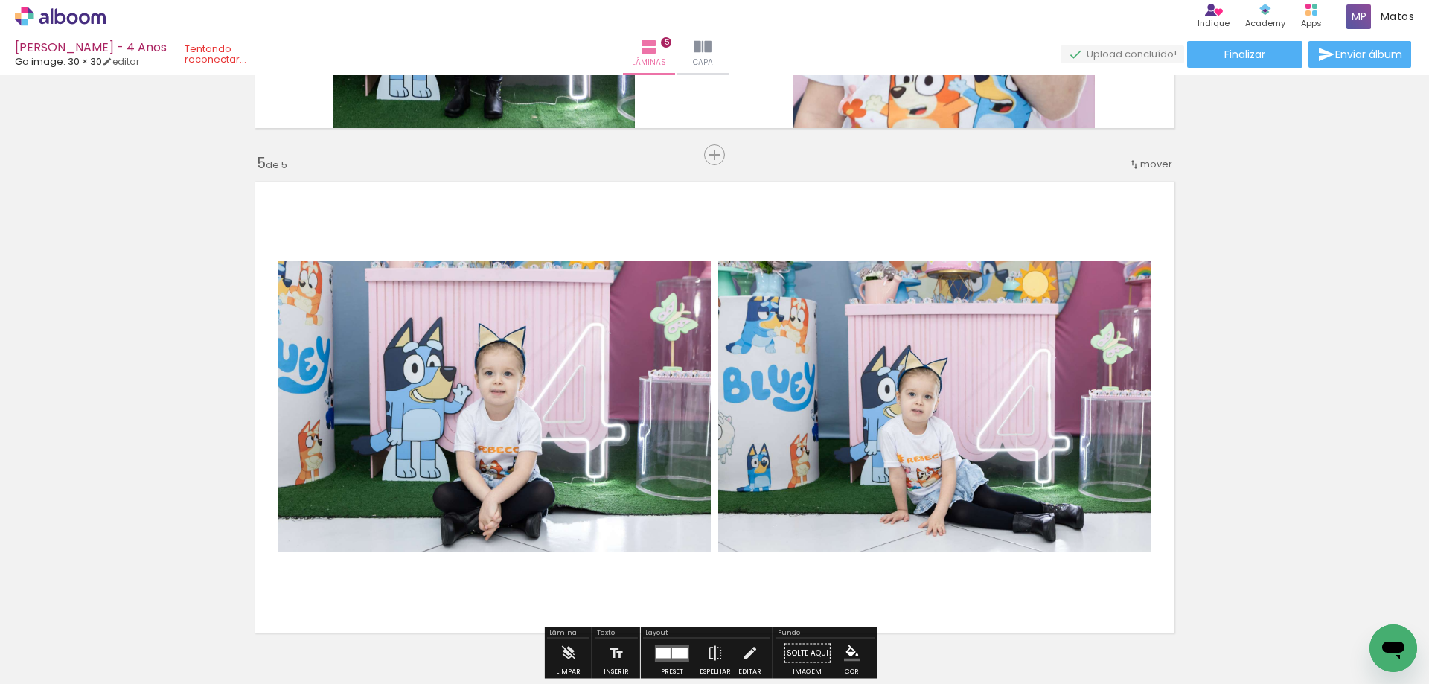
scroll to position [2113, 0]
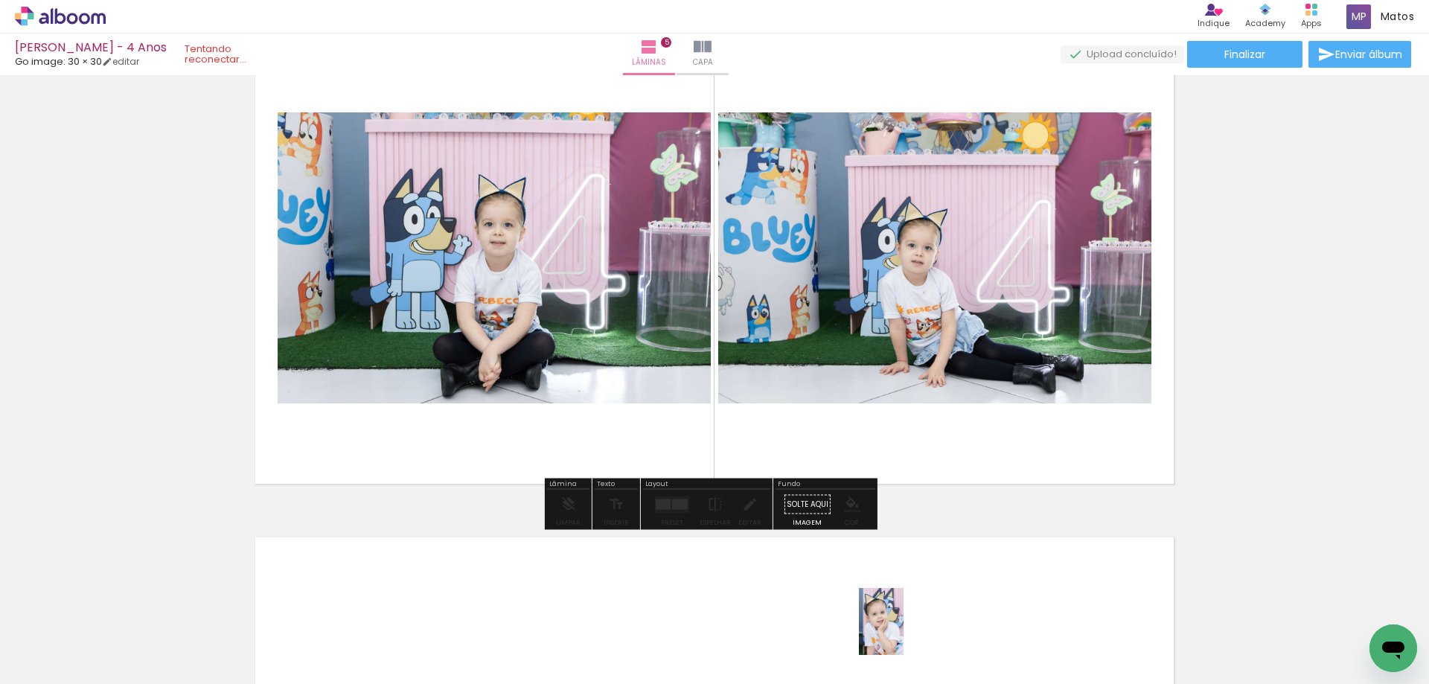
drag, startPoint x: 916, startPoint y: 650, endPoint x: 904, endPoint y: 633, distance: 20.9
click at [904, 633] on div at bounding box center [899, 634] width 49 height 74
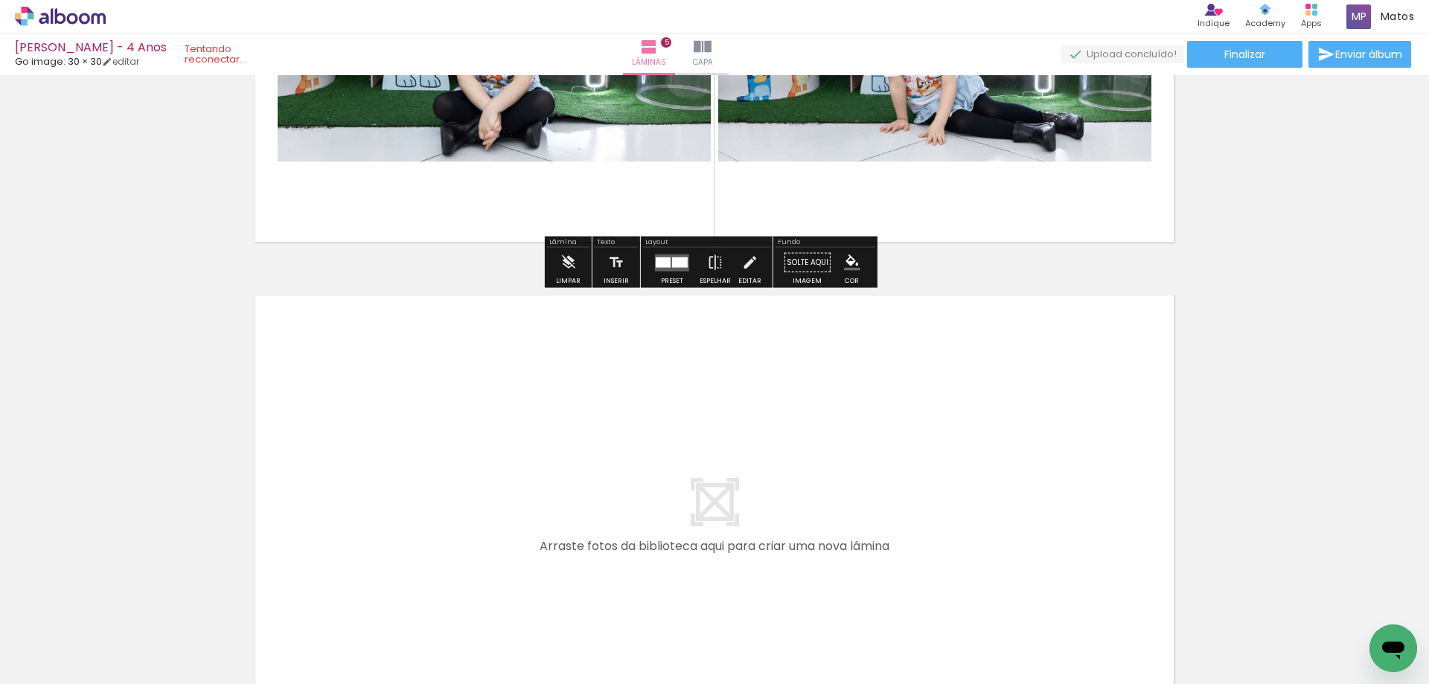
scroll to position [2347, 0]
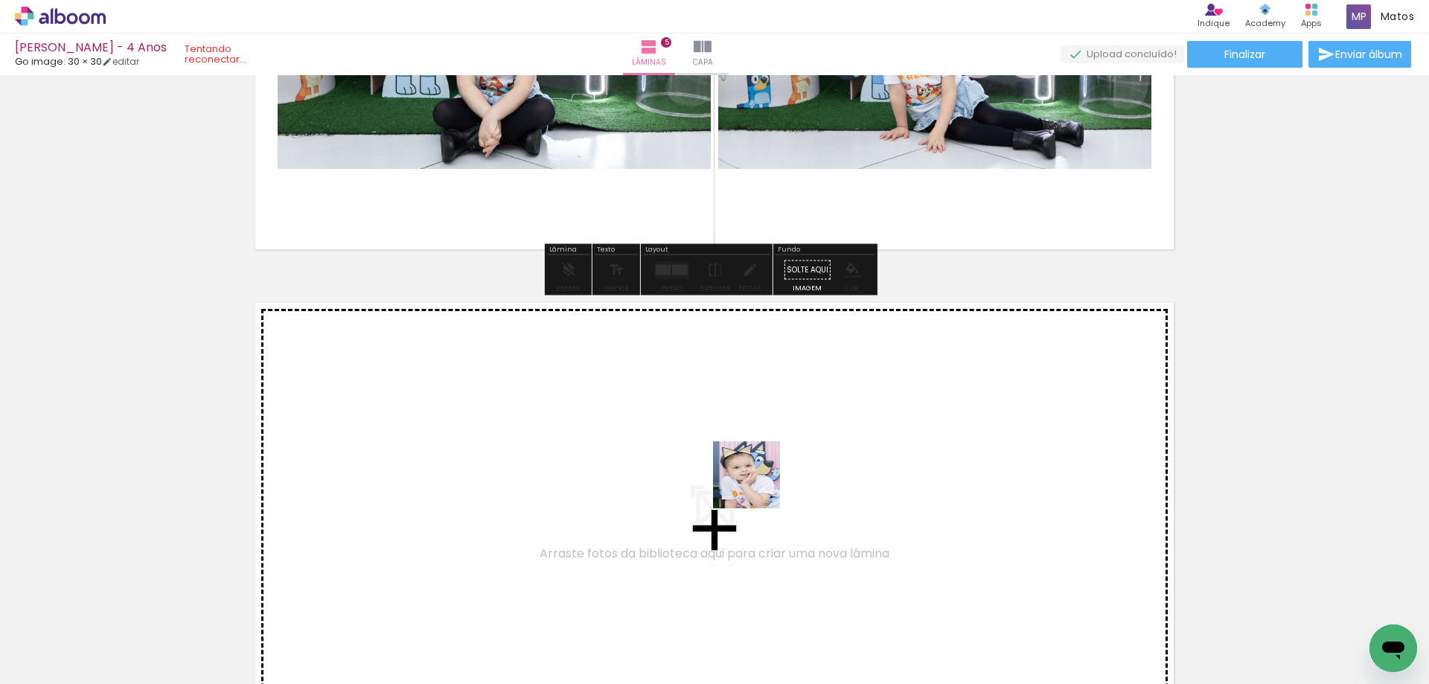
drag, startPoint x: 916, startPoint y: 641, endPoint x: 742, endPoint y: 478, distance: 238.6
click at [742, 478] on quentale-workspace at bounding box center [714, 342] width 1429 height 684
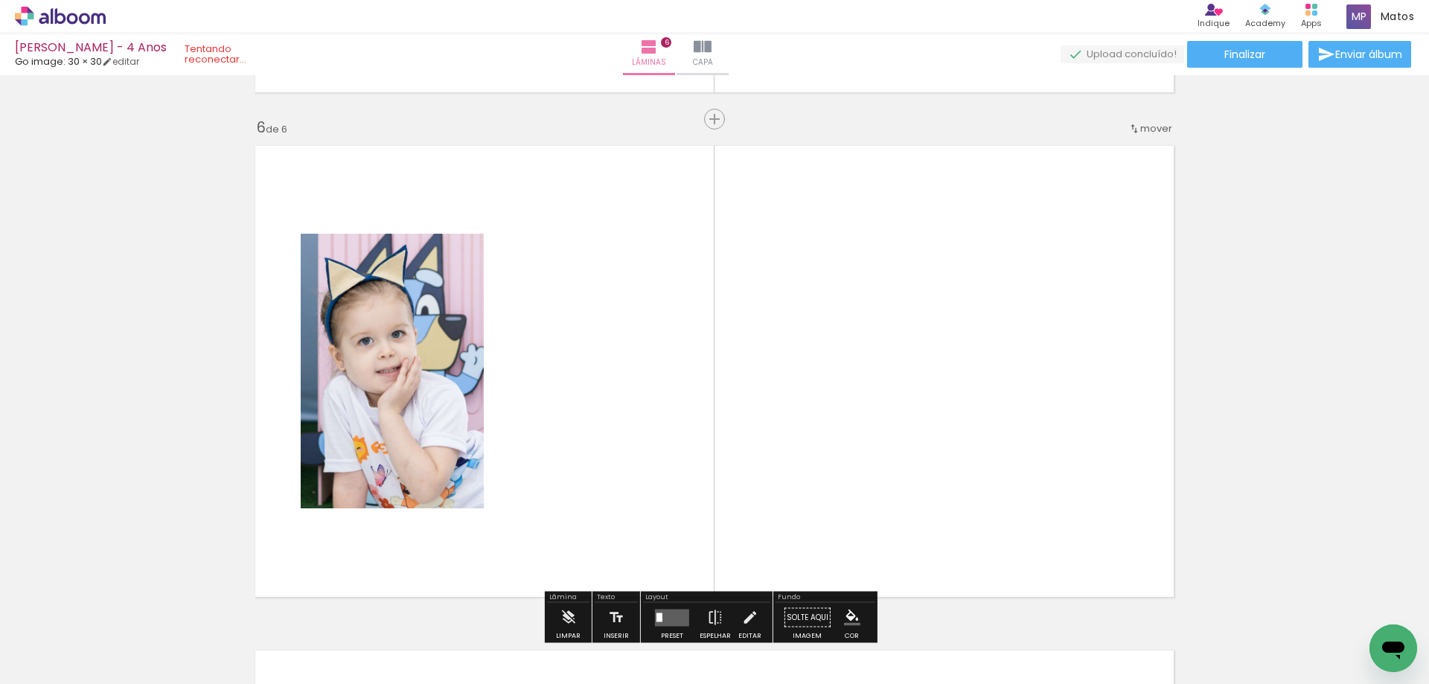
scroll to position [2543, 0]
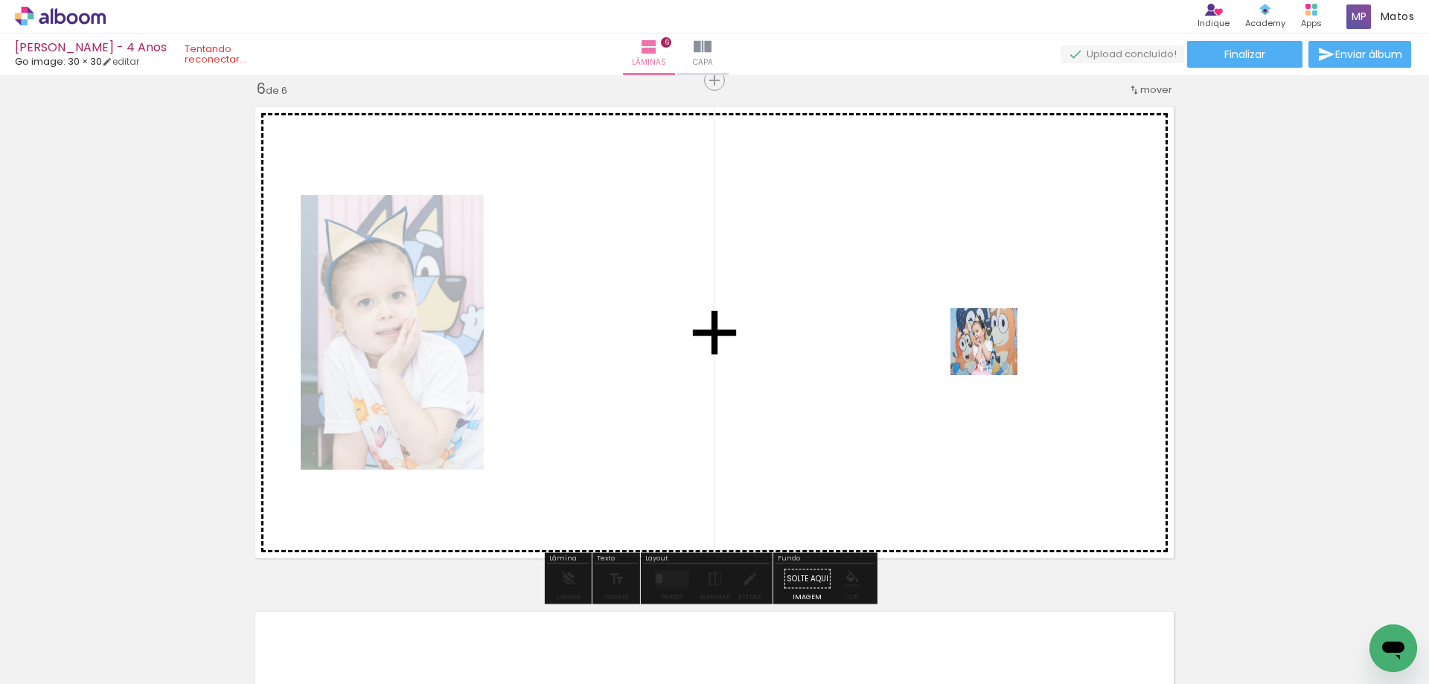
drag, startPoint x: 996, startPoint y: 646, endPoint x: 998, endPoint y: 339, distance: 306.7
click at [998, 339] on quentale-workspace at bounding box center [714, 342] width 1429 height 684
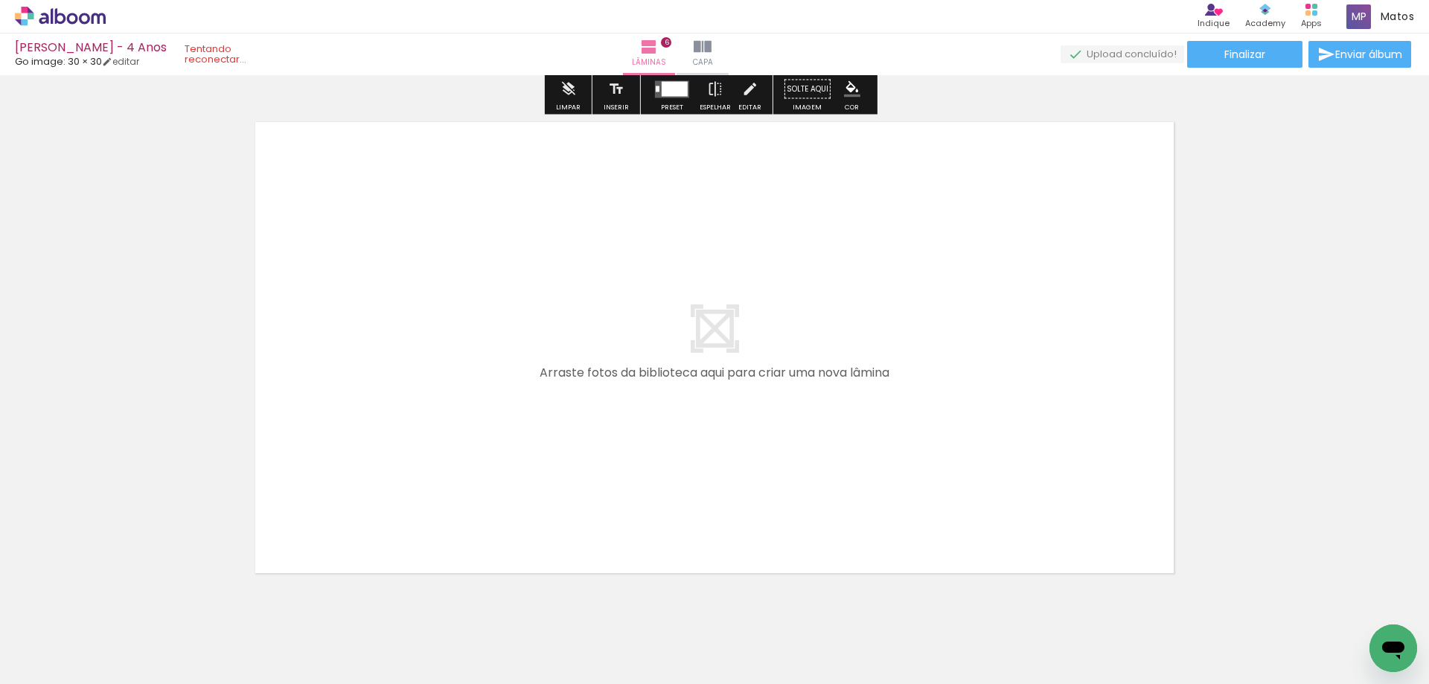
scroll to position [3075, 0]
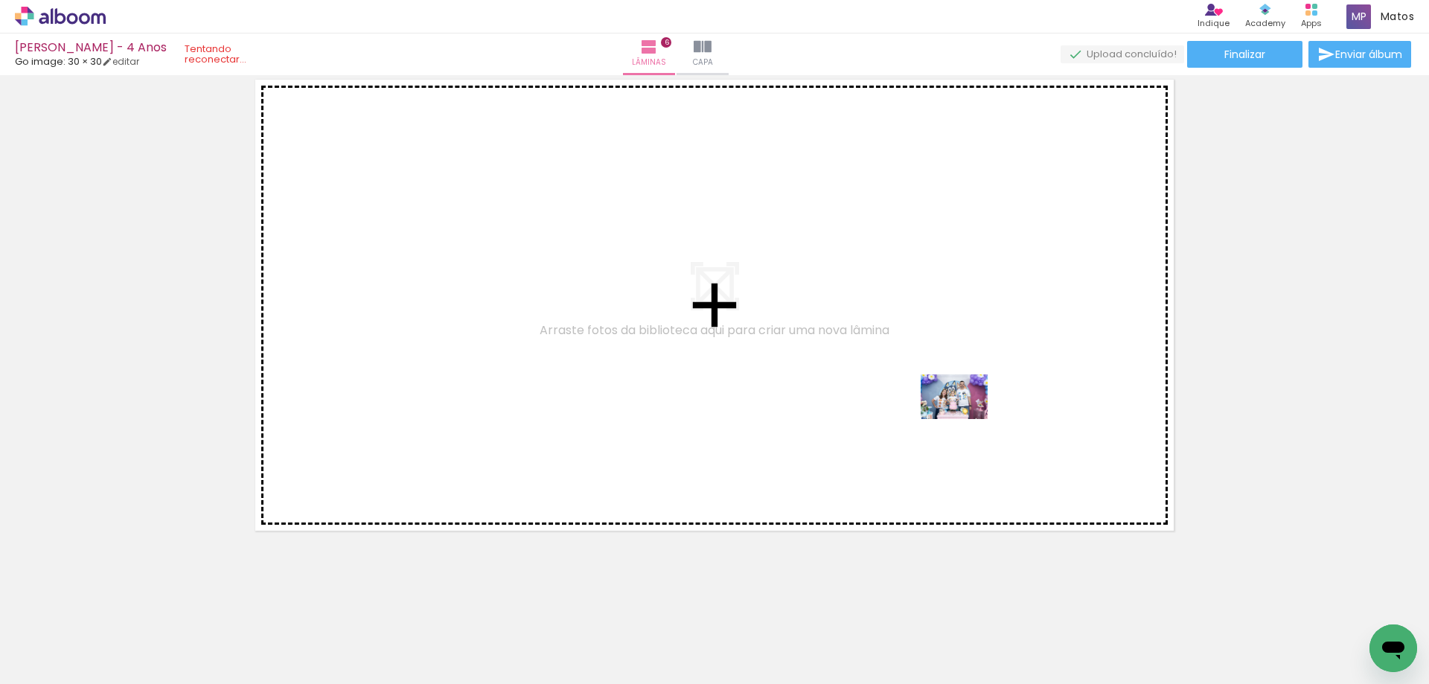
drag, startPoint x: 1088, startPoint y: 649, endPoint x: 965, endPoint y: 419, distance: 260.8
click at [965, 419] on quentale-workspace at bounding box center [714, 342] width 1429 height 684
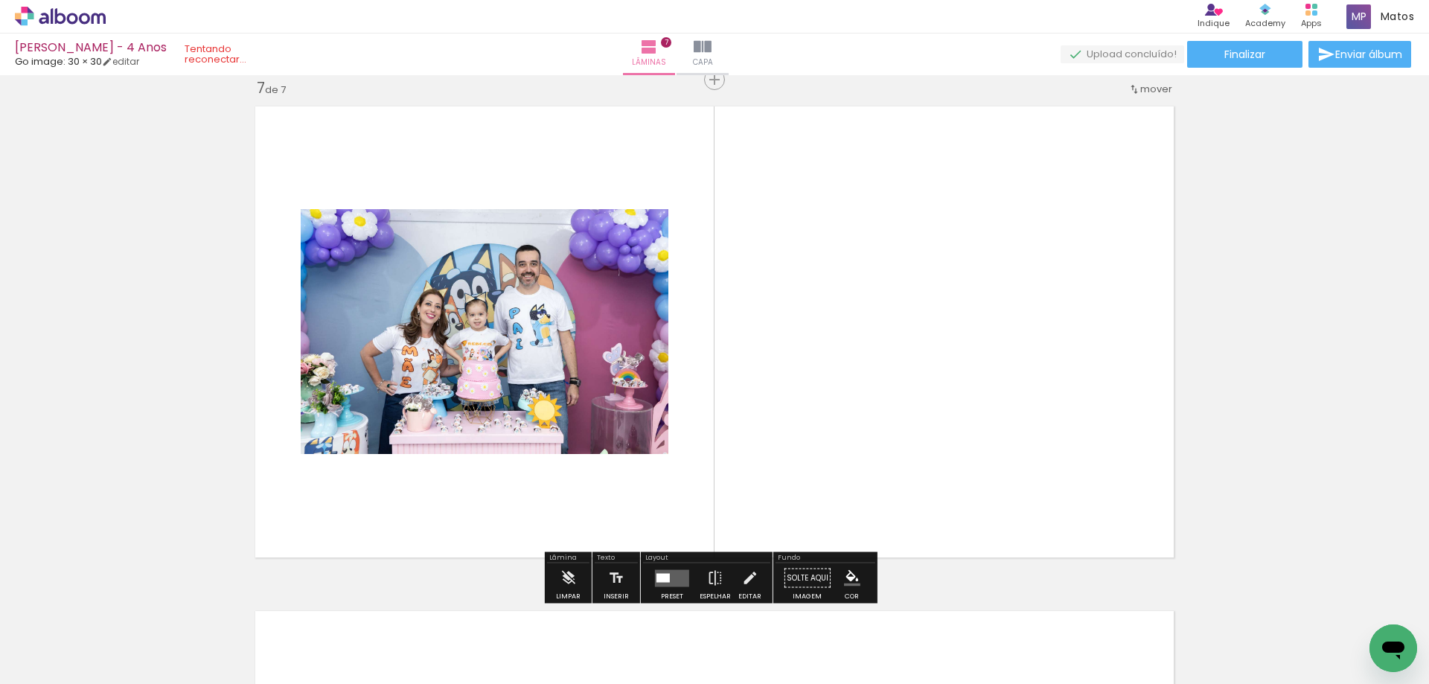
scroll to position [3048, 0]
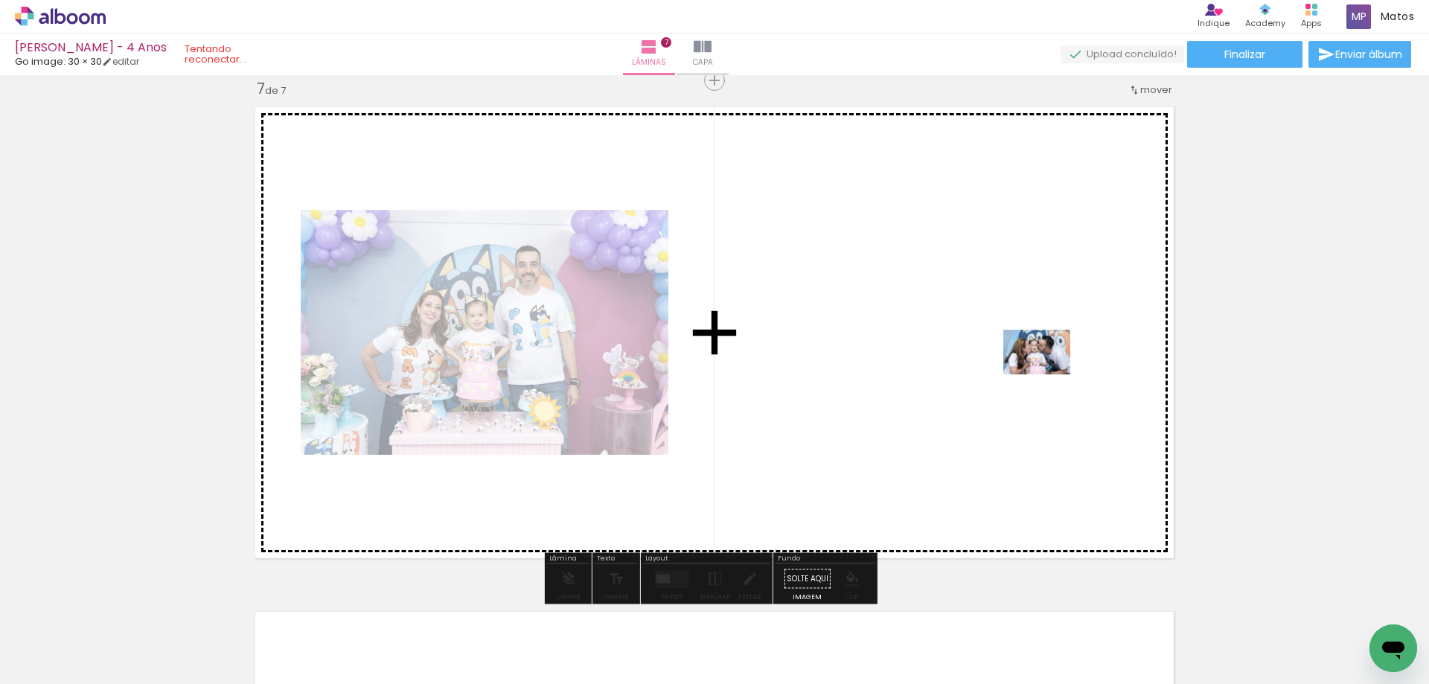
drag, startPoint x: 1157, startPoint y: 639, endPoint x: 1048, endPoint y: 374, distance: 286.4
click at [1048, 374] on quentale-workspace at bounding box center [714, 342] width 1429 height 684
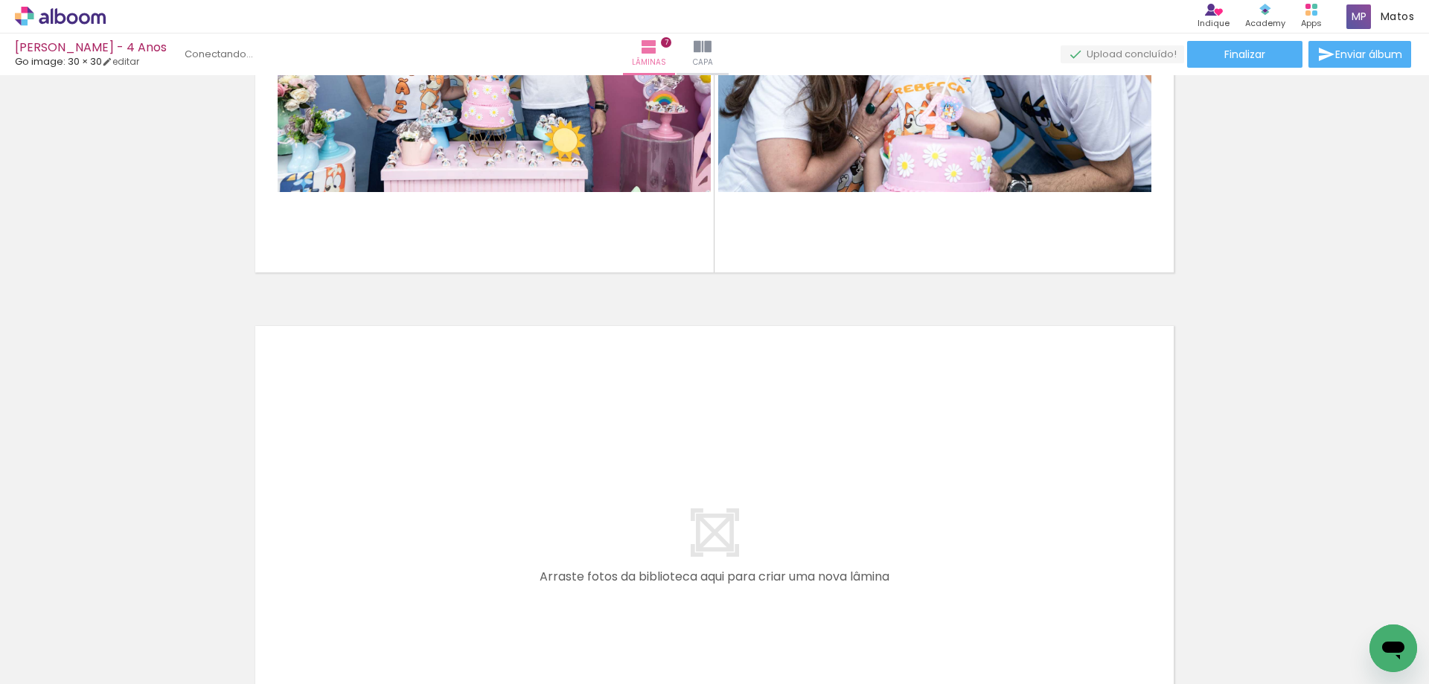
scroll to position [3345, 0]
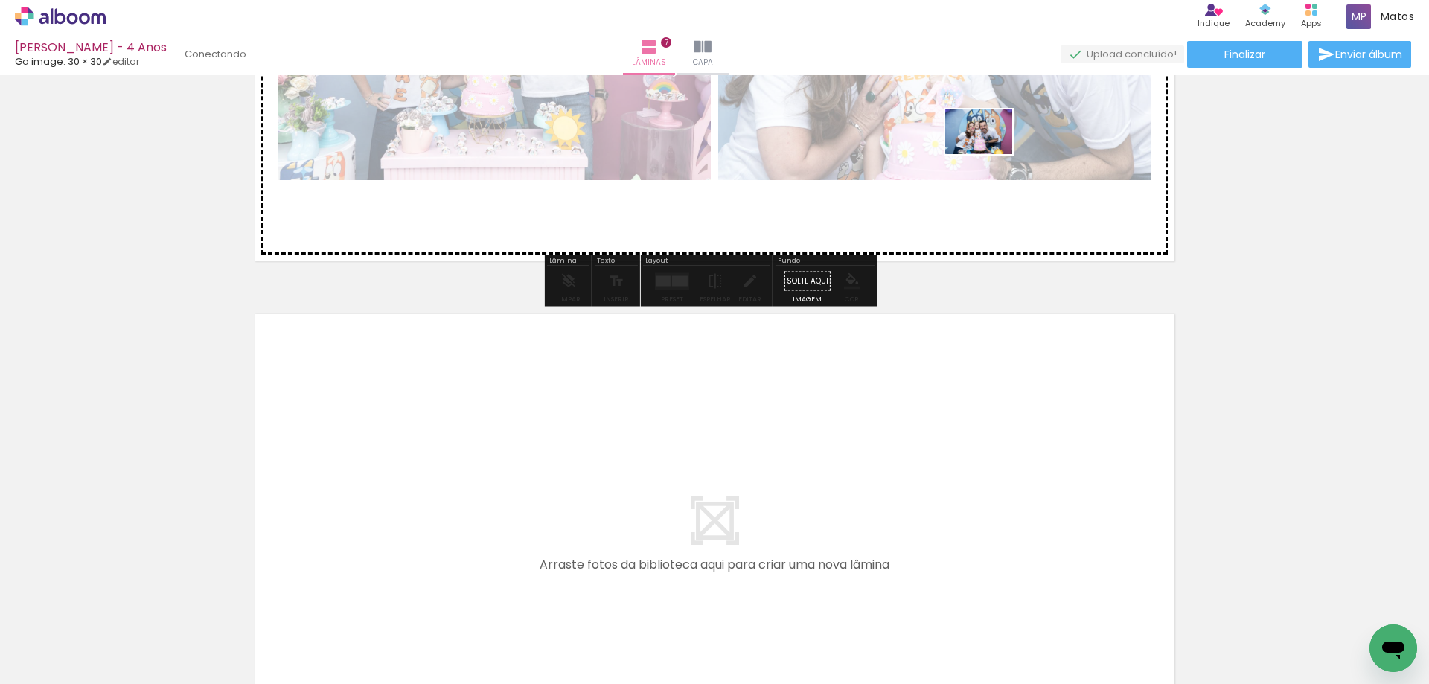
drag, startPoint x: 1242, startPoint y: 642, endPoint x: 990, endPoint y: 154, distance: 549.7
click at [990, 154] on quentale-workspace at bounding box center [714, 342] width 1429 height 684
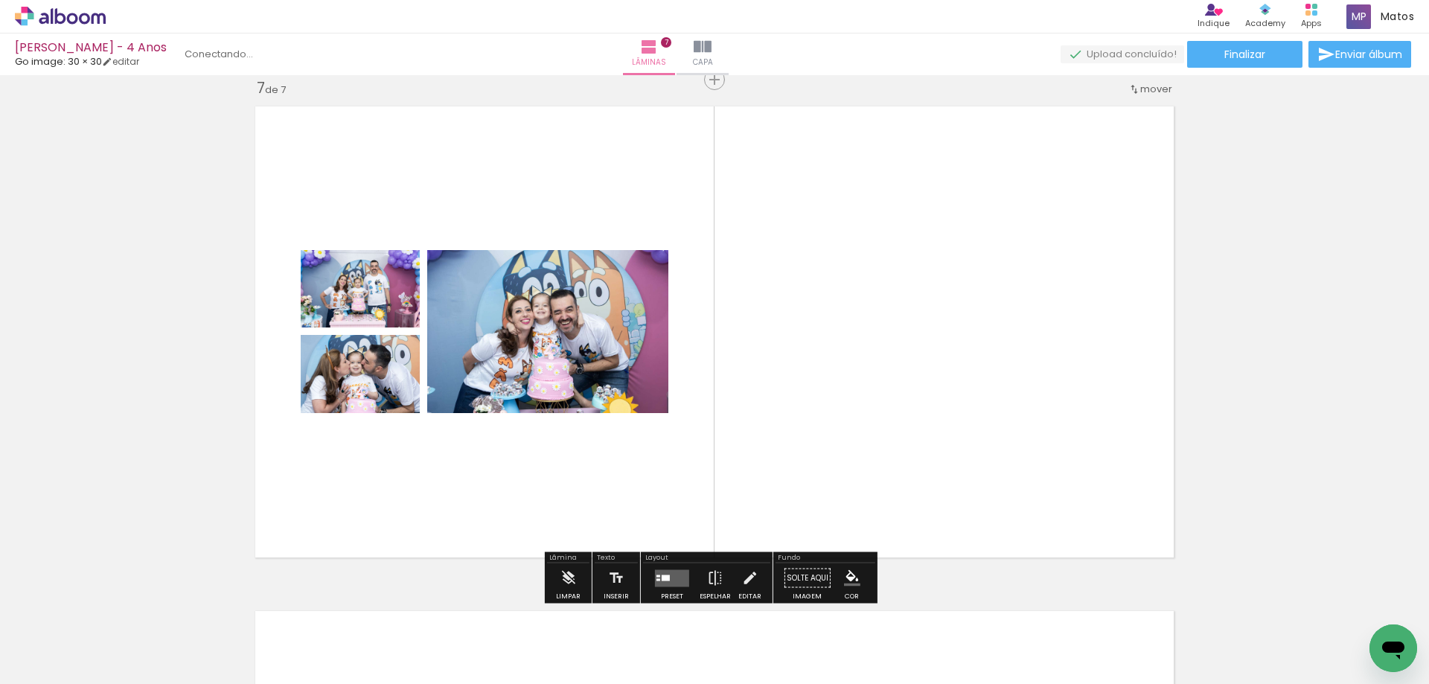
scroll to position [3048, 0]
click at [679, 588] on div at bounding box center [672, 579] width 40 height 30
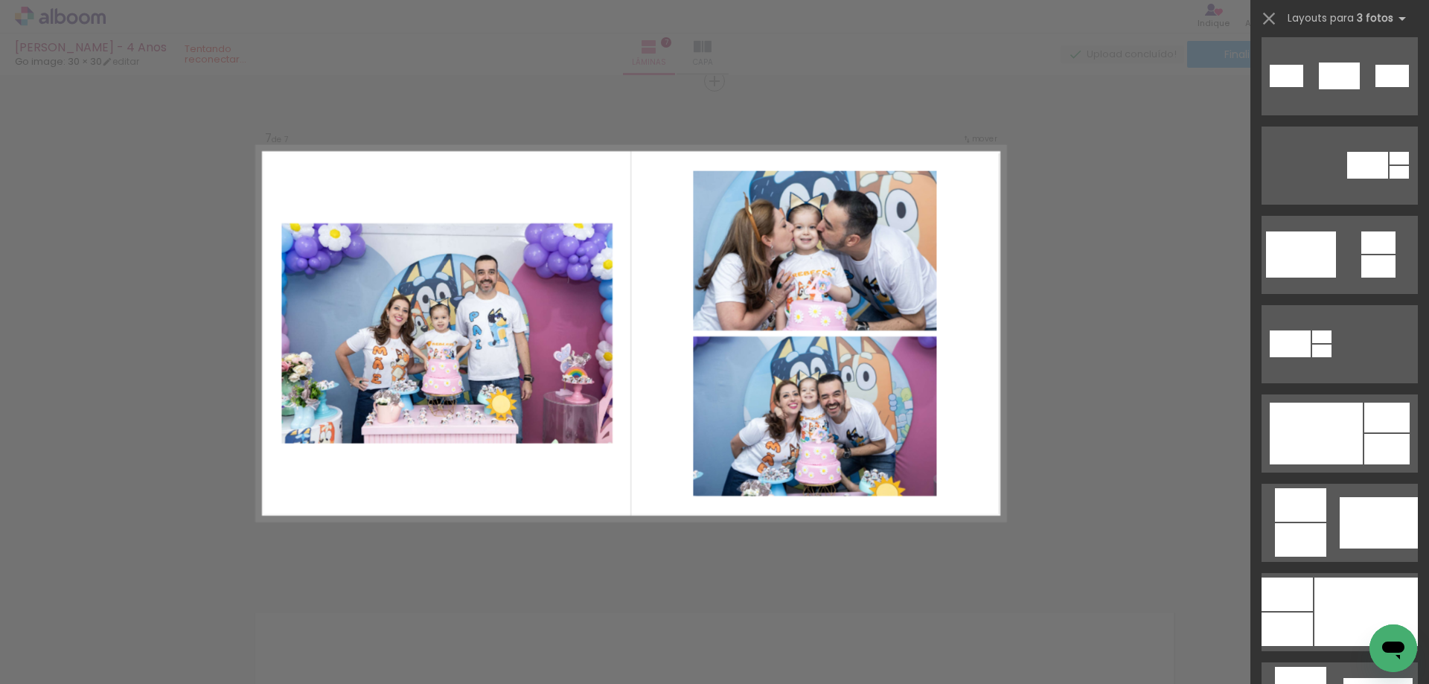
scroll to position [521, 0]
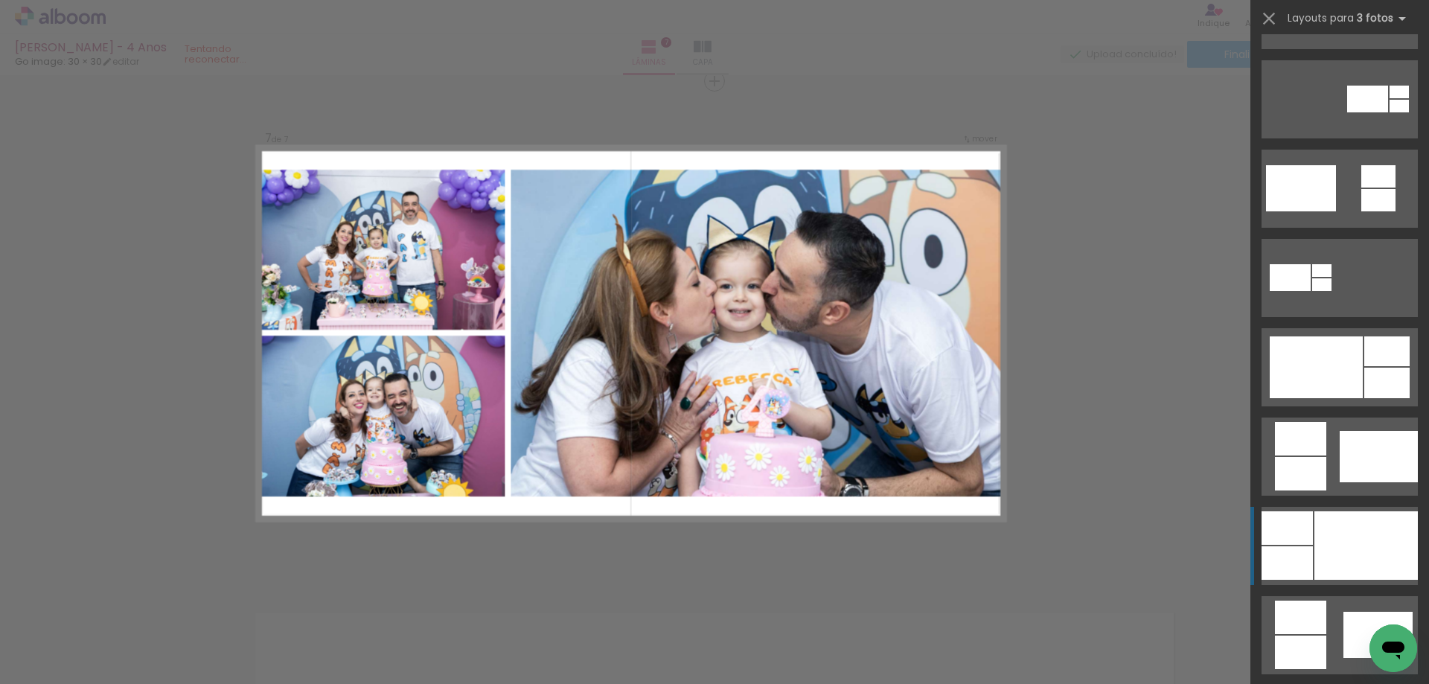
click at [1350, 549] on div at bounding box center [1366, 545] width 103 height 68
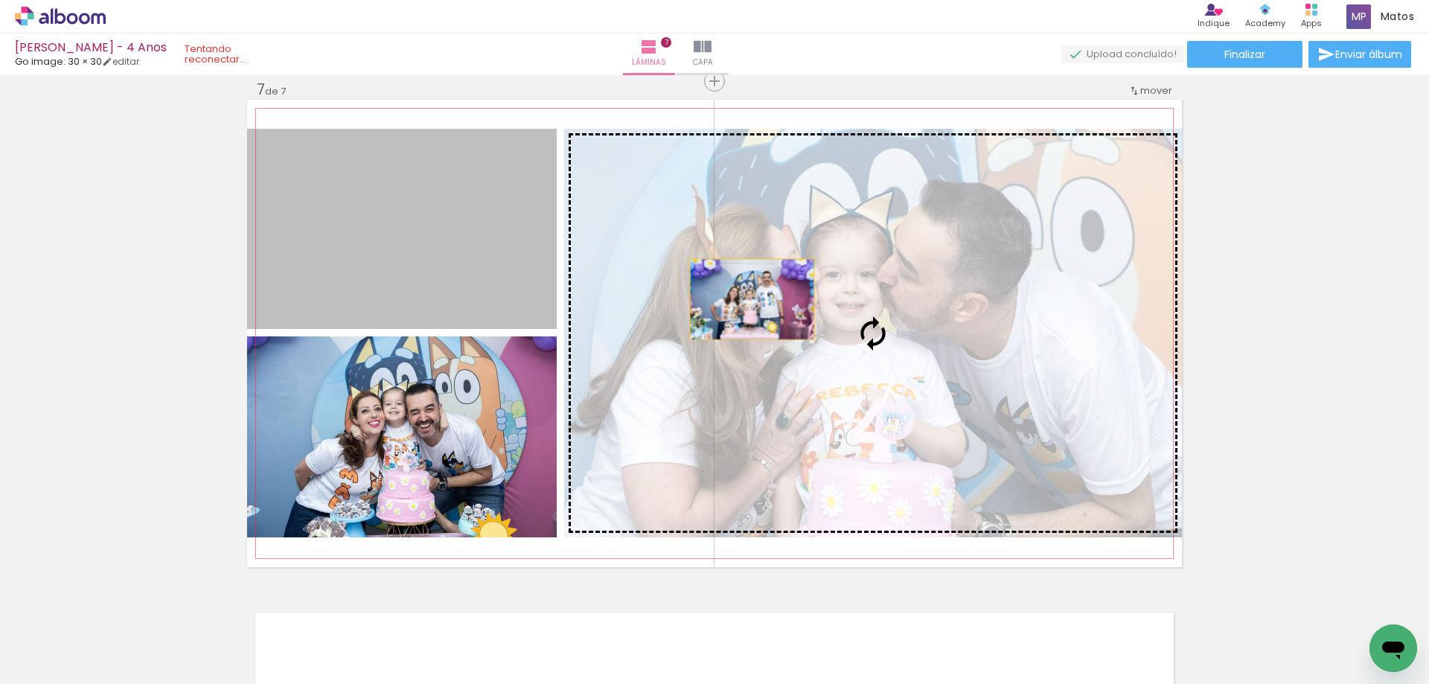
drag, startPoint x: 492, startPoint y: 265, endPoint x: 747, endPoint y: 299, distance: 256.9
click at [0, 0] on slot at bounding box center [0, 0] width 0 height 0
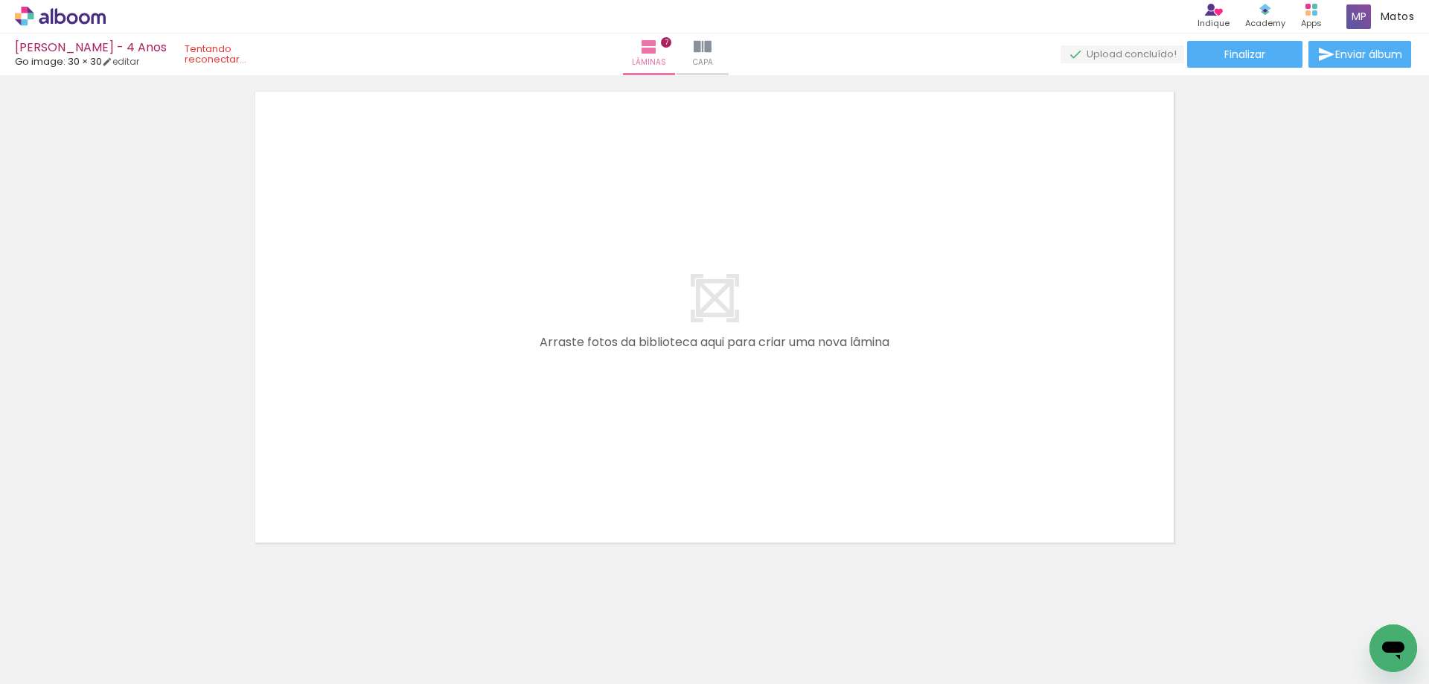
scroll to position [0, 642]
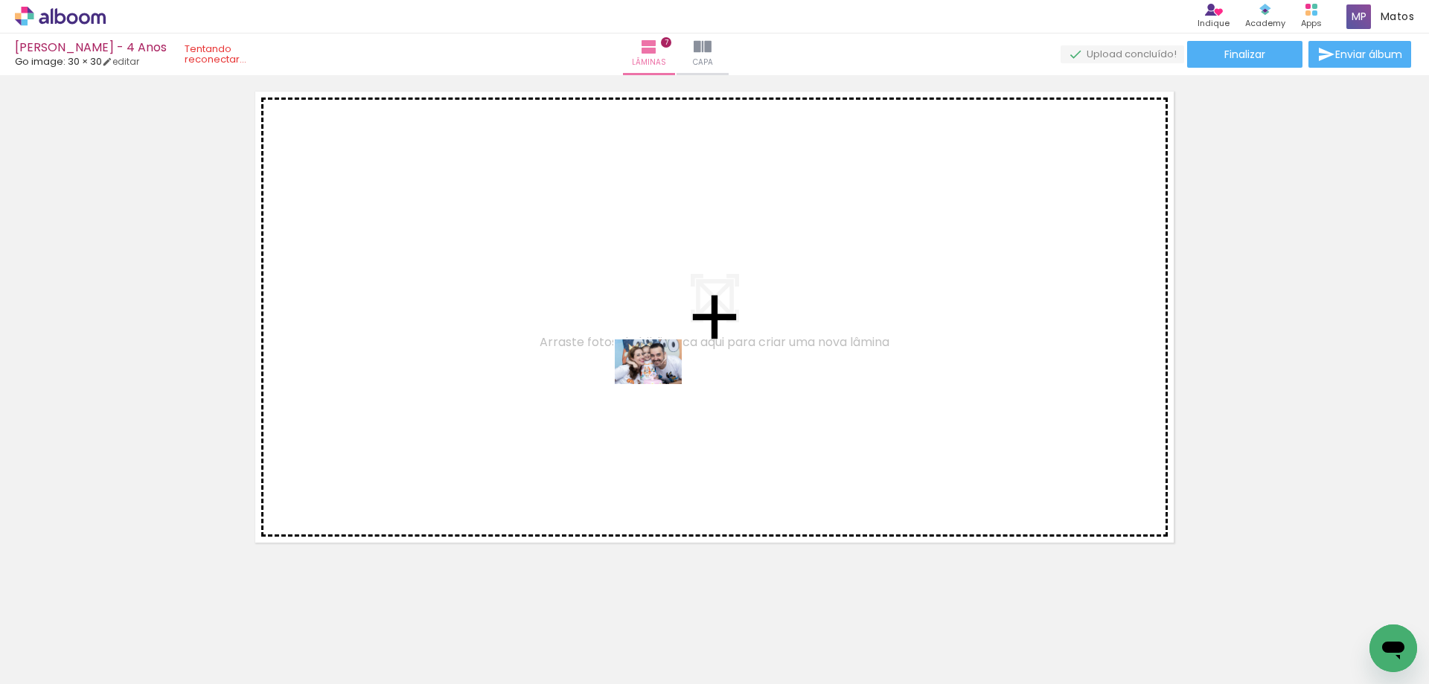
drag, startPoint x: 686, startPoint y: 641, endPoint x: 660, endPoint y: 384, distance: 258.2
click at [660, 384] on quentale-workspace at bounding box center [714, 342] width 1429 height 684
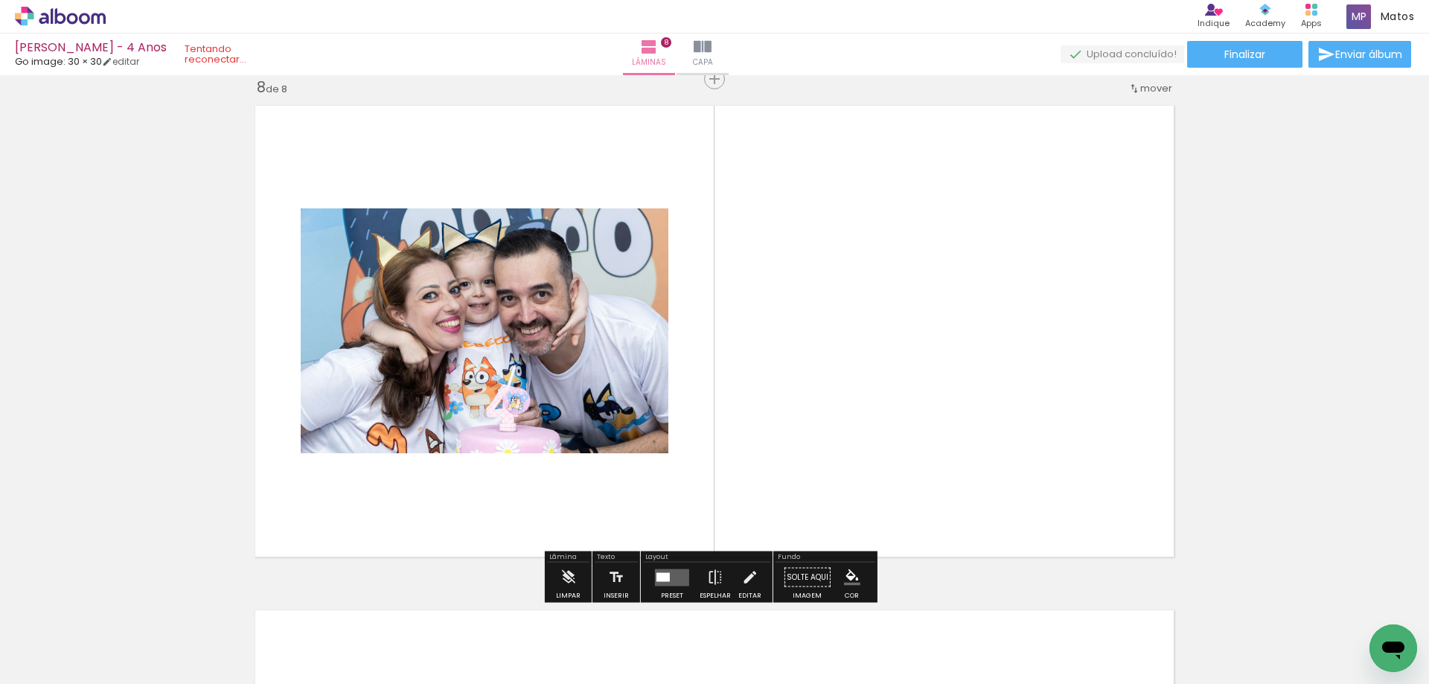
scroll to position [3552, 0]
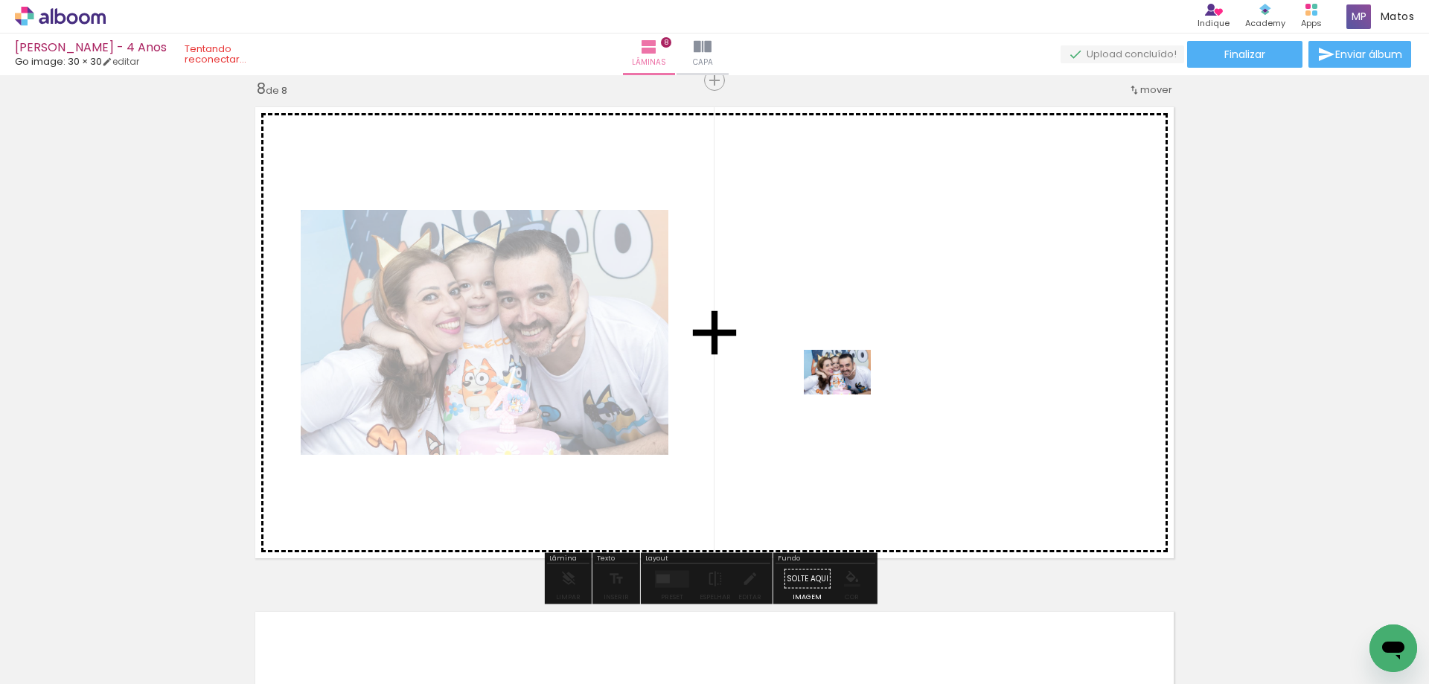
drag, startPoint x: 767, startPoint y: 644, endPoint x: 849, endPoint y: 395, distance: 262.2
click at [849, 395] on quentale-workspace at bounding box center [714, 342] width 1429 height 684
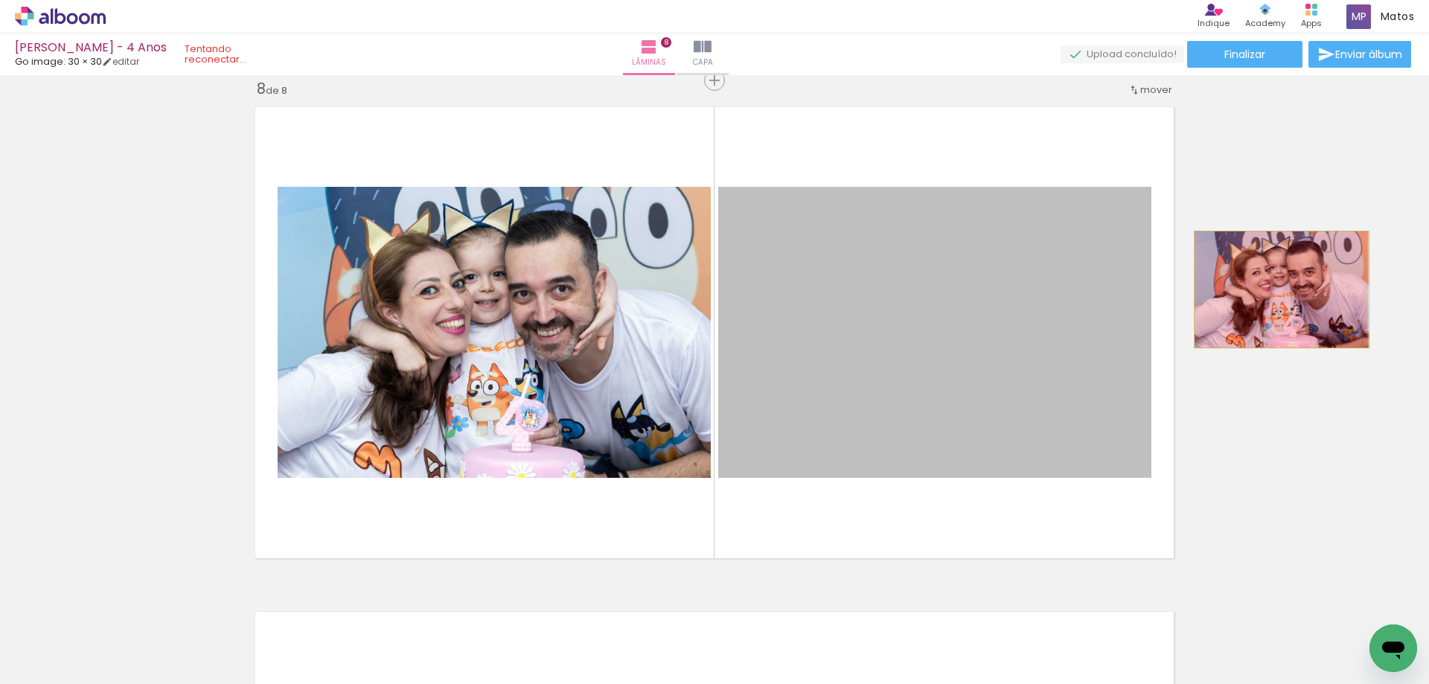
drag, startPoint x: 929, startPoint y: 313, endPoint x: 1276, endPoint y: 290, distance: 347.7
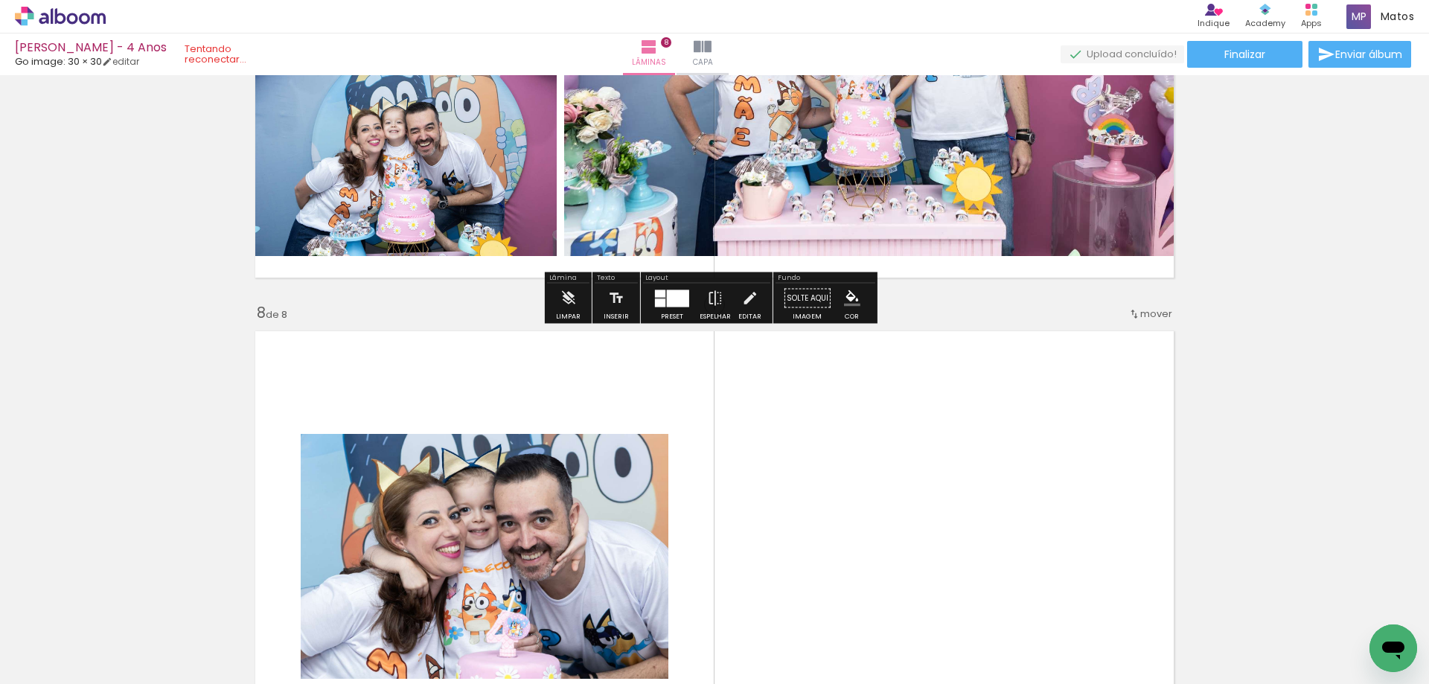
scroll to position [3329, 0]
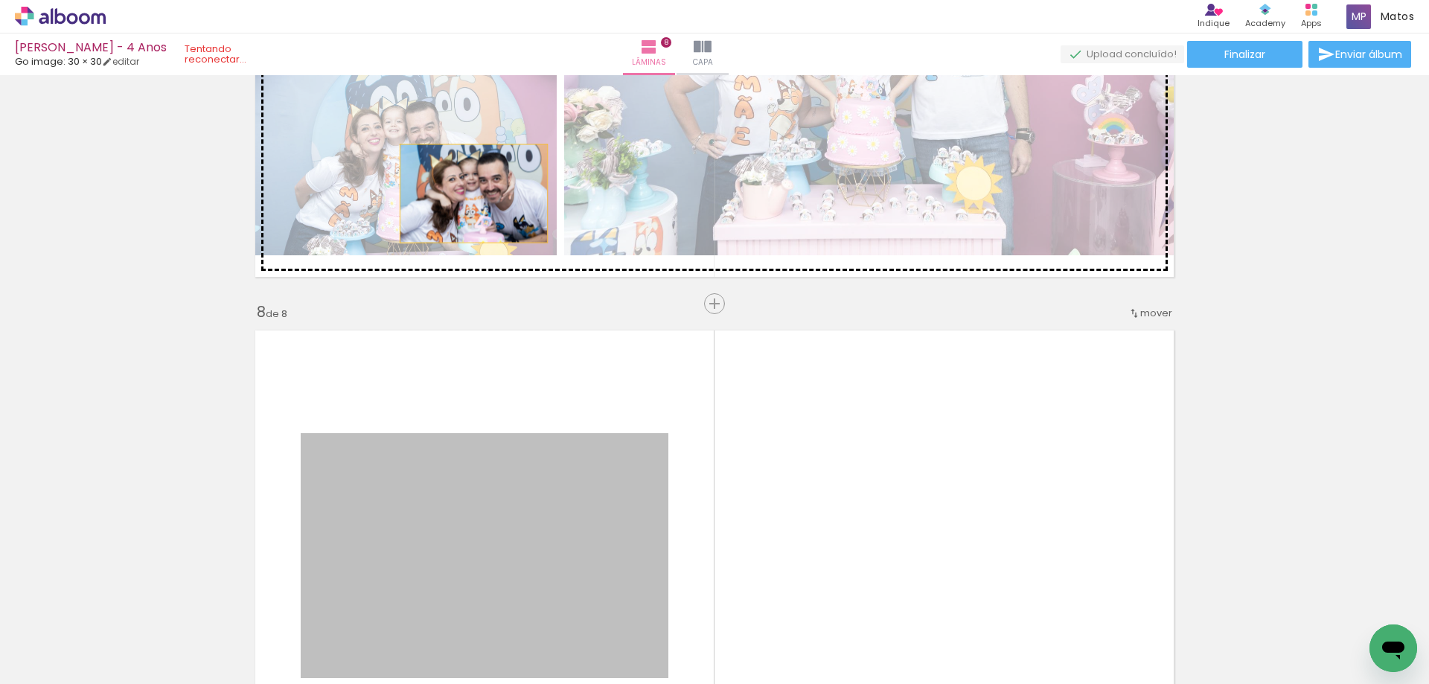
drag, startPoint x: 589, startPoint y: 524, endPoint x: 468, endPoint y: 194, distance: 351.8
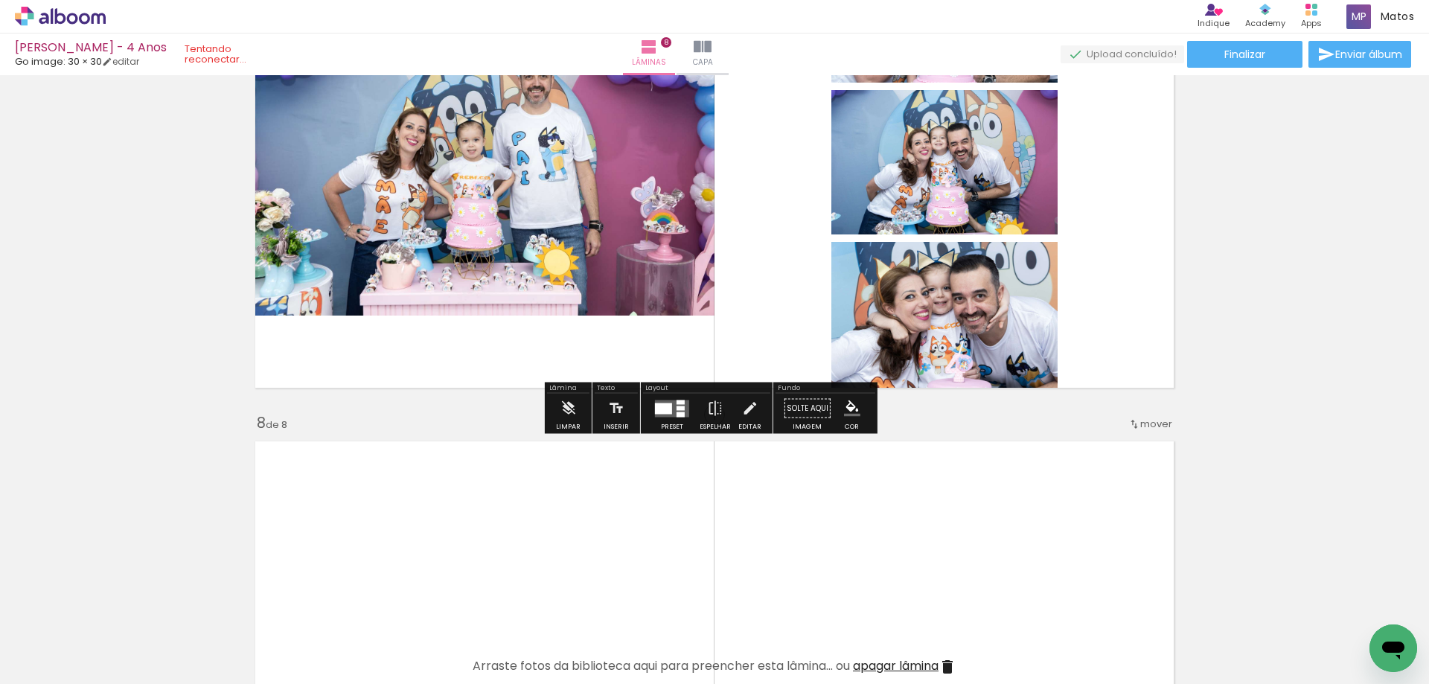
scroll to position [3255, 0]
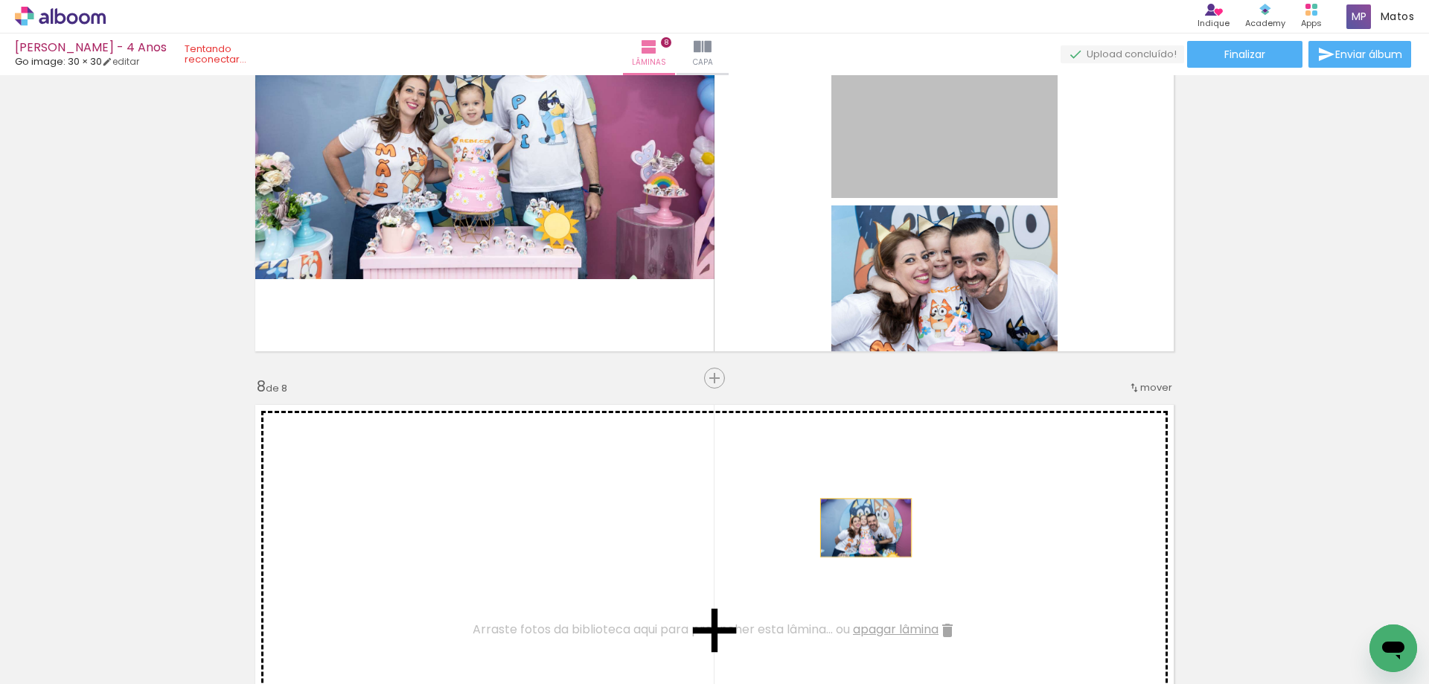
drag, startPoint x: 952, startPoint y: 122, endPoint x: 855, endPoint y: 538, distance: 427.2
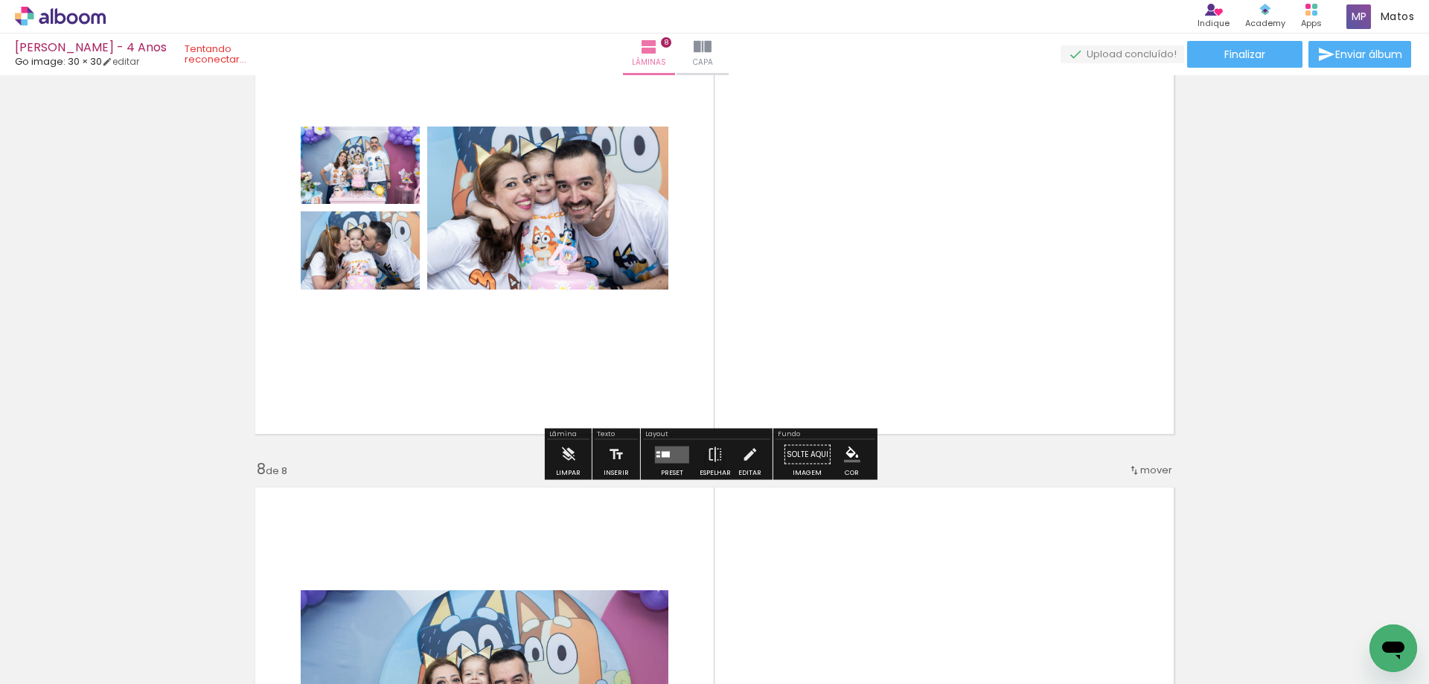
scroll to position [3180, 0]
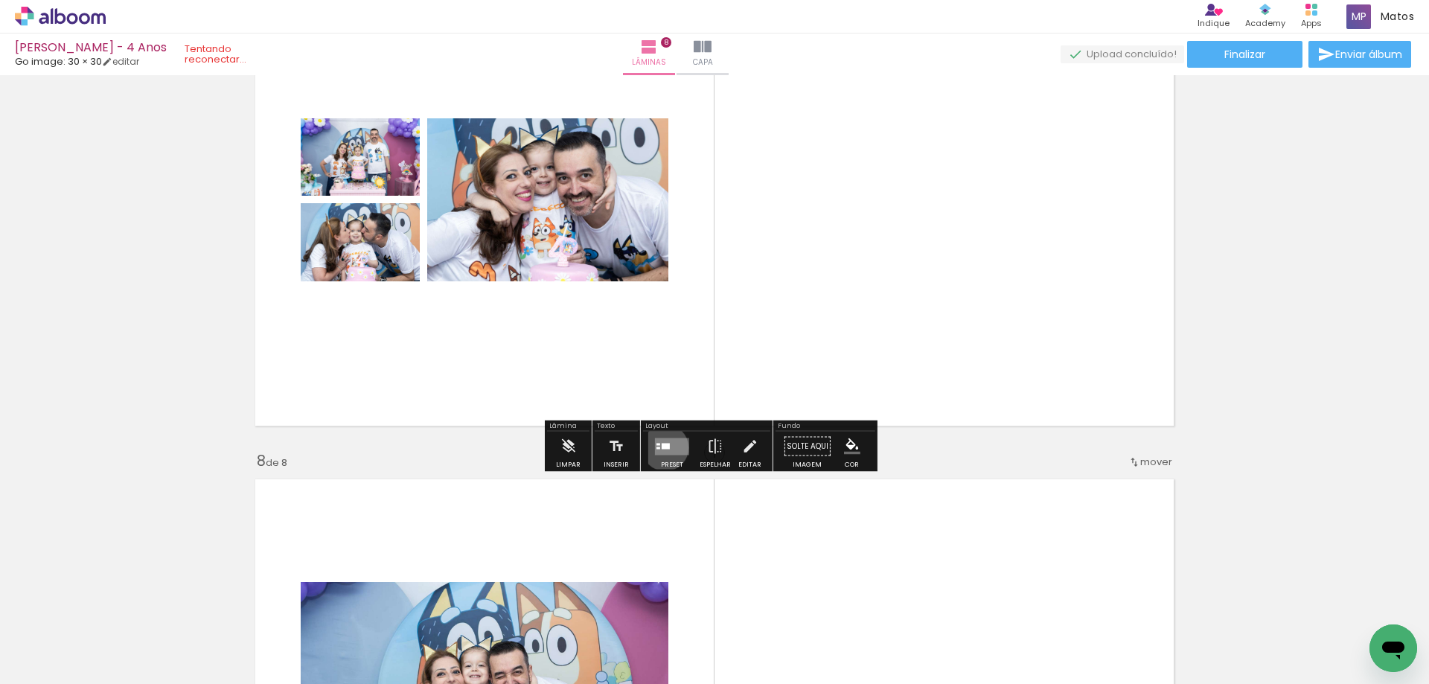
click at [662, 447] on div at bounding box center [666, 446] width 8 height 6
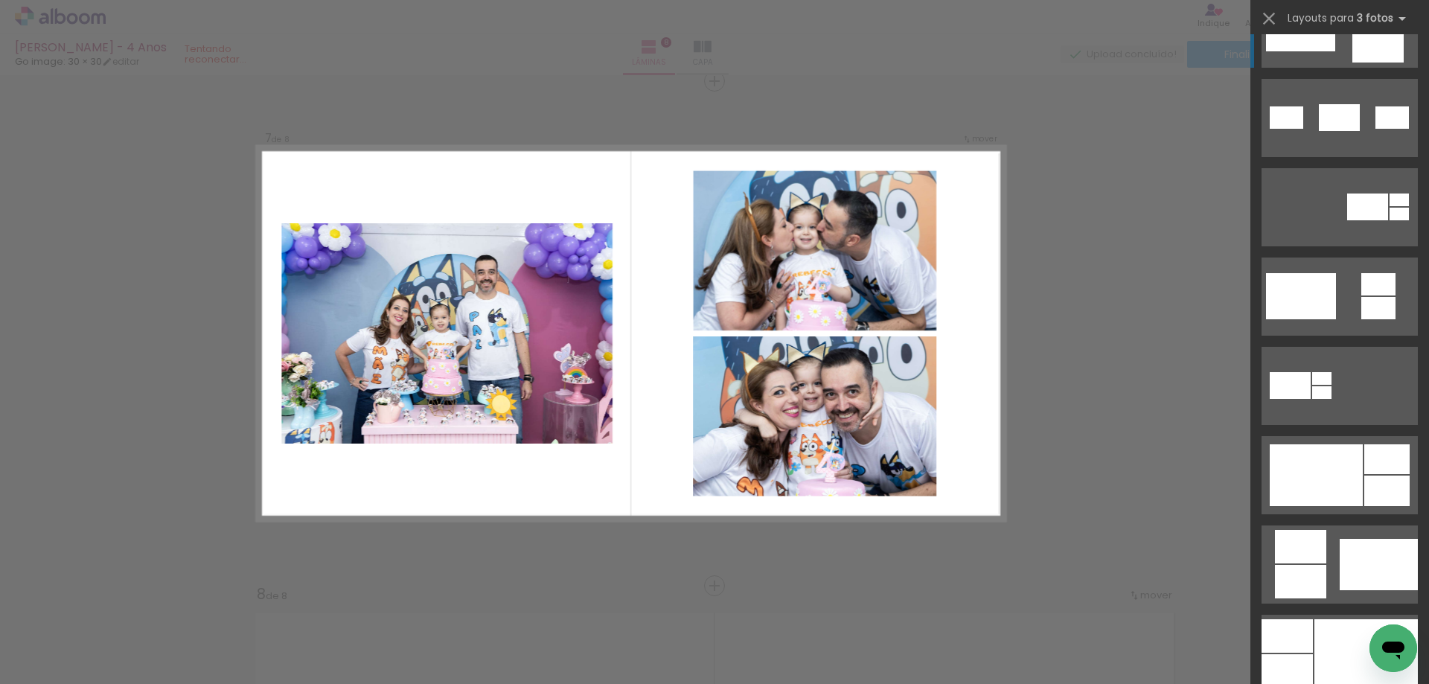
scroll to position [447, 0]
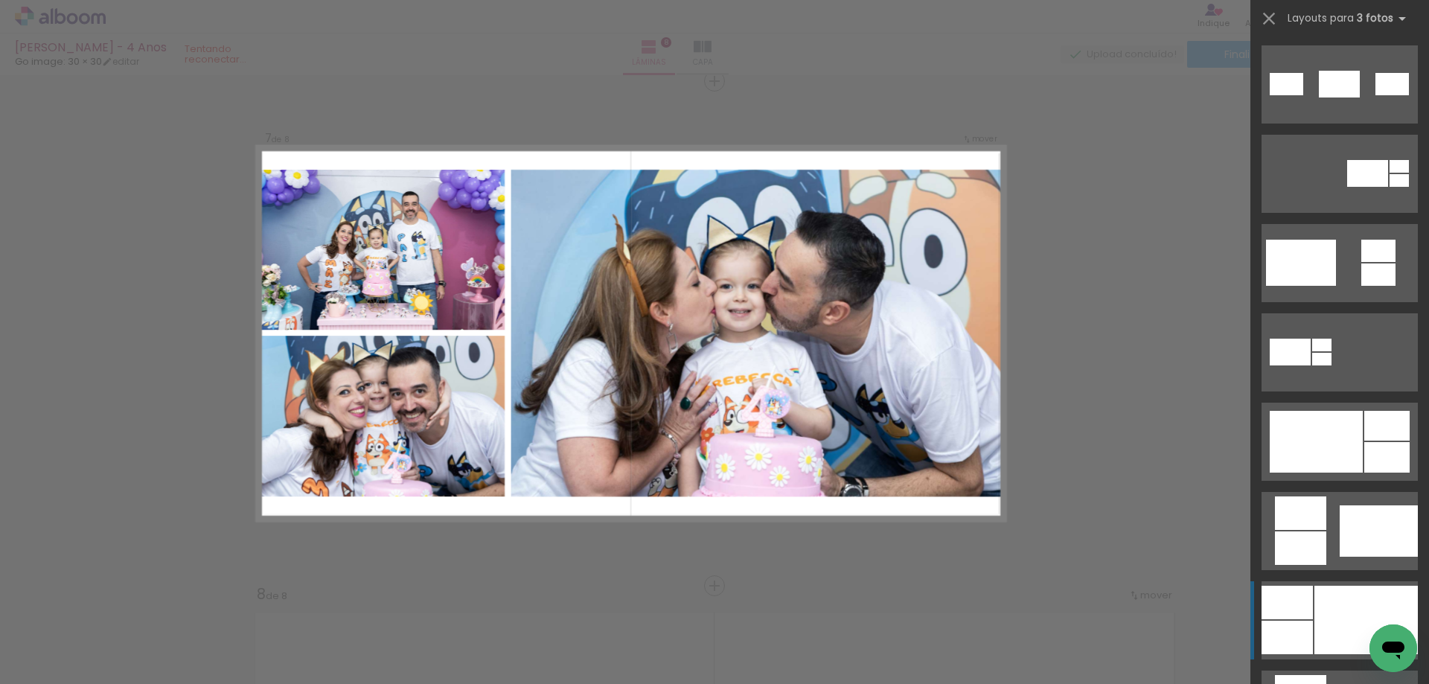
click at [1338, 620] on div at bounding box center [1366, 620] width 103 height 68
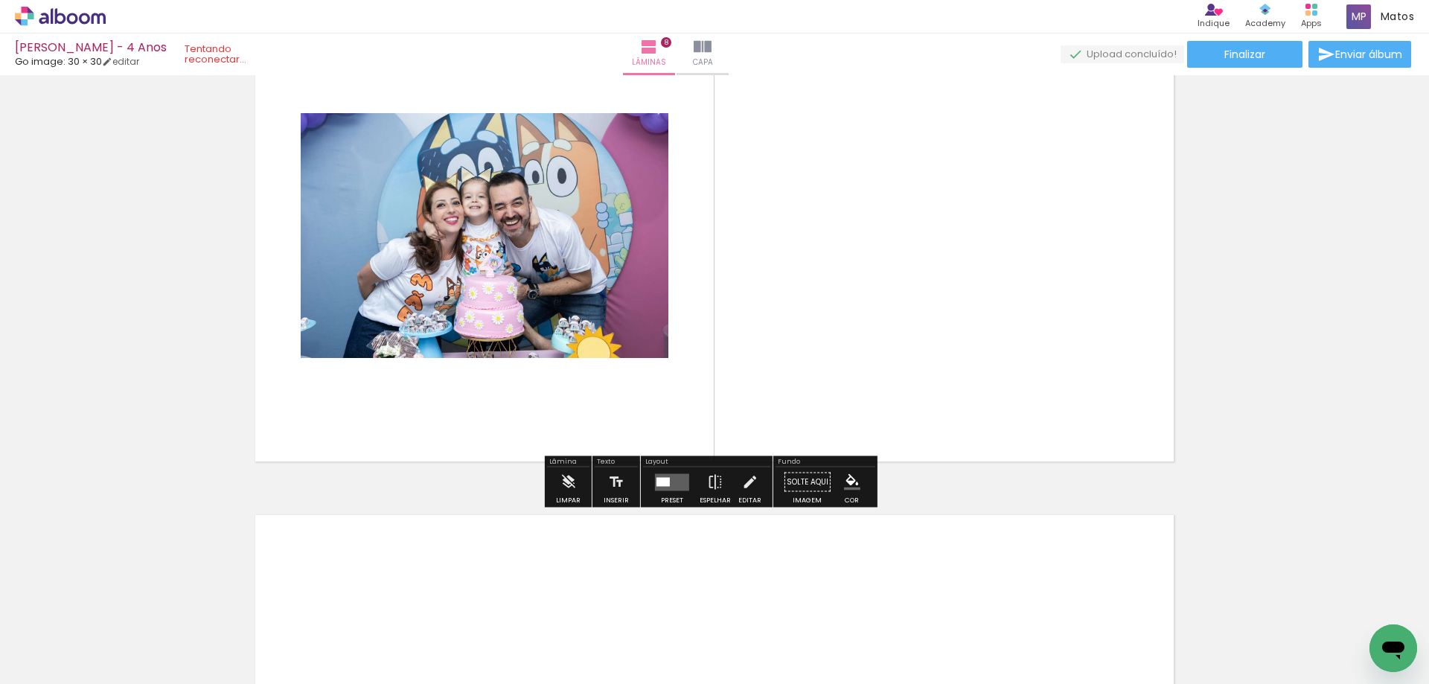
scroll to position [3642, 0]
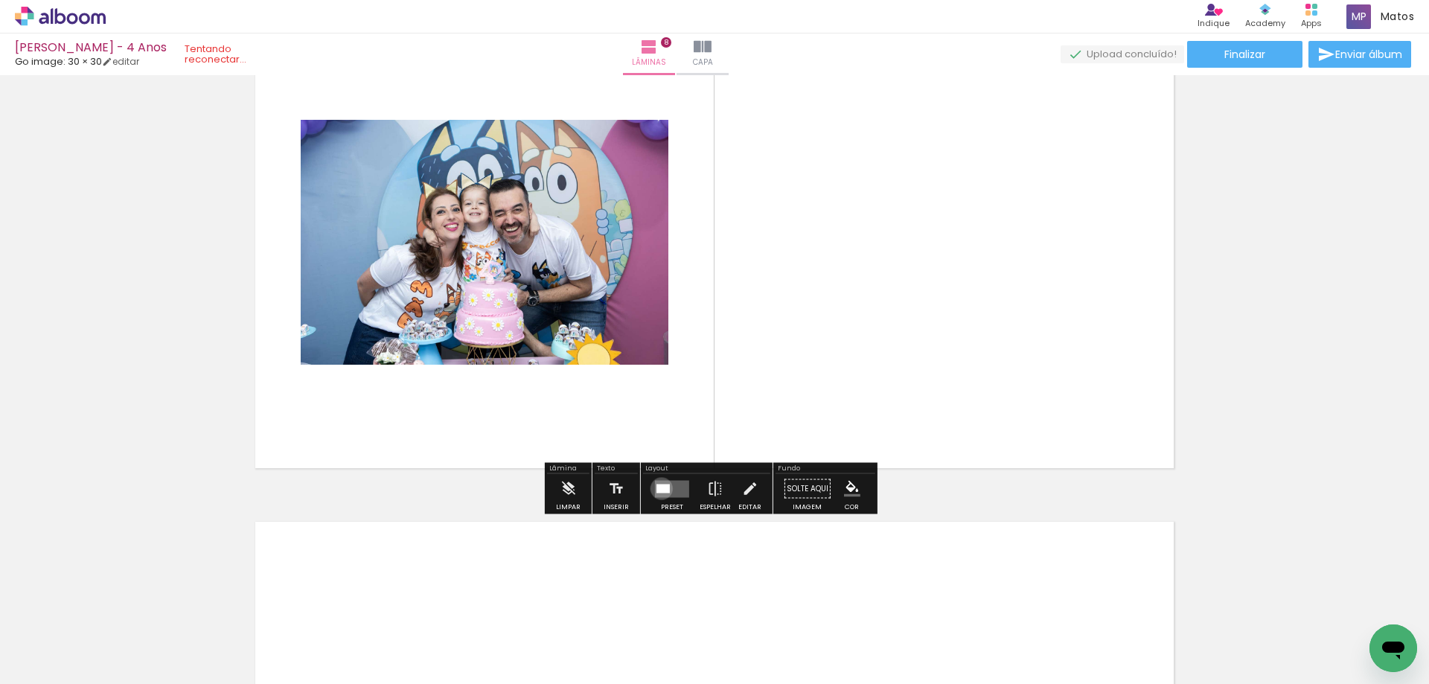
click at [659, 489] on div at bounding box center [663, 488] width 13 height 9
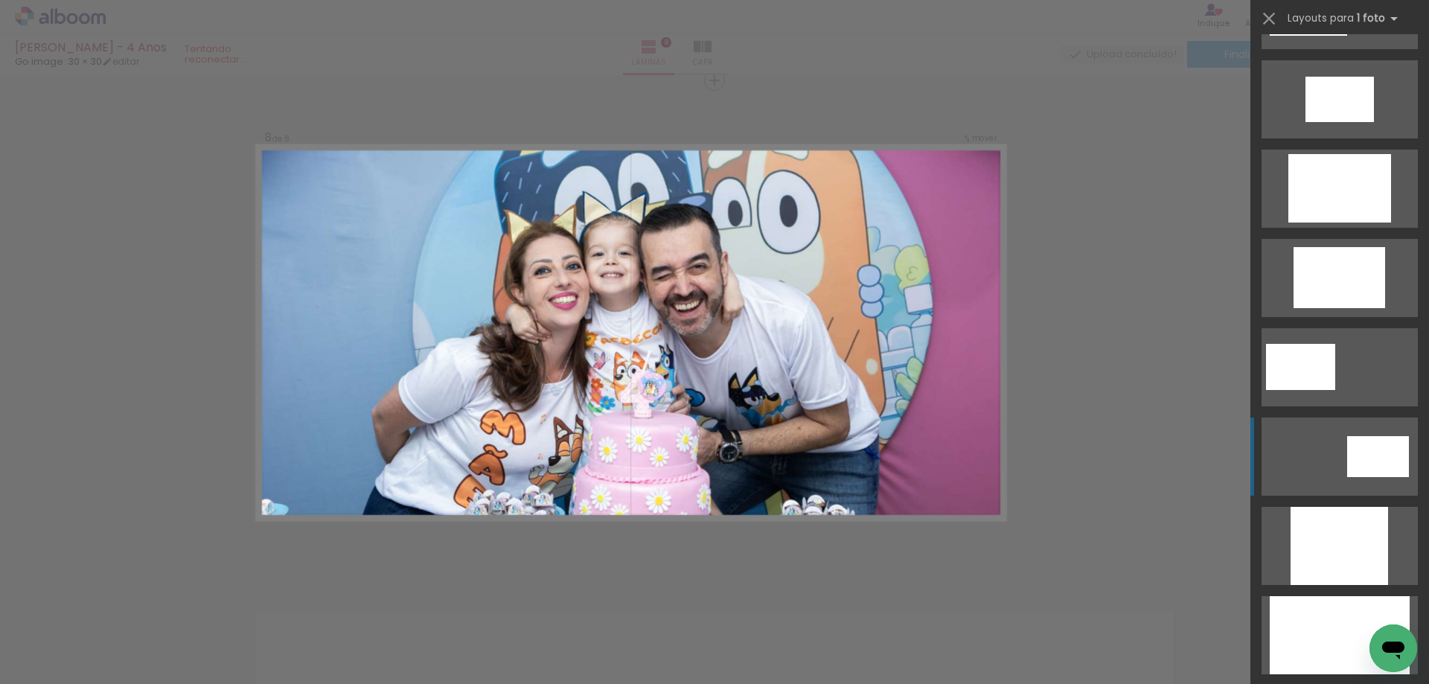
scroll to position [596, 0]
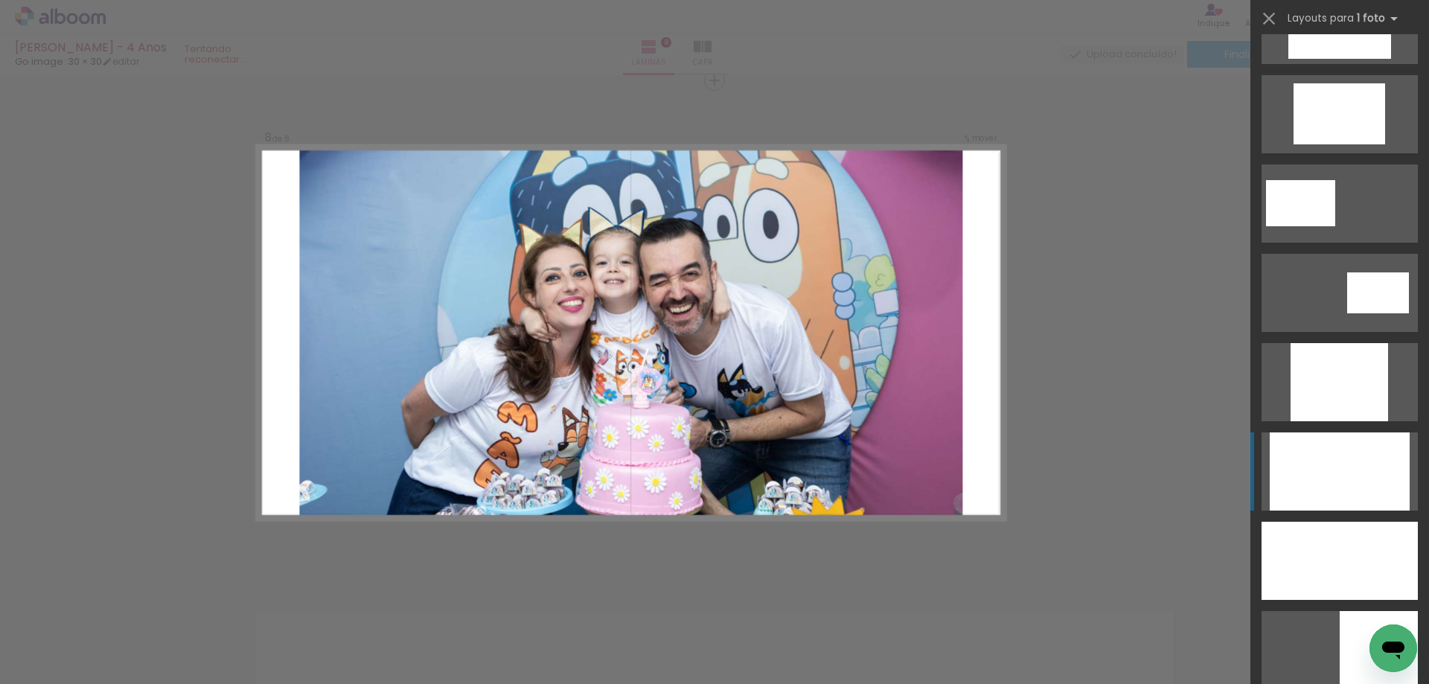
click at [1352, 482] on div at bounding box center [1340, 471] width 140 height 78
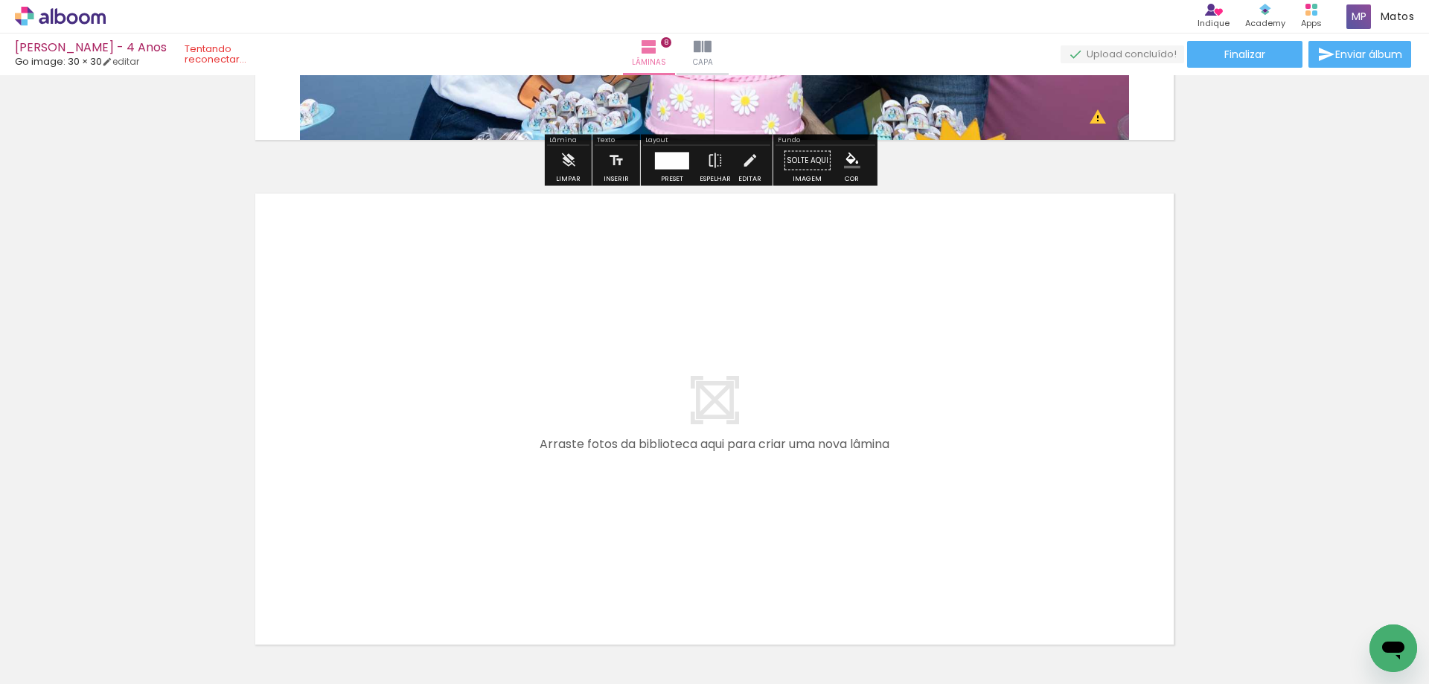
scroll to position [3936, 0]
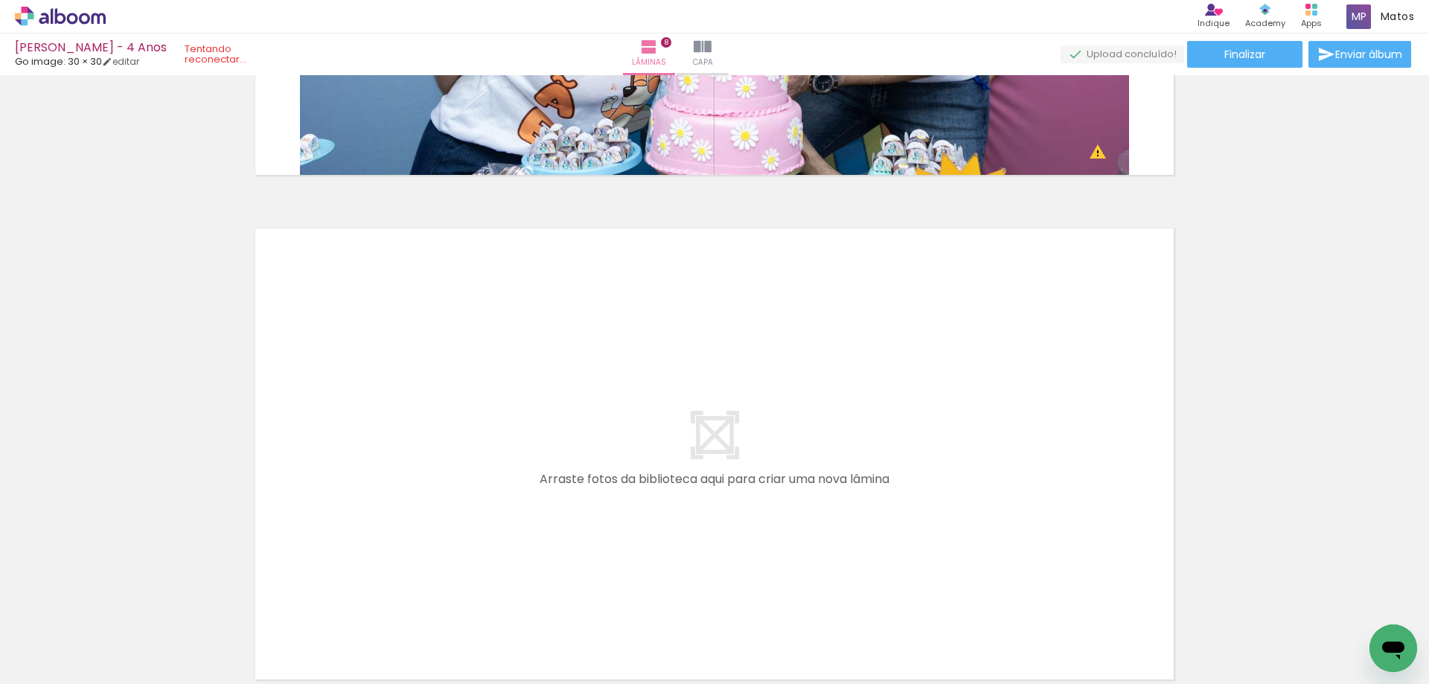
click at [732, 609] on iron-icon at bounding box center [726, 604] width 16 height 16
drag, startPoint x: 766, startPoint y: 637, endPoint x: 765, endPoint y: 648, distance: 11.3
click at [765, 648] on div at bounding box center [758, 634] width 74 height 49
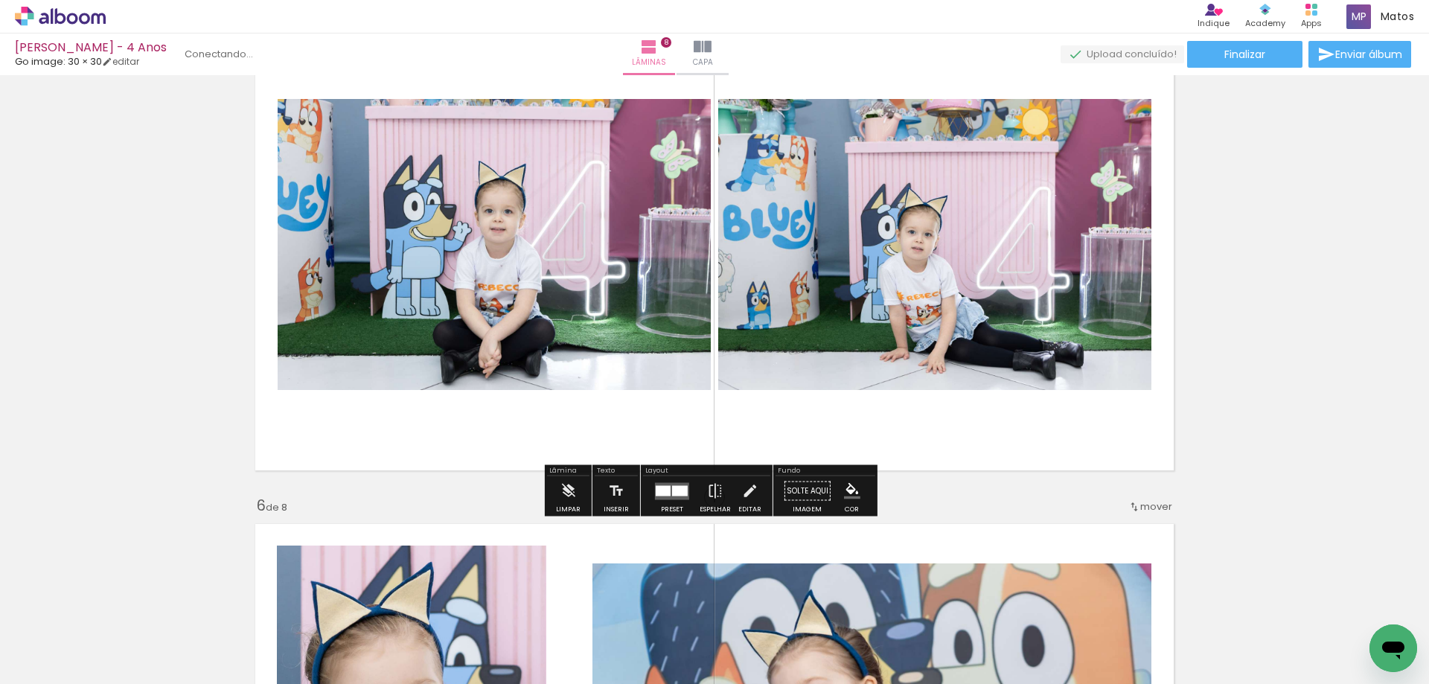
scroll to position [2149, 0]
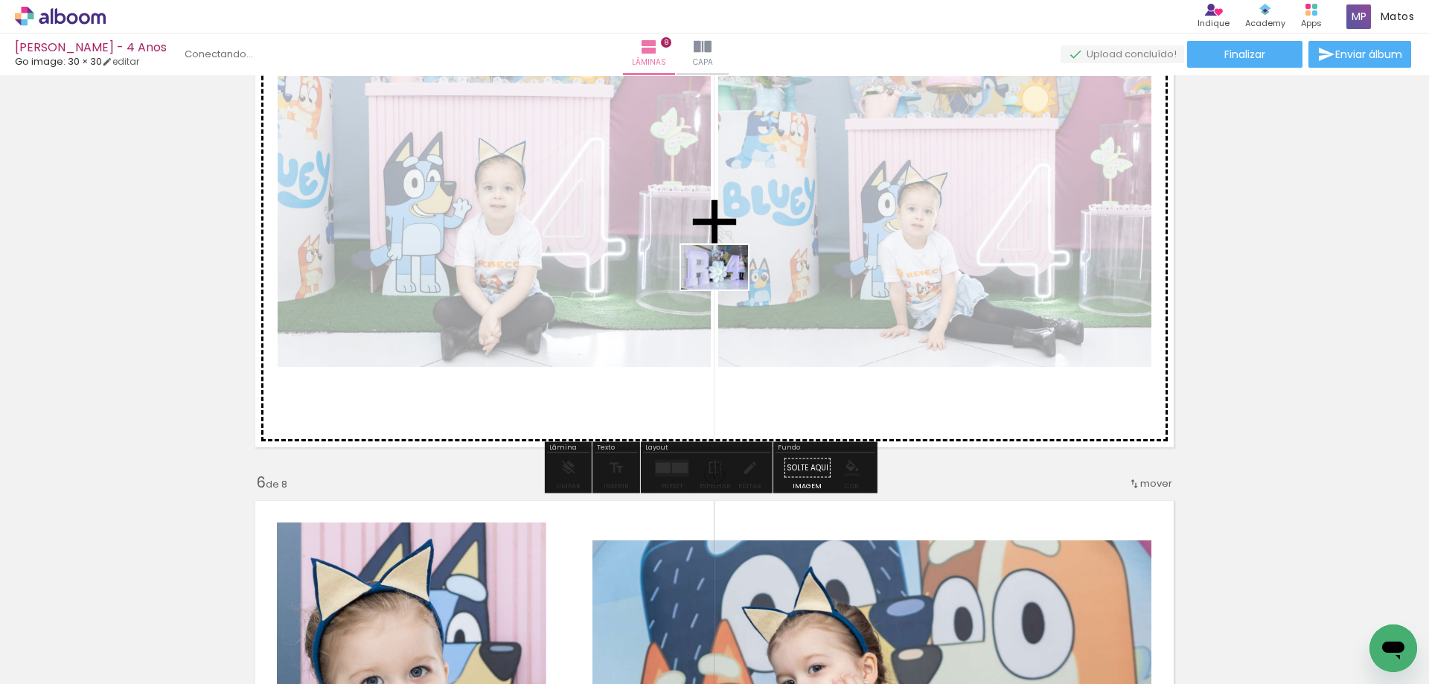
drag, startPoint x: 870, startPoint y: 638, endPoint x: 726, endPoint y: 290, distance: 377.1
click at [726, 290] on quentale-workspace at bounding box center [714, 342] width 1429 height 684
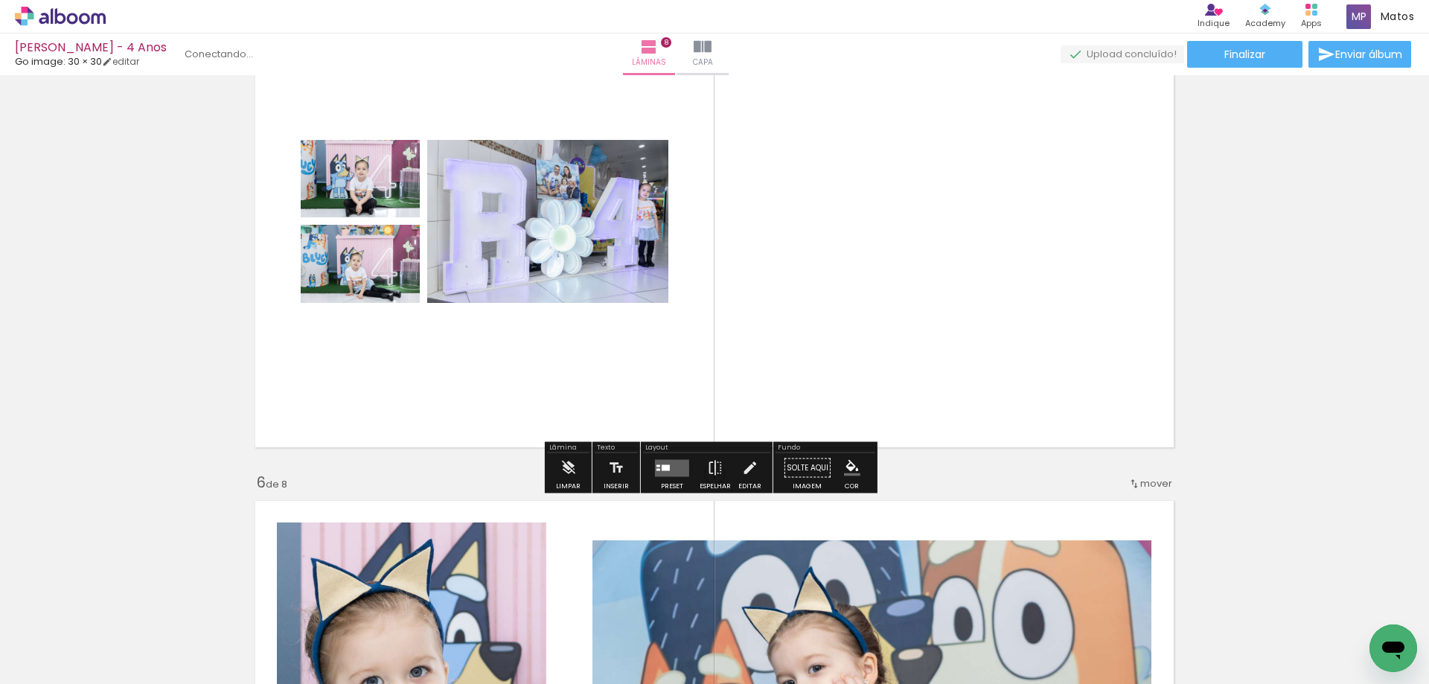
click at [668, 492] on div "Layout Preset Espelhar Editar" at bounding box center [707, 467] width 132 height 51
click at [671, 473] on quentale-layouter at bounding box center [672, 467] width 34 height 17
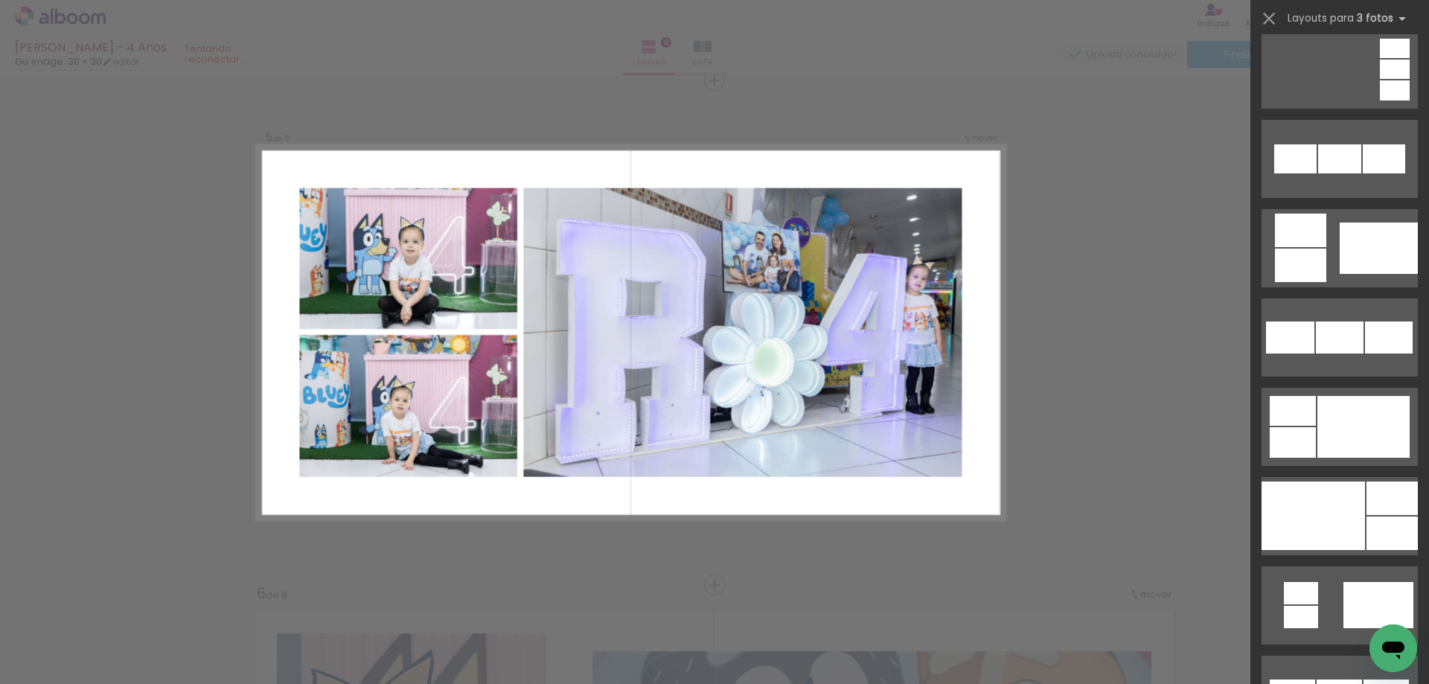
scroll to position [1414, 0]
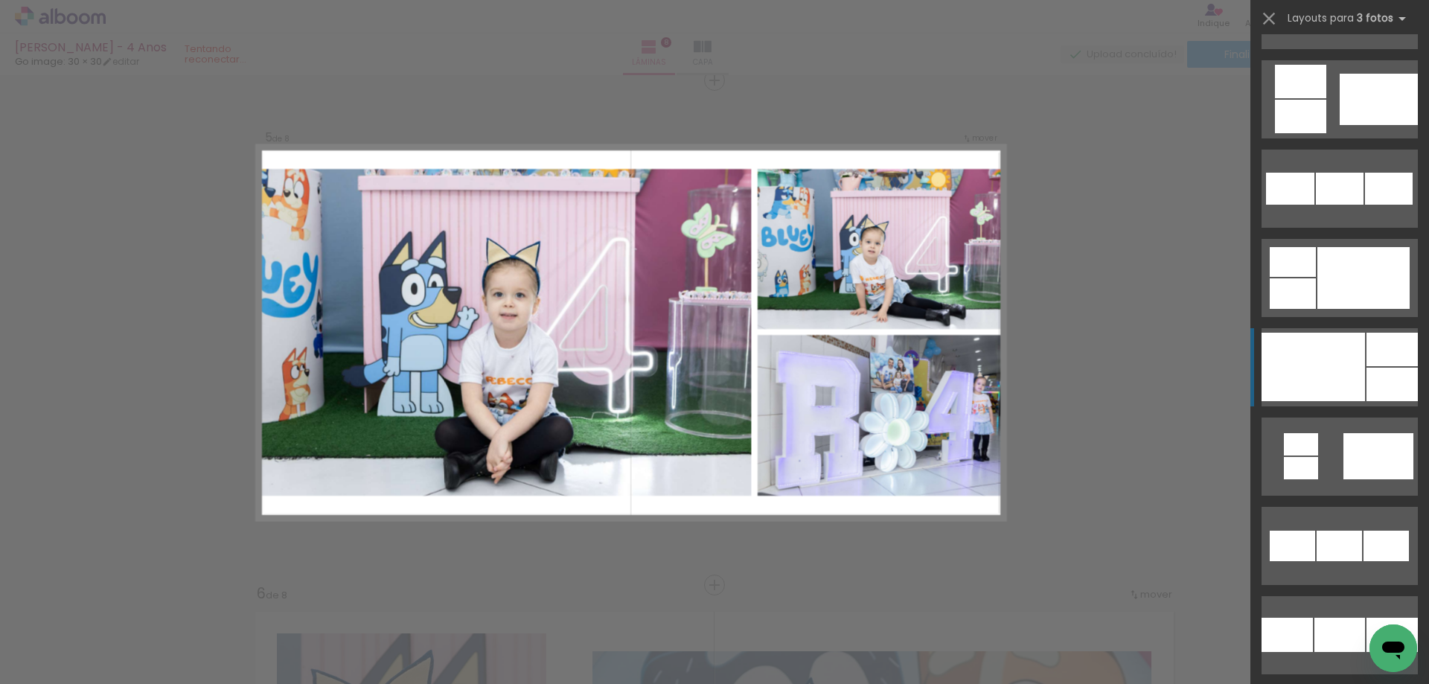
click at [1335, 366] on div at bounding box center [1313, 367] width 103 height 68
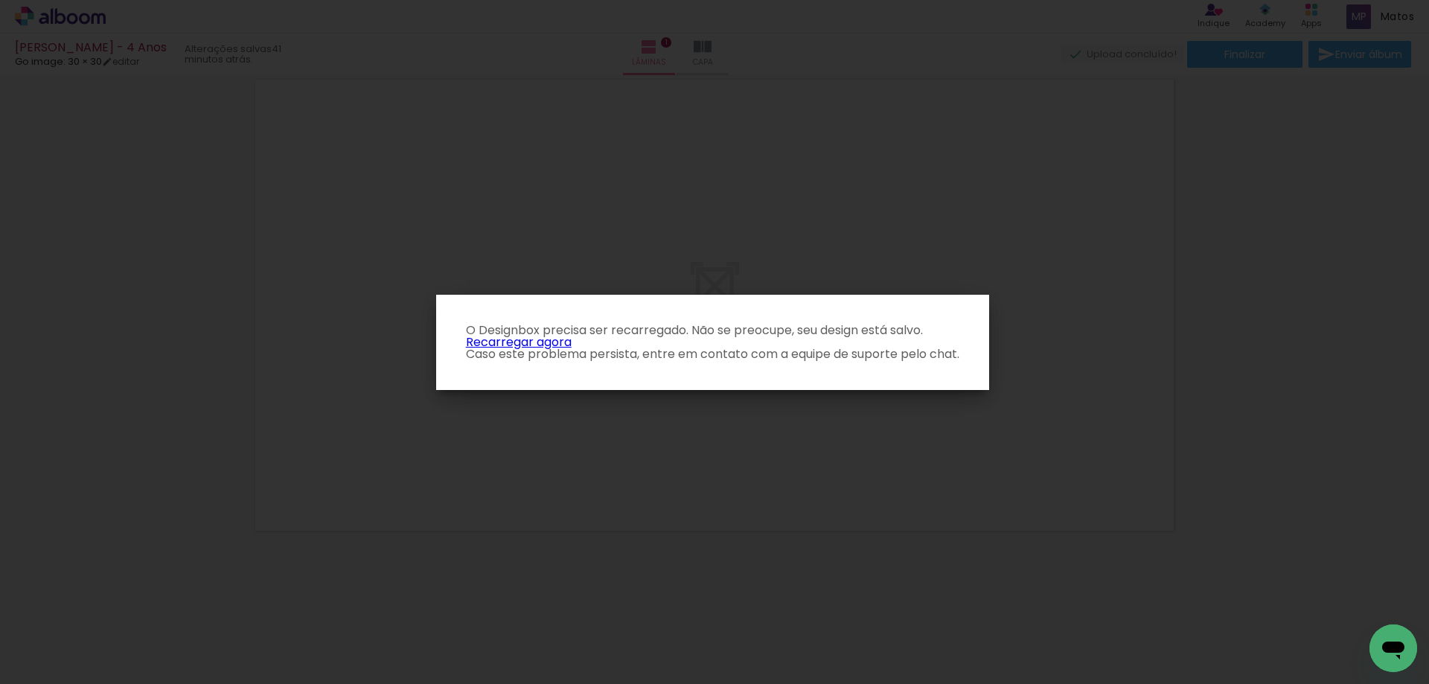
scroll to position [552, 0]
click at [561, 403] on iron-overlay-backdrop at bounding box center [714, 342] width 1429 height 684
click at [526, 339] on link "Recarregar agora" at bounding box center [519, 341] width 106 height 17
